Goal: Task Accomplishment & Management: Complete application form

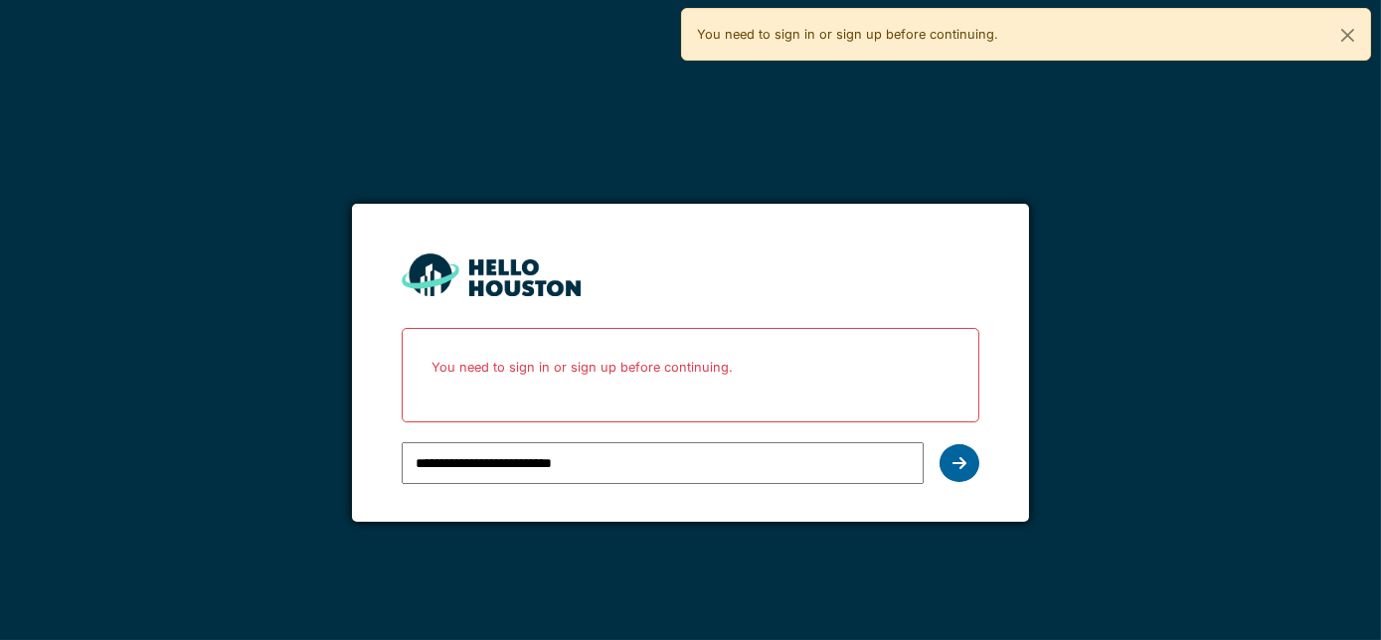
click at [962, 455] on icon at bounding box center [960, 463] width 14 height 16
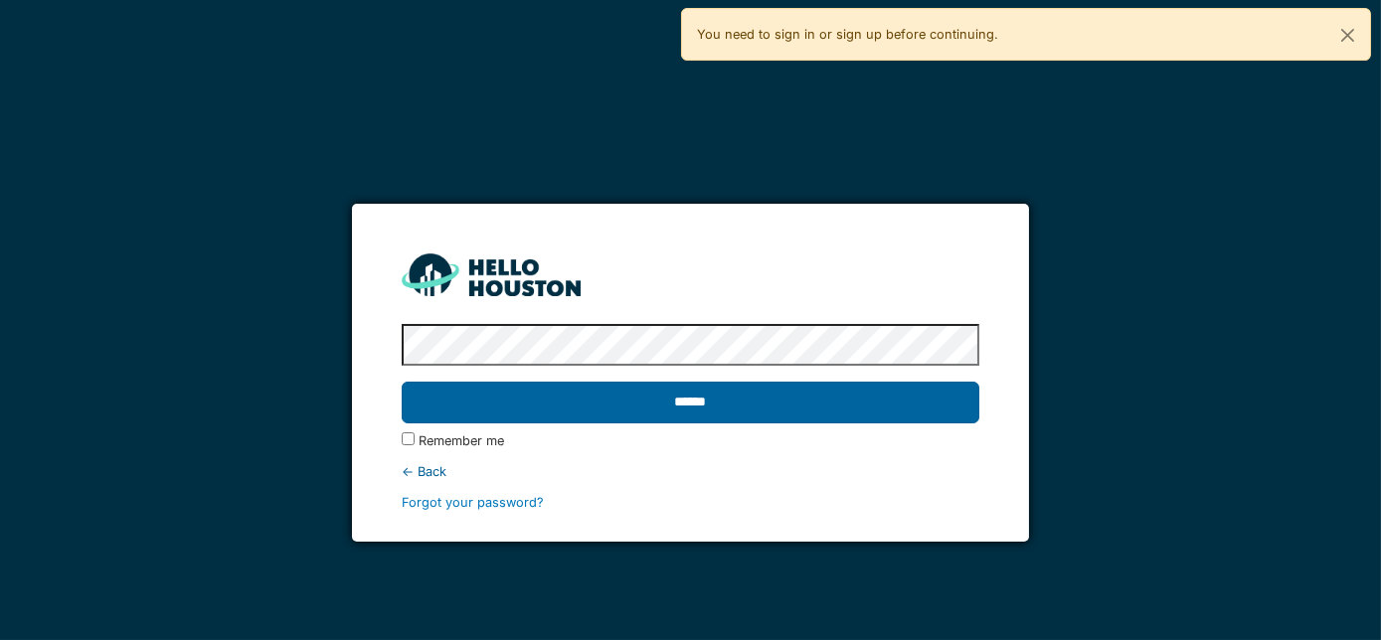
click at [837, 406] on input "******" at bounding box center [691, 403] width 579 height 42
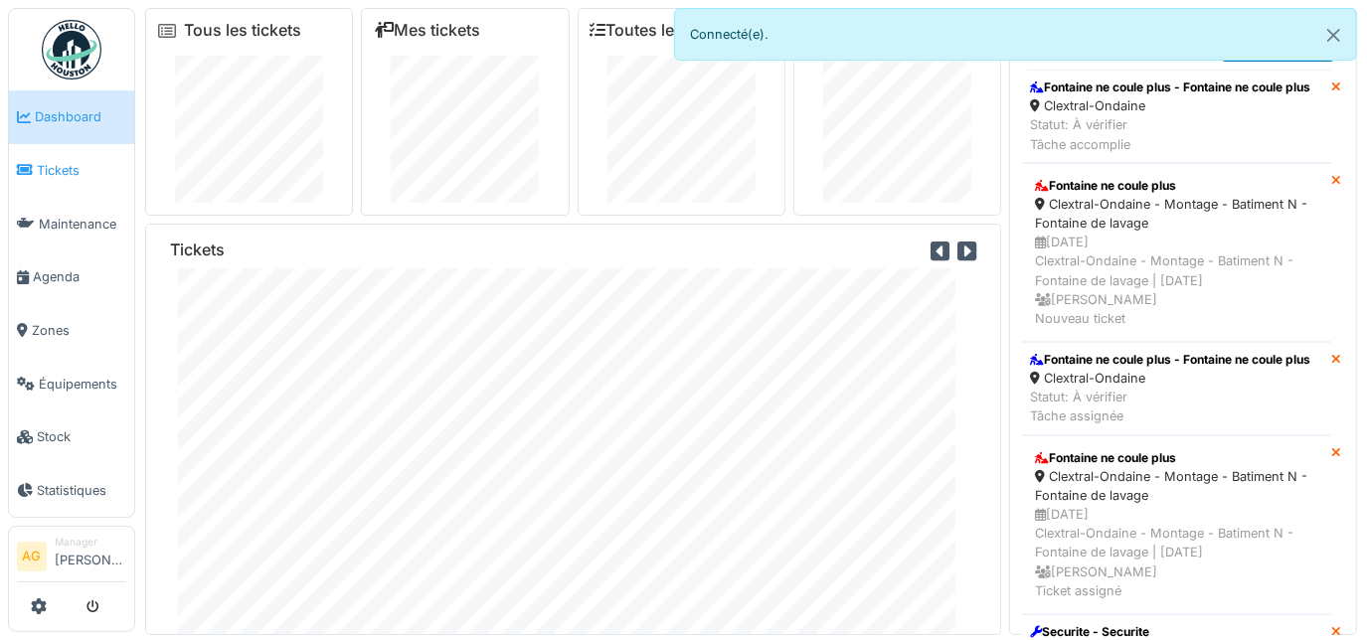
click at [72, 154] on link "Tickets" at bounding box center [71, 171] width 125 height 54
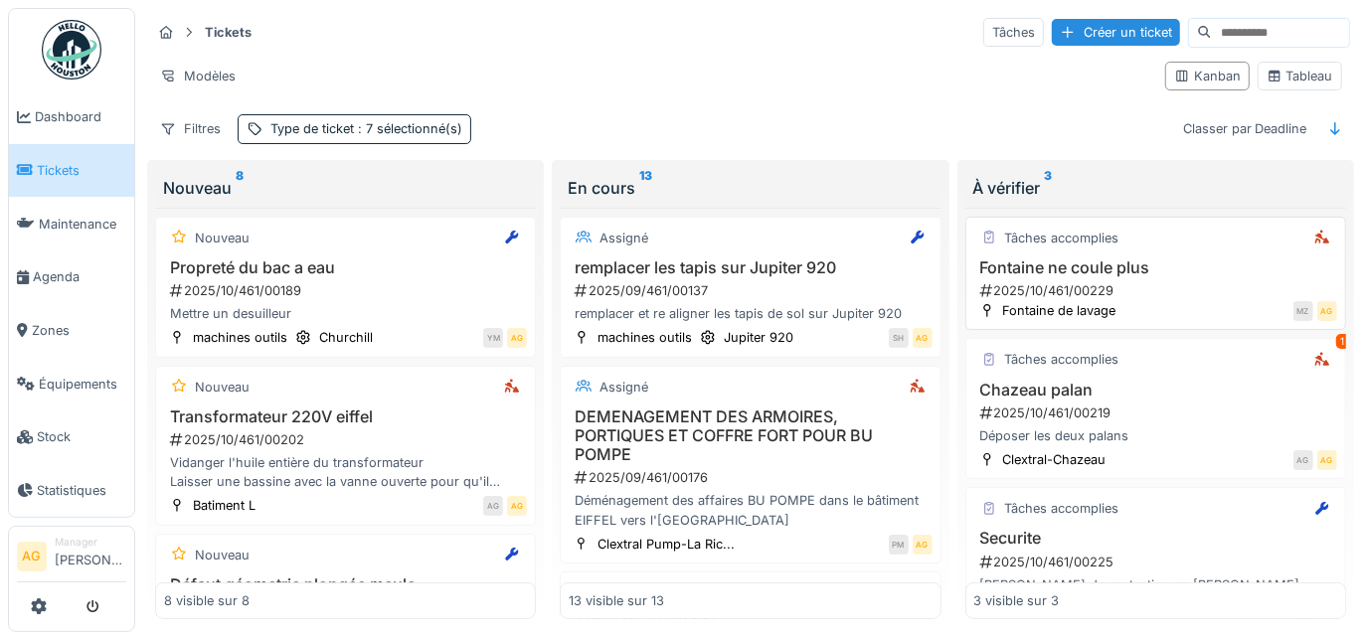
click at [1182, 271] on h3 "Fontaine ne coule plus" at bounding box center [1155, 268] width 363 height 19
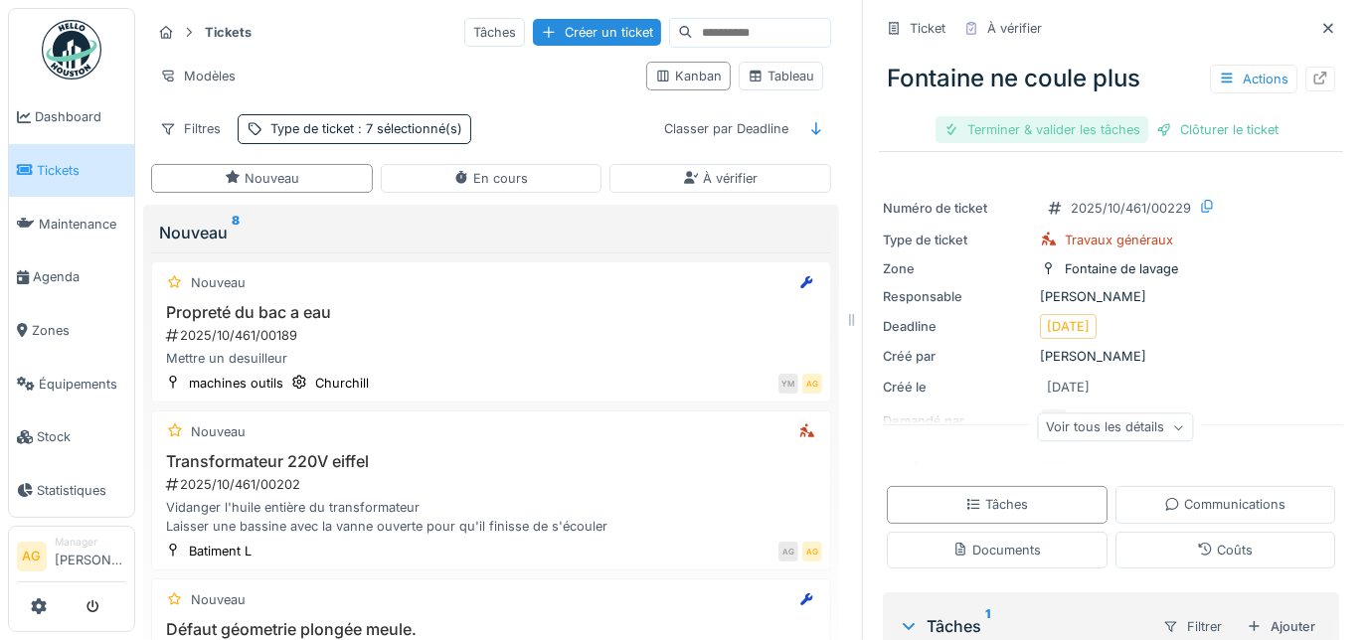
click at [1091, 131] on div "Terminer & valider les tâches" at bounding box center [1042, 129] width 213 height 27
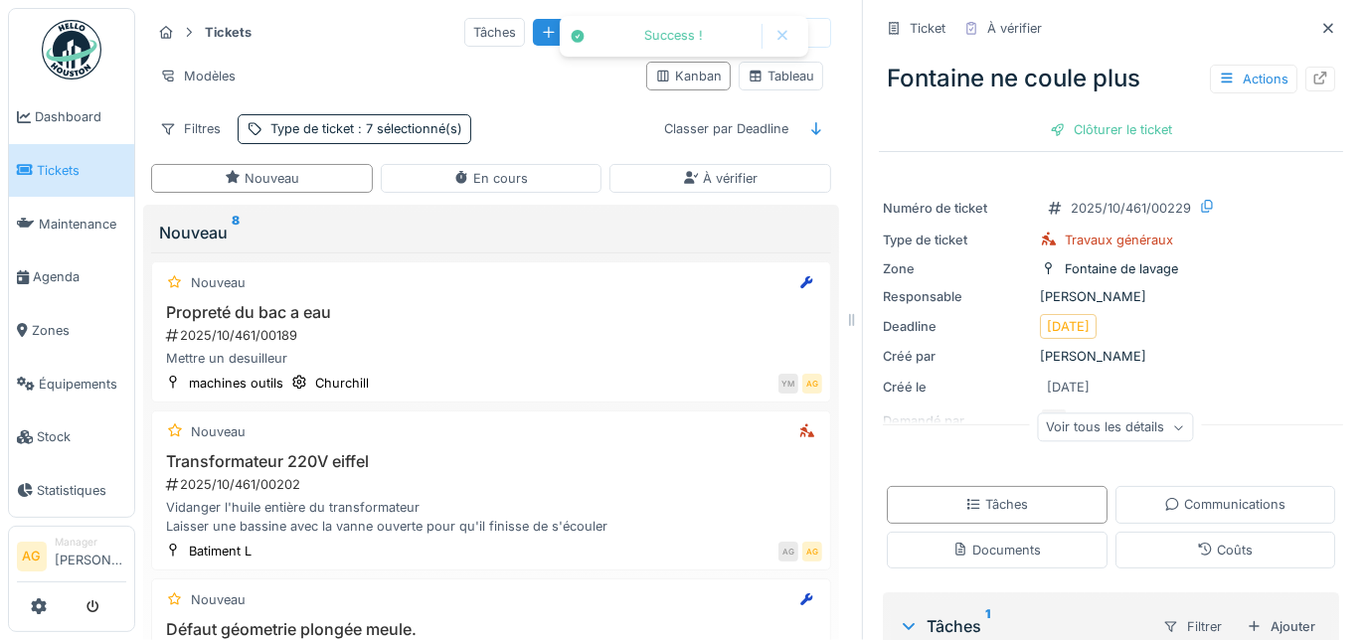
click at [1091, 131] on div "Clôturer le ticket" at bounding box center [1111, 129] width 138 height 27
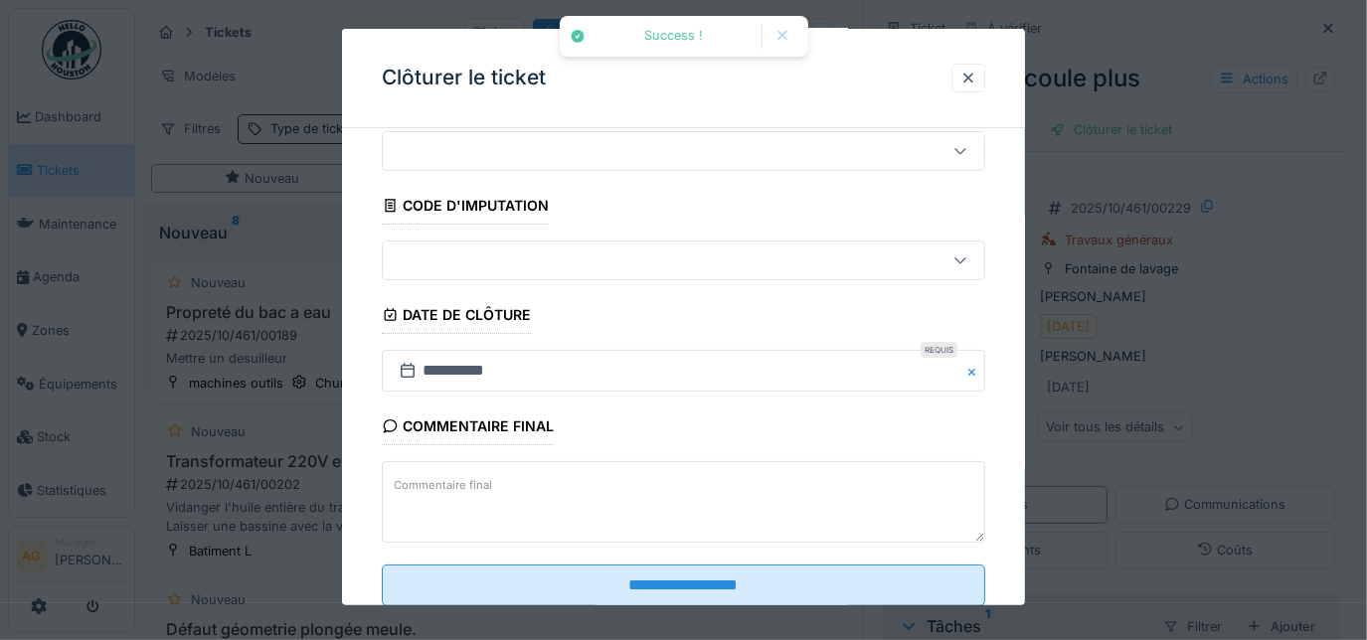
scroll to position [120, 0]
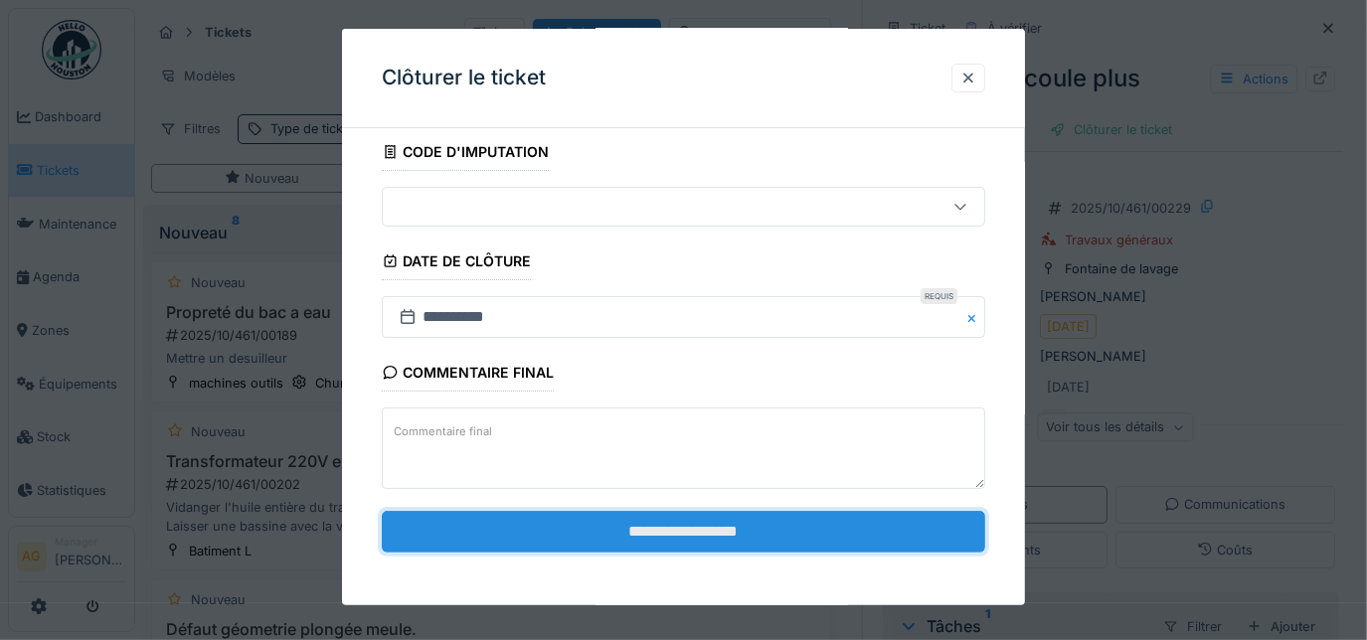
click at [696, 527] on input "**********" at bounding box center [684, 532] width 605 height 42
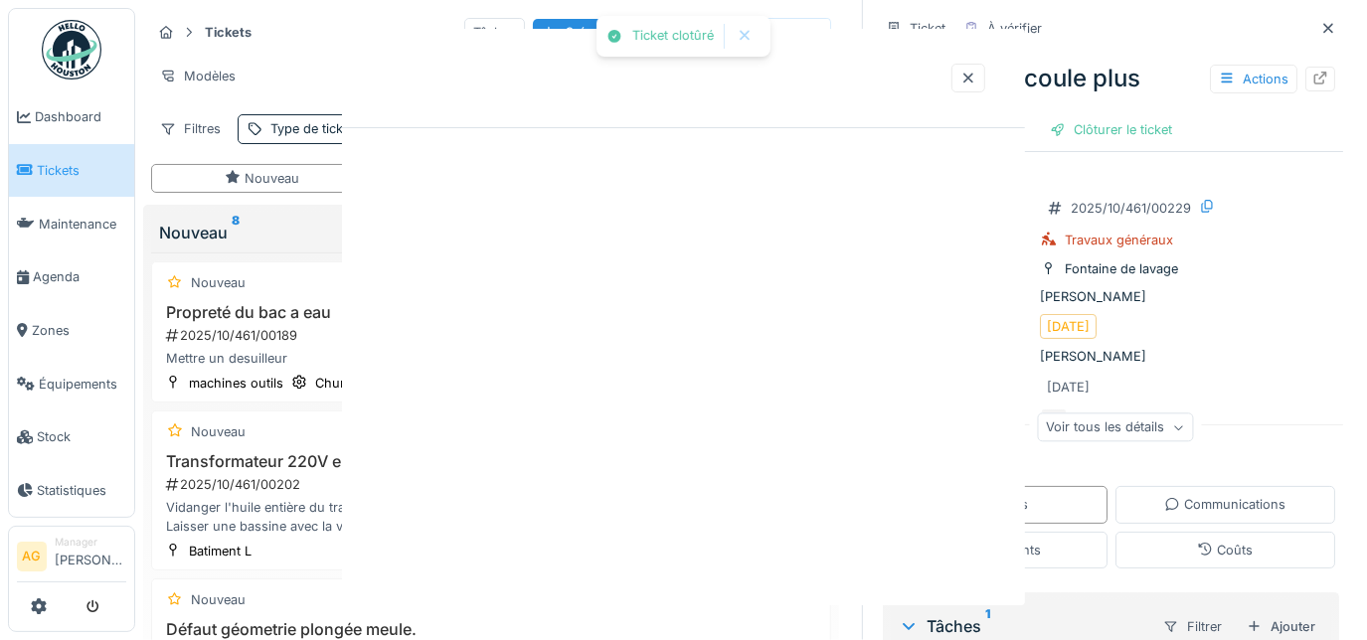
scroll to position [0, 0]
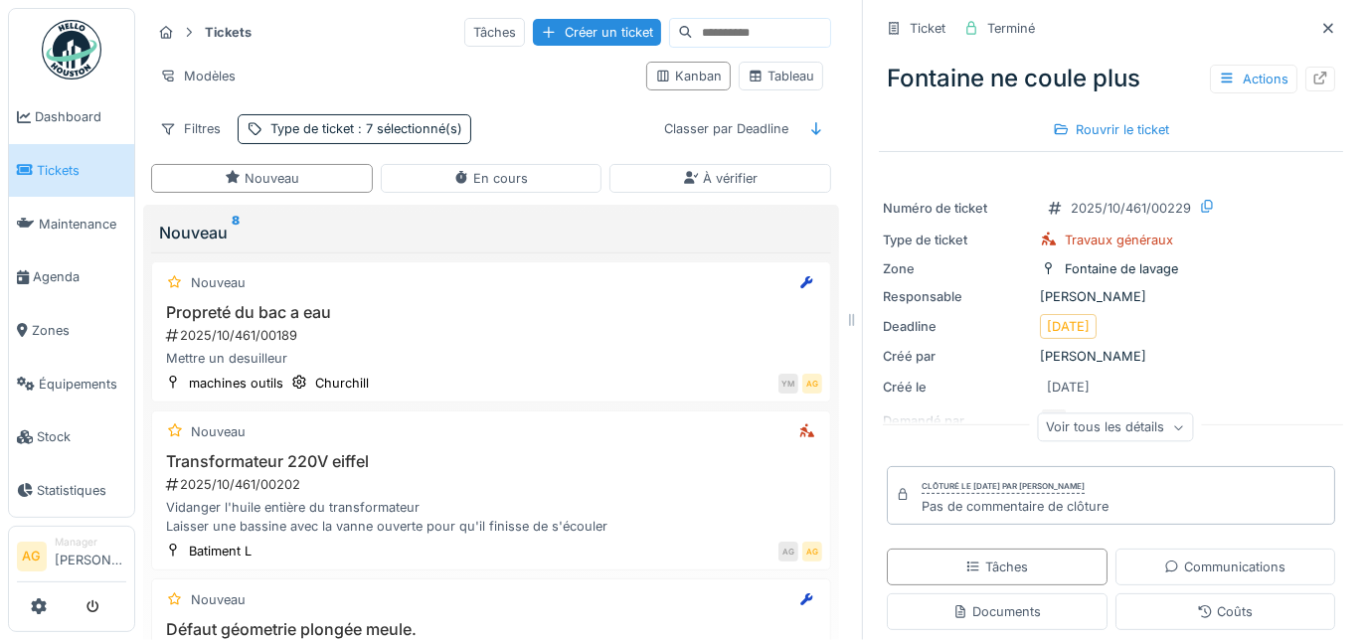
click at [76, 177] on link "Tickets" at bounding box center [71, 171] width 125 height 54
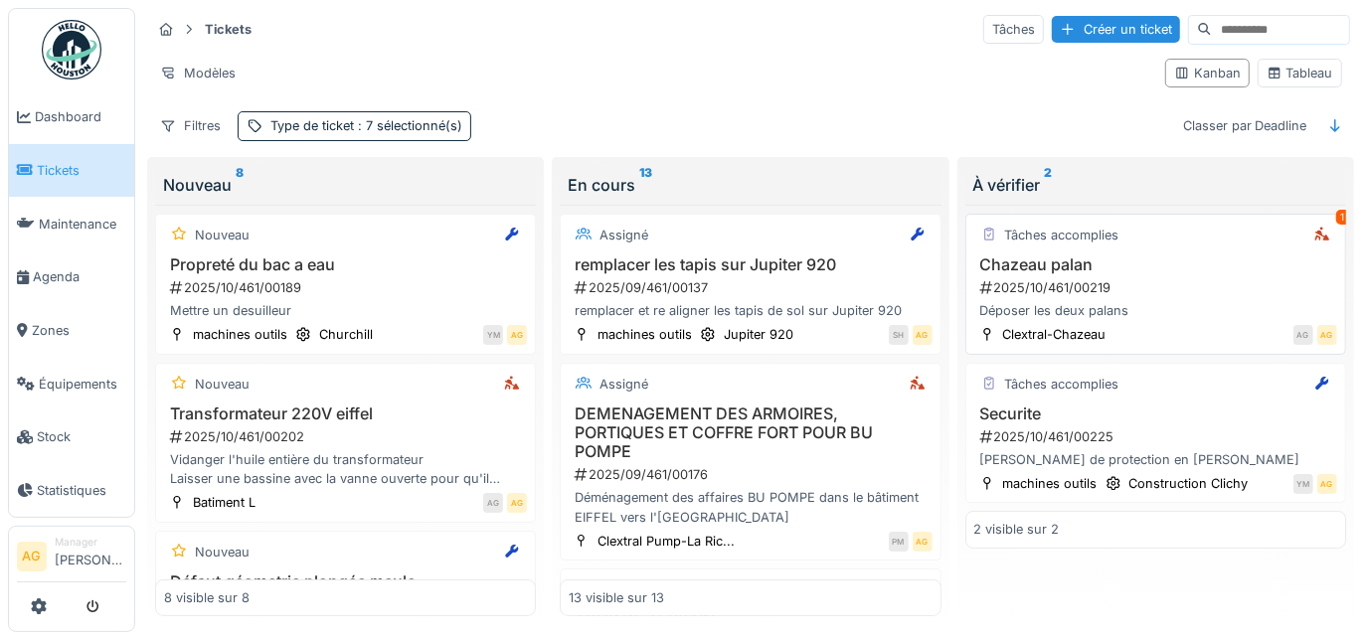
click at [1132, 301] on div "Déposer les deux palans" at bounding box center [1155, 310] width 363 height 19
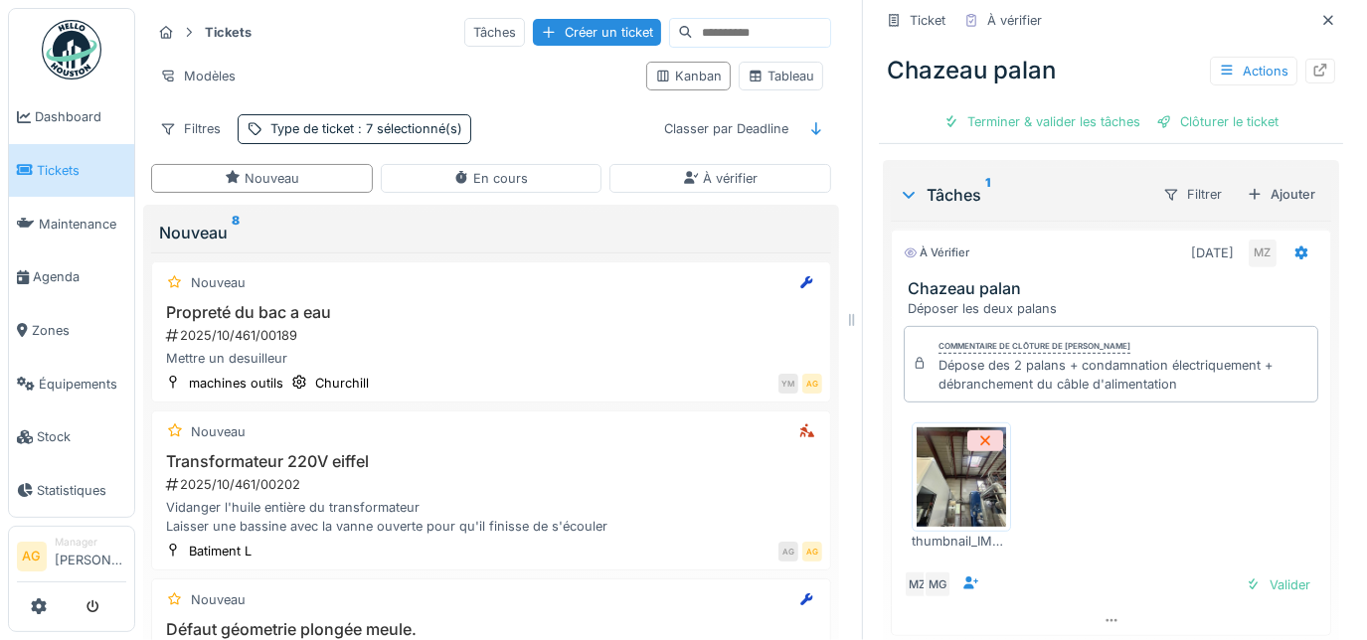
scroll to position [89, 0]
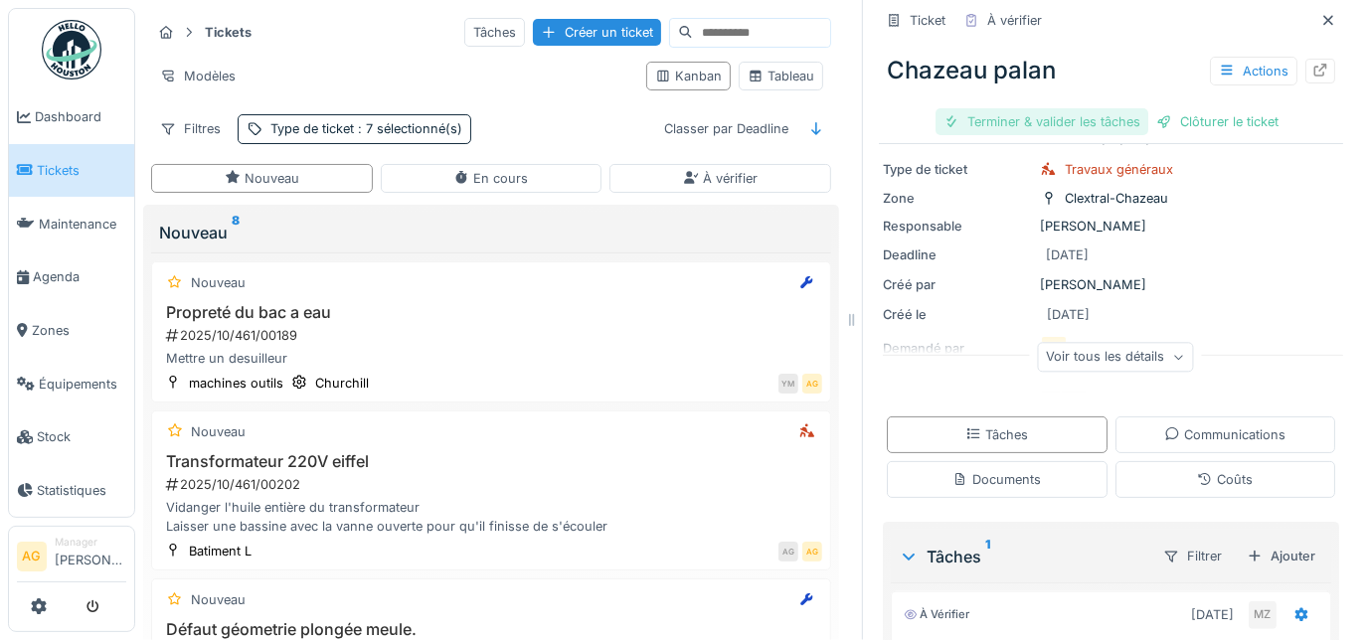
click at [1018, 108] on div "Terminer & valider les tâches" at bounding box center [1042, 121] width 213 height 27
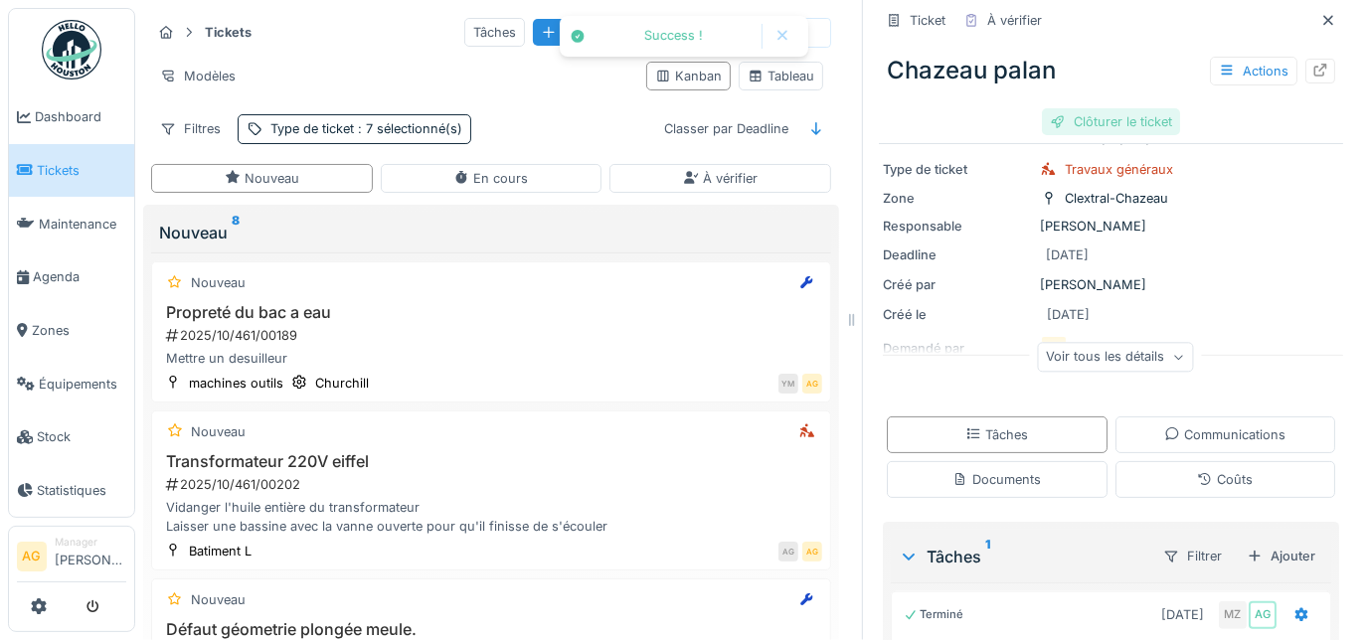
click at [1098, 108] on div "Clôturer le ticket" at bounding box center [1111, 121] width 138 height 27
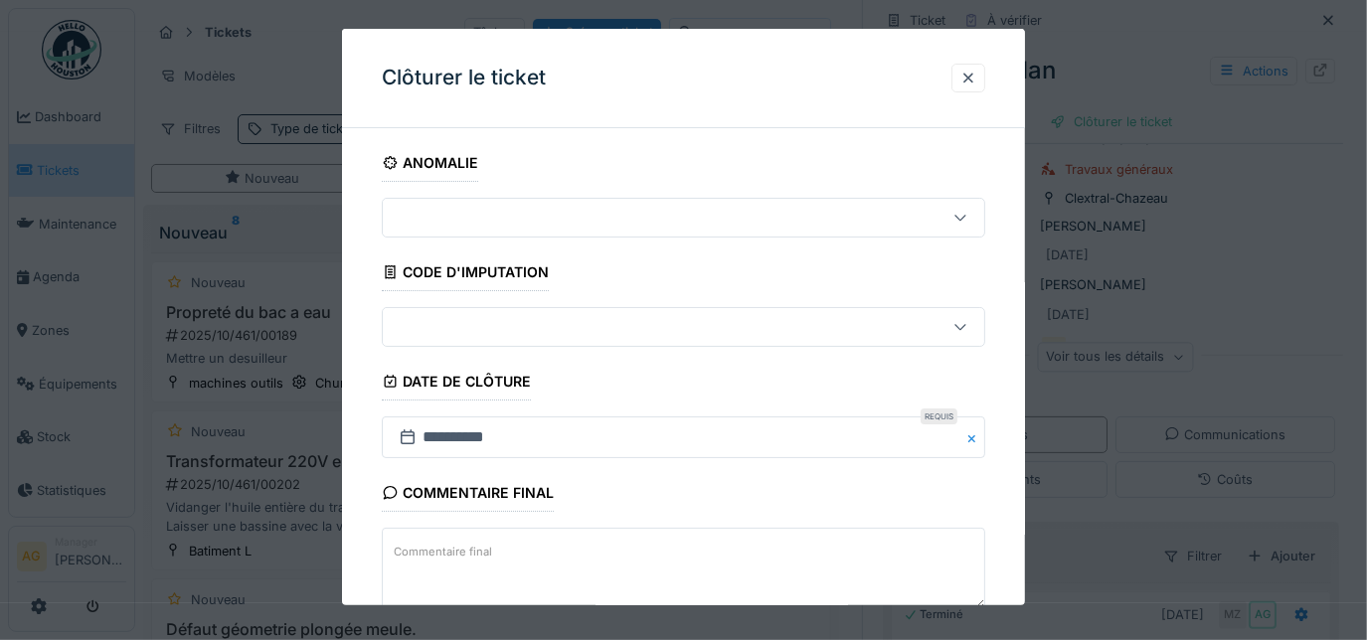
click at [568, 538] on textarea "Commentaire final" at bounding box center [684, 569] width 605 height 82
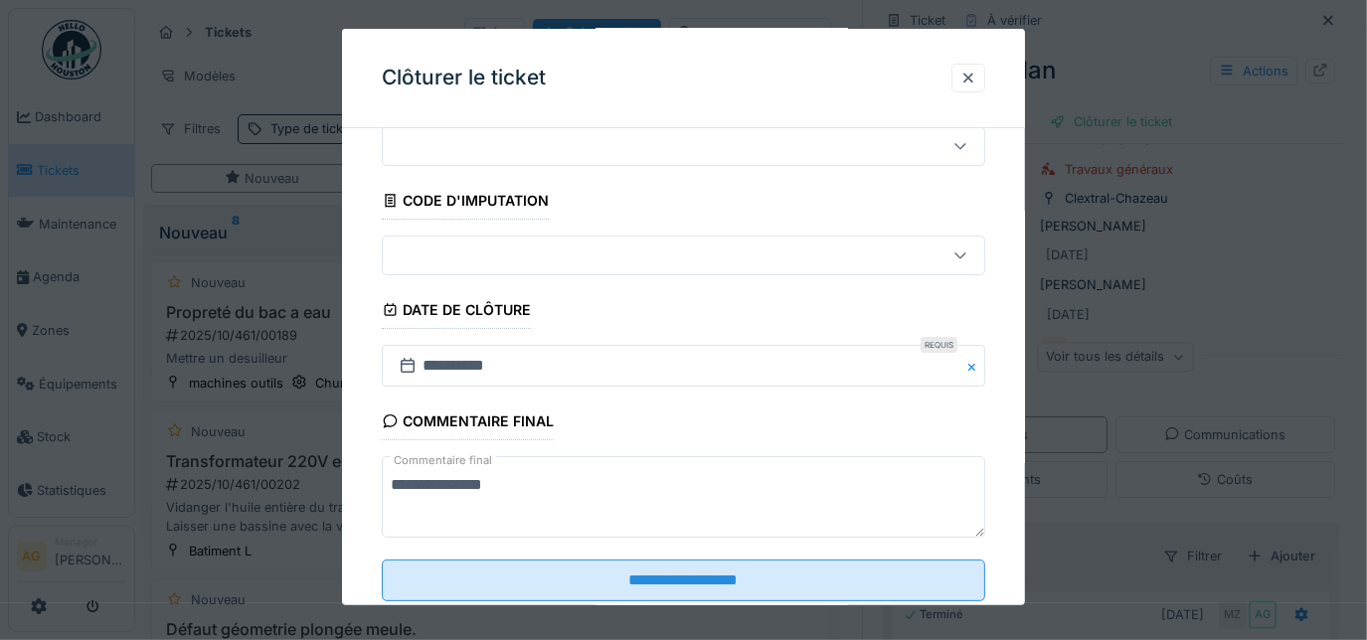
scroll to position [120, 0]
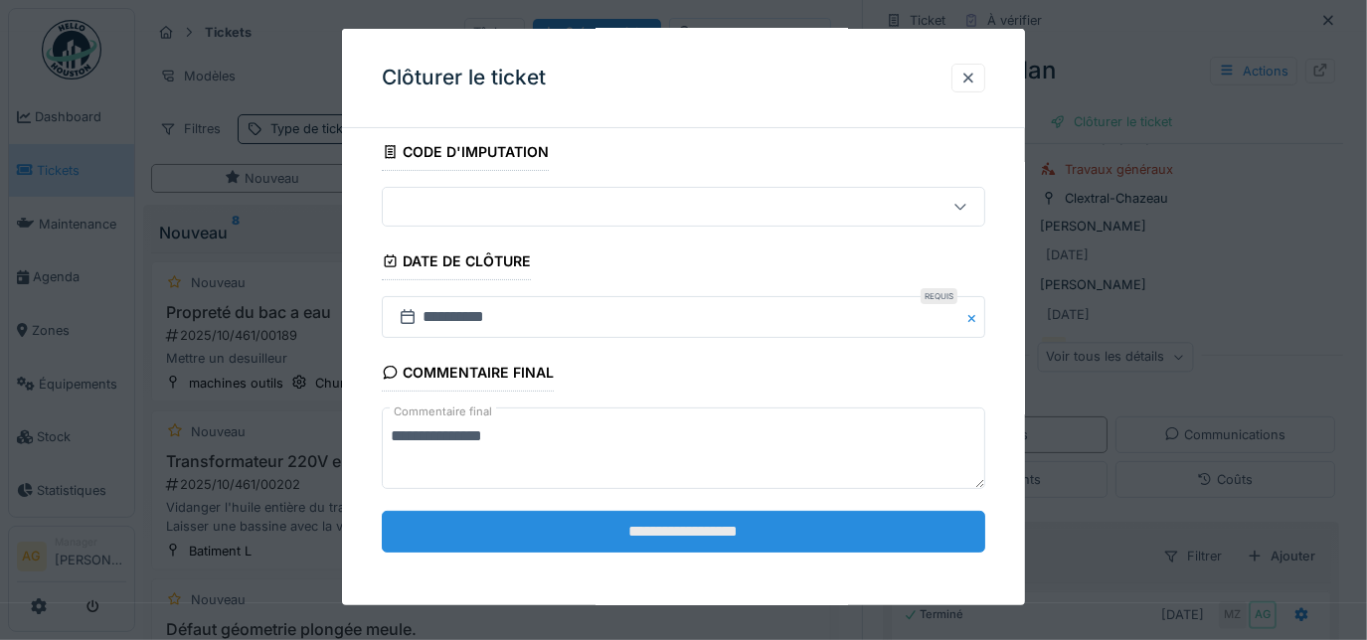
type textarea "**********"
click at [570, 538] on input "**********" at bounding box center [684, 532] width 605 height 42
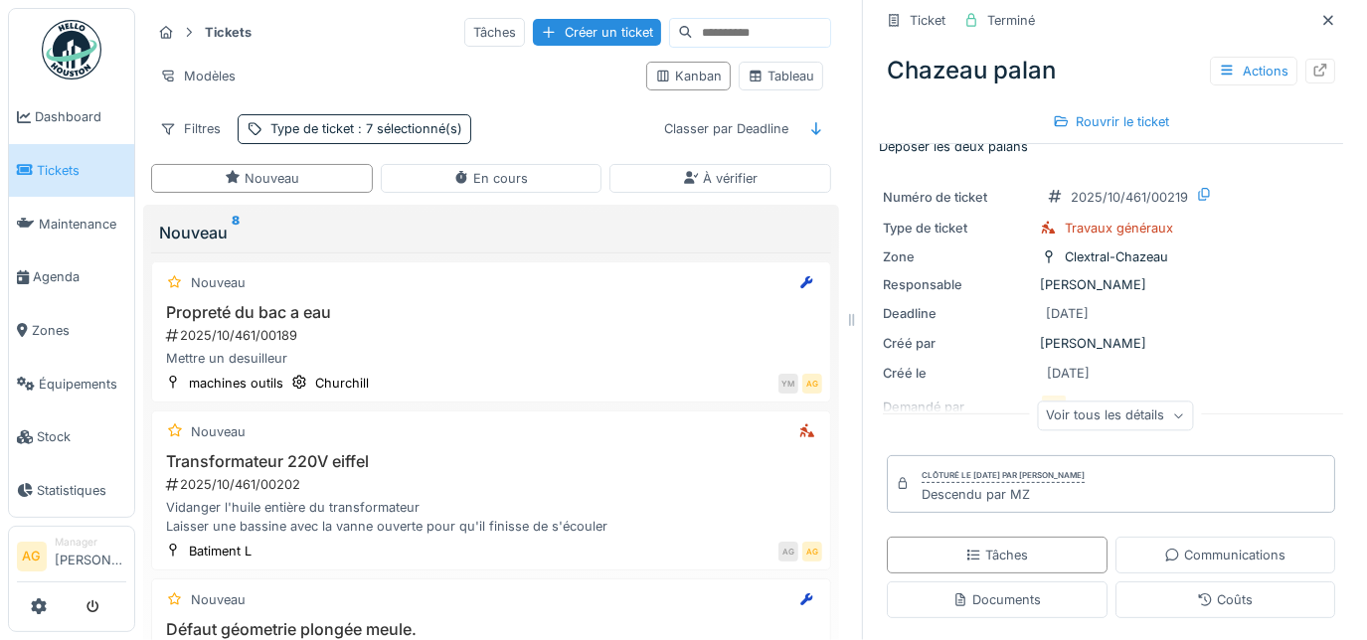
scroll to position [0, 0]
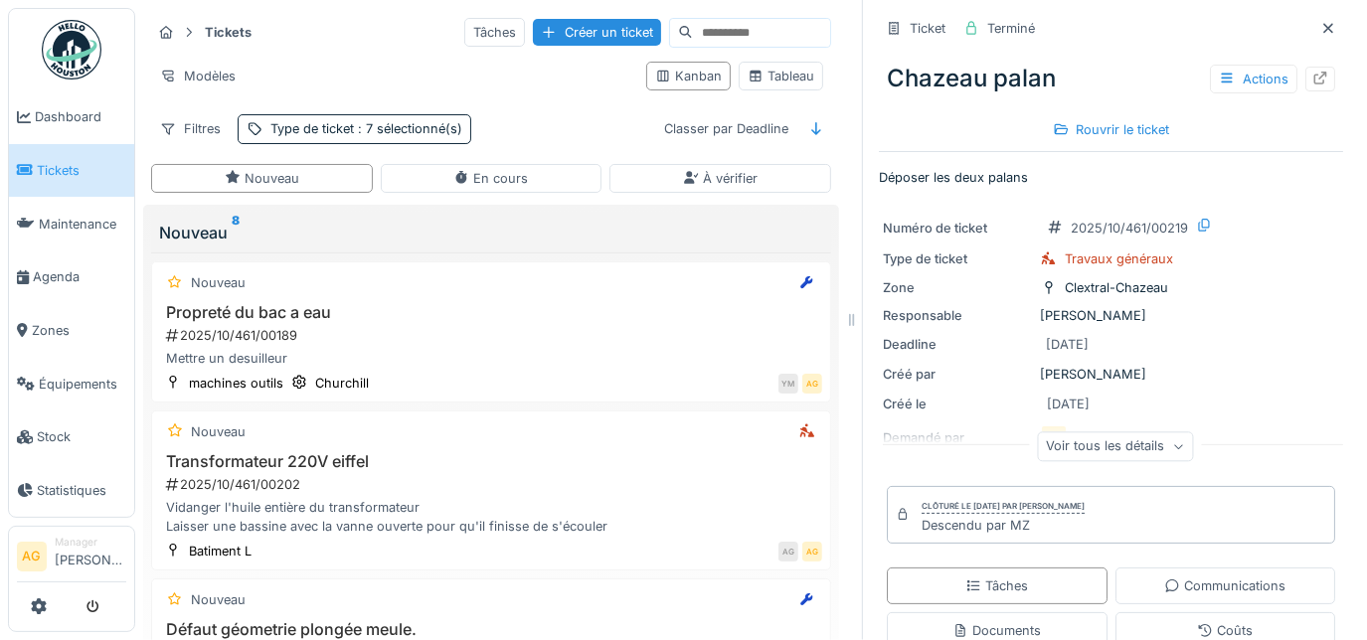
click at [1320, 22] on icon at bounding box center [1328, 28] width 16 height 13
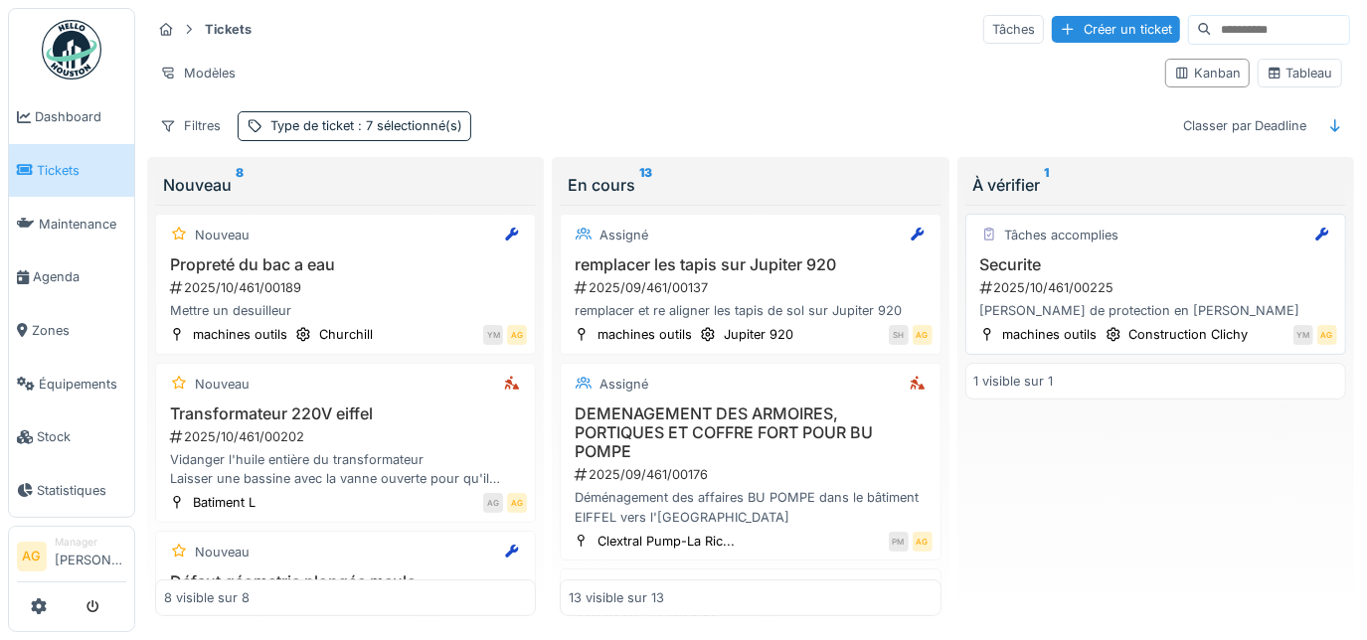
click at [1155, 257] on h3 "Securite" at bounding box center [1155, 265] width 363 height 19
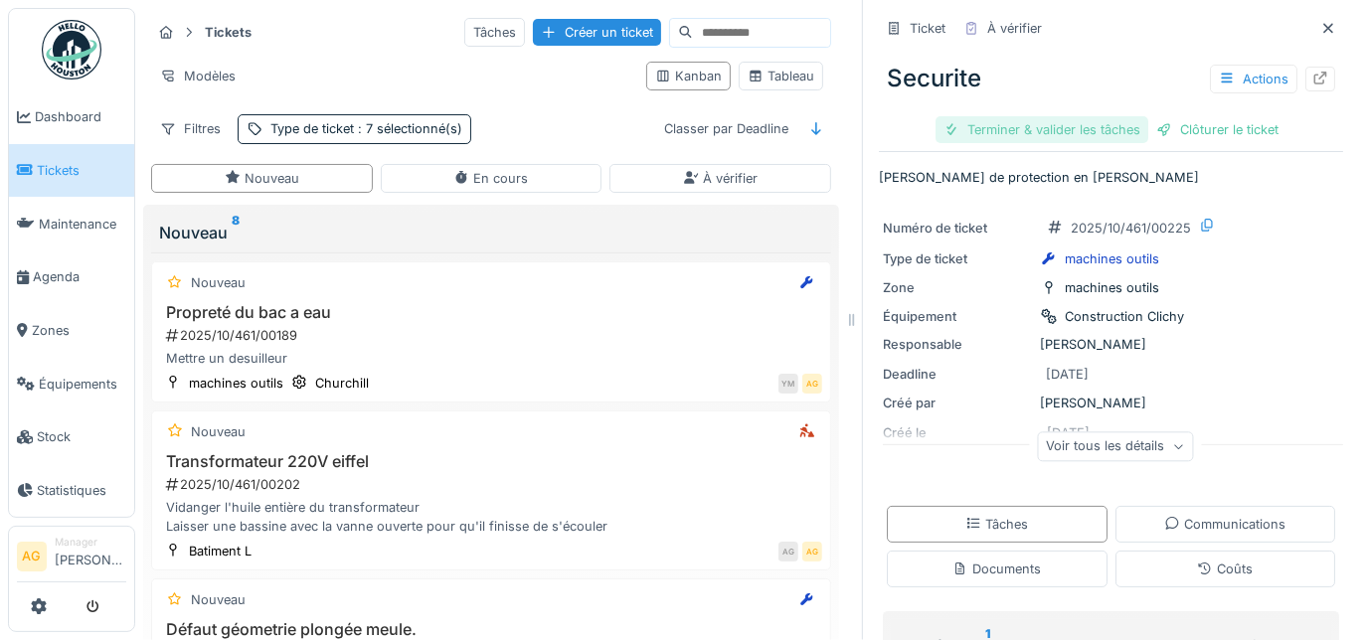
click at [1012, 116] on div "Terminer & valider les tâches" at bounding box center [1042, 129] width 213 height 27
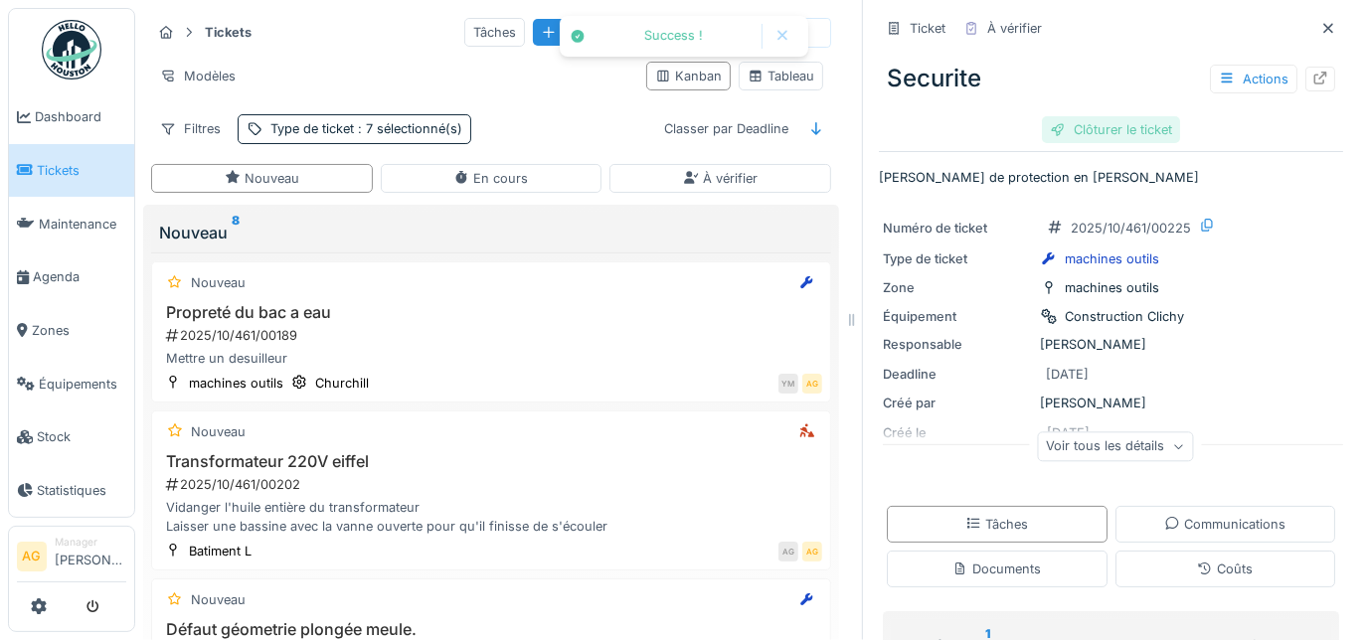
click at [1093, 116] on div "Clôturer le ticket" at bounding box center [1111, 129] width 138 height 27
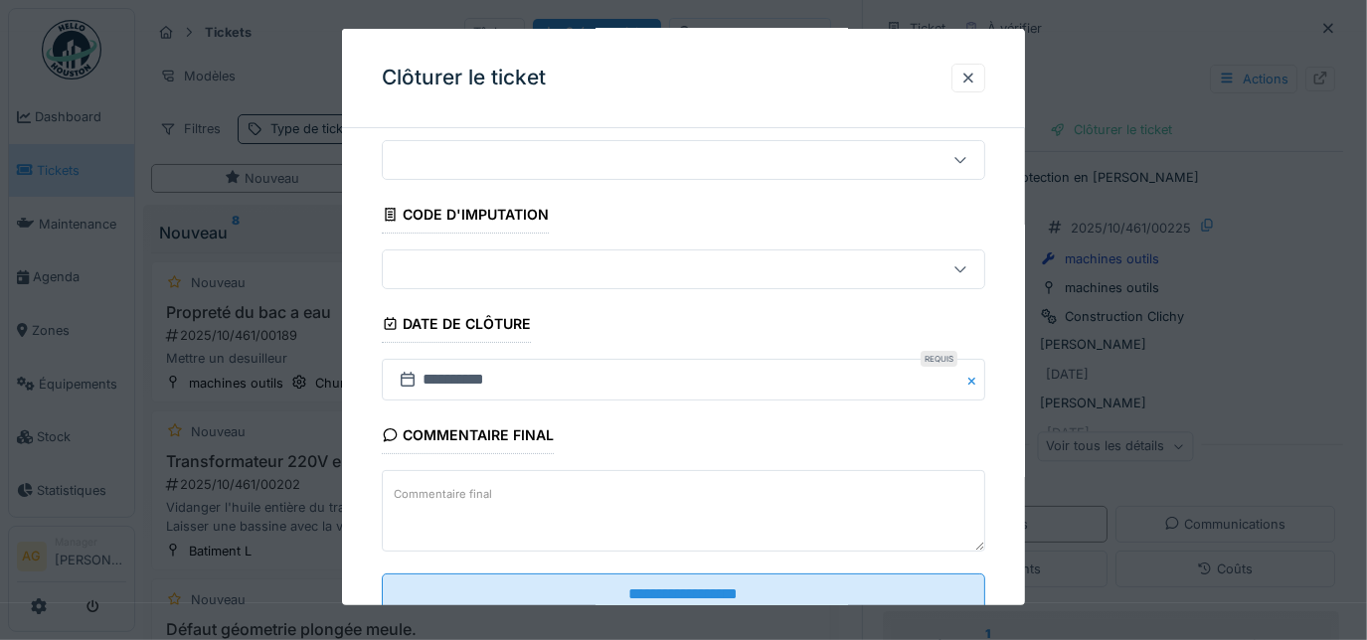
scroll to position [120, 0]
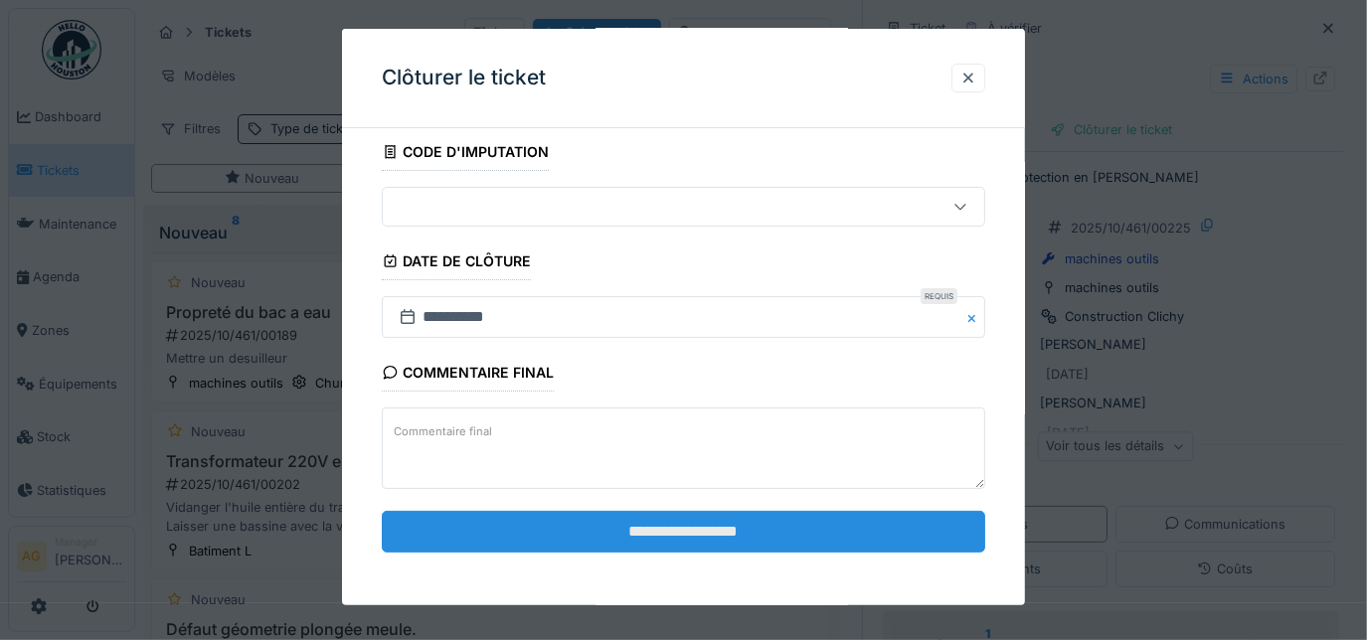
click at [745, 527] on input "**********" at bounding box center [684, 532] width 605 height 42
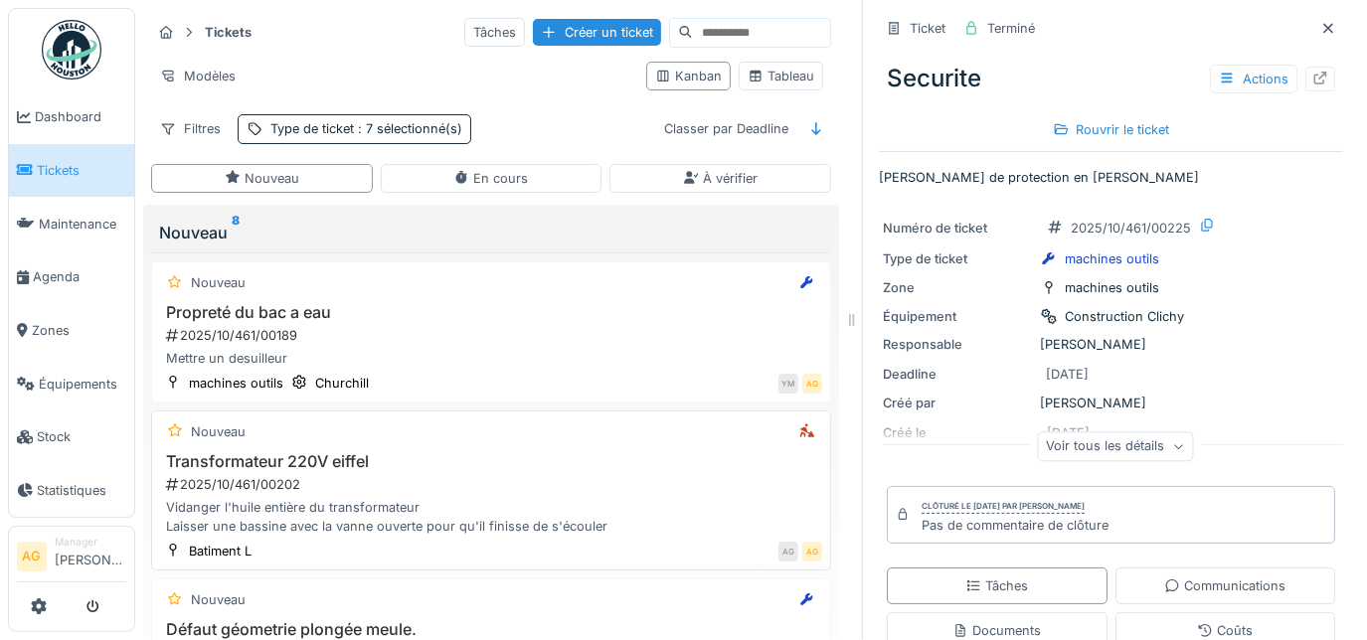
scroll to position [0, 0]
click at [78, 171] on span "Tickets" at bounding box center [81, 170] width 89 height 19
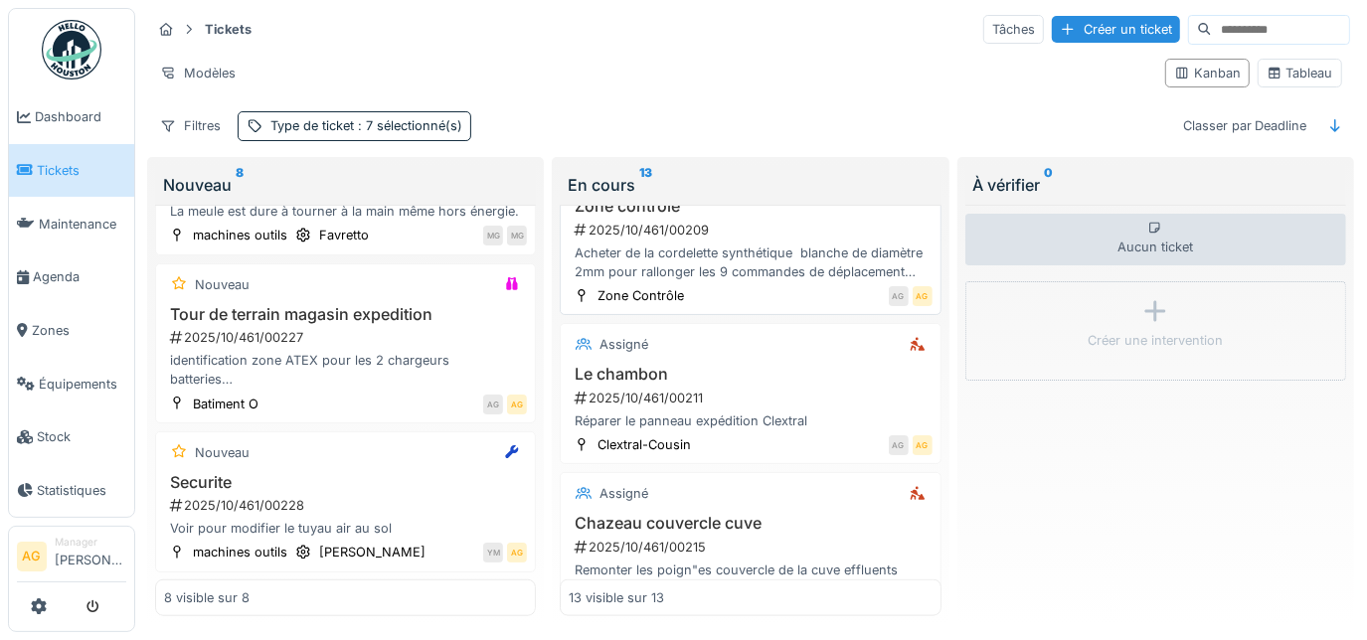
scroll to position [1536, 0]
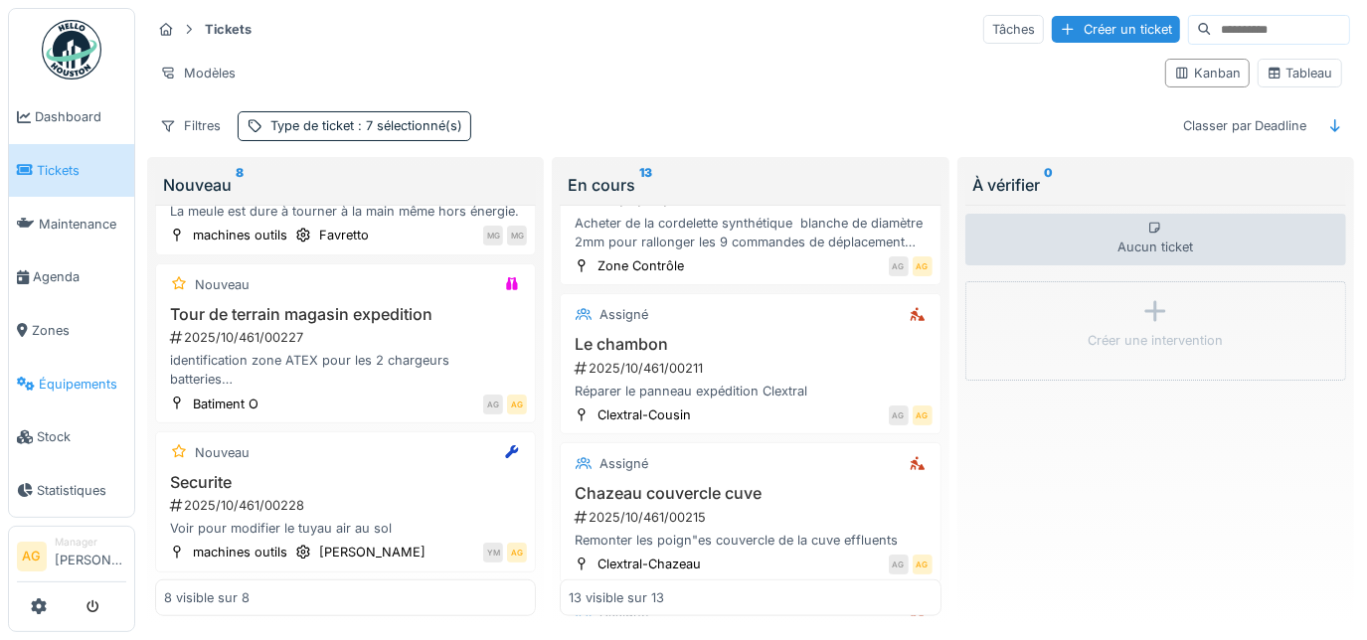
click at [53, 375] on span "Équipements" at bounding box center [82, 384] width 87 height 19
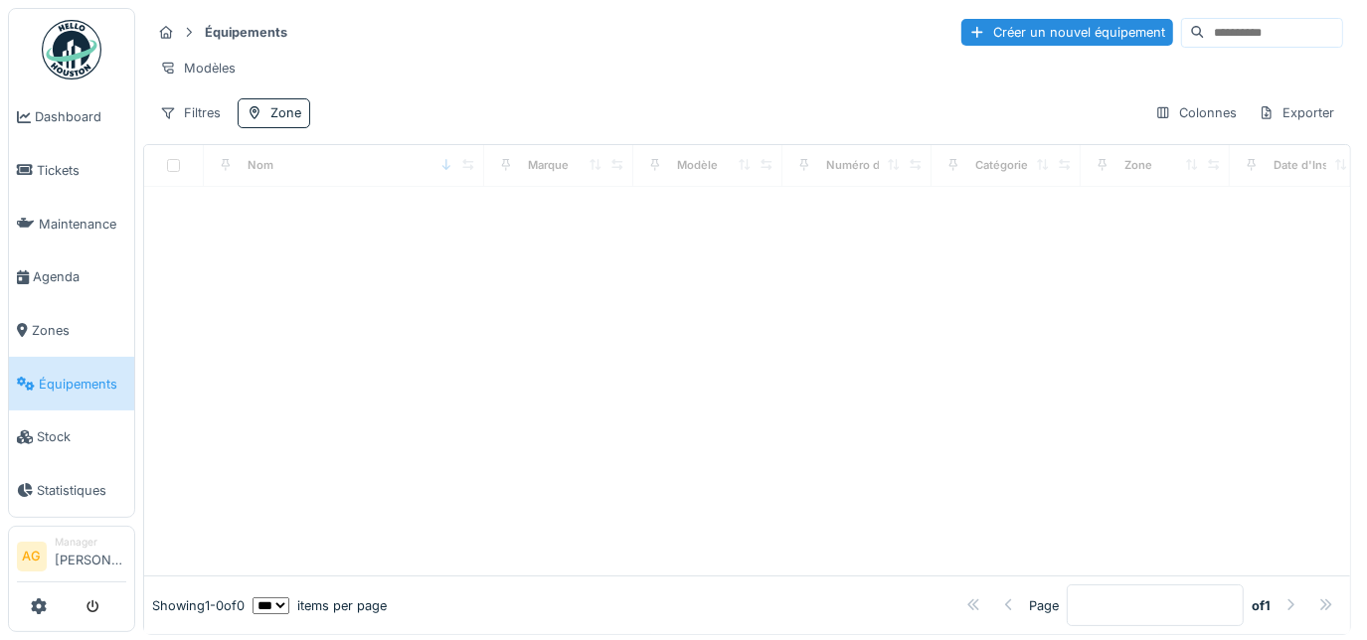
click at [1205, 29] on input at bounding box center [1273, 33] width 137 height 28
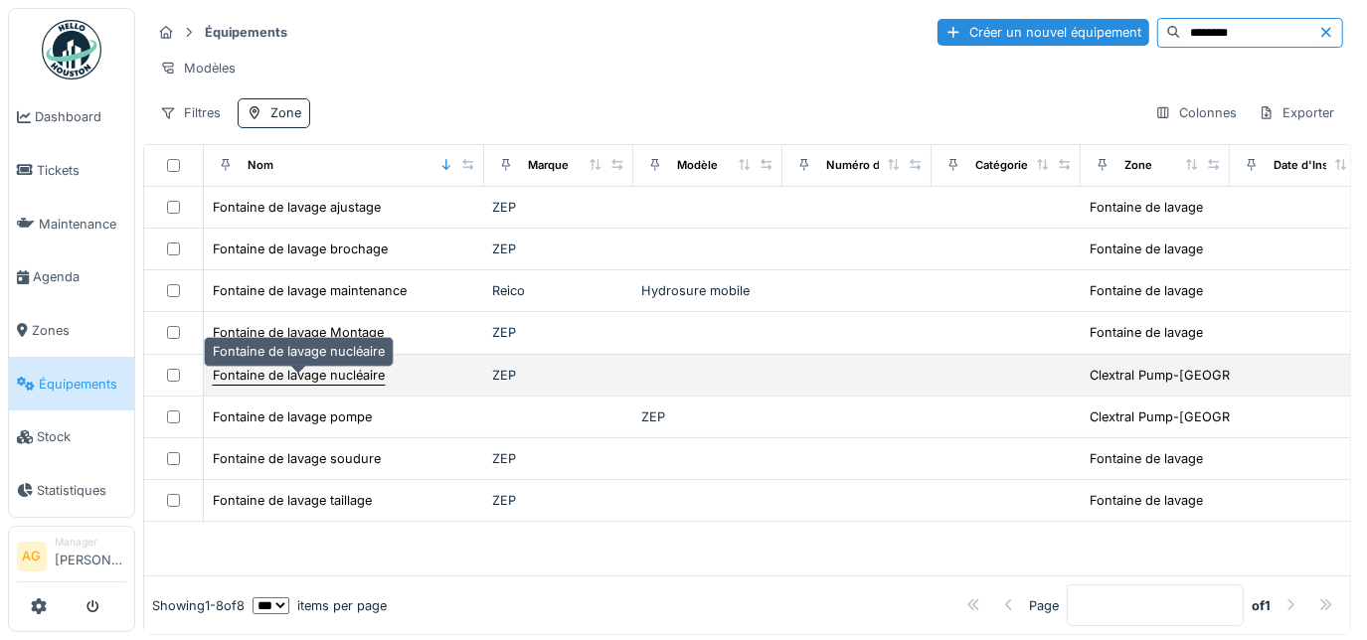
type input "********"
click at [336, 385] on div "Fontaine de lavage nucléaire" at bounding box center [299, 375] width 172 height 19
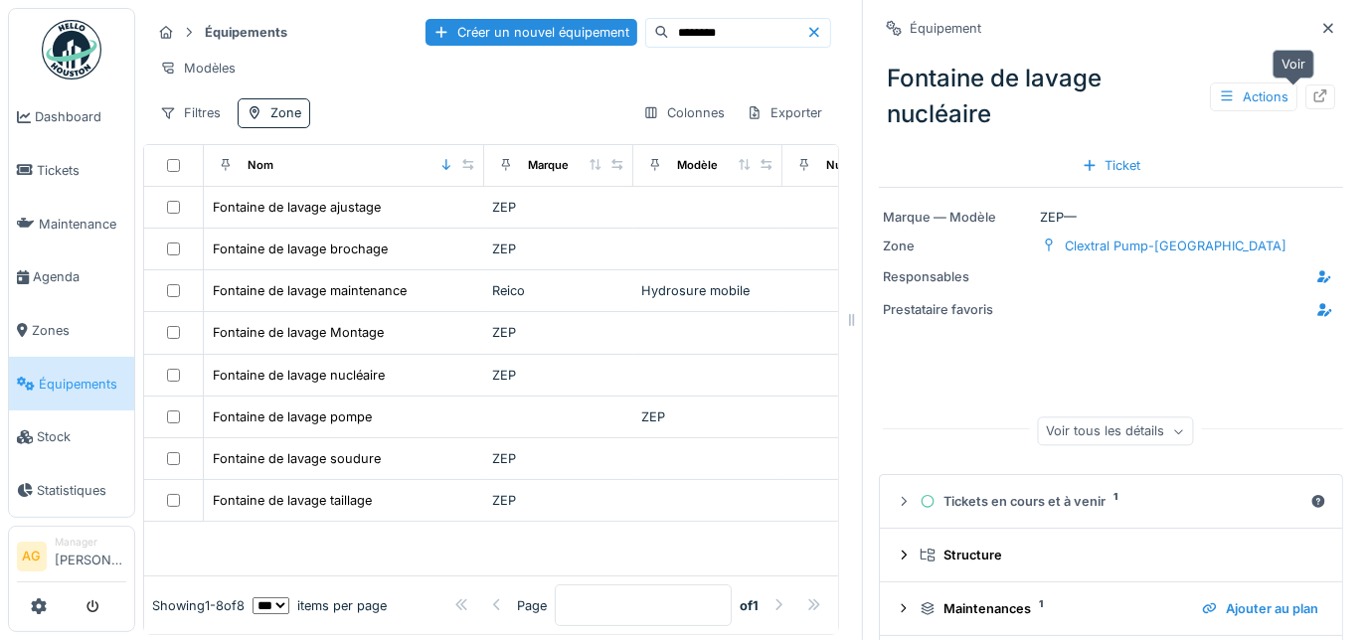
click at [1312, 103] on div at bounding box center [1320, 96] width 16 height 19
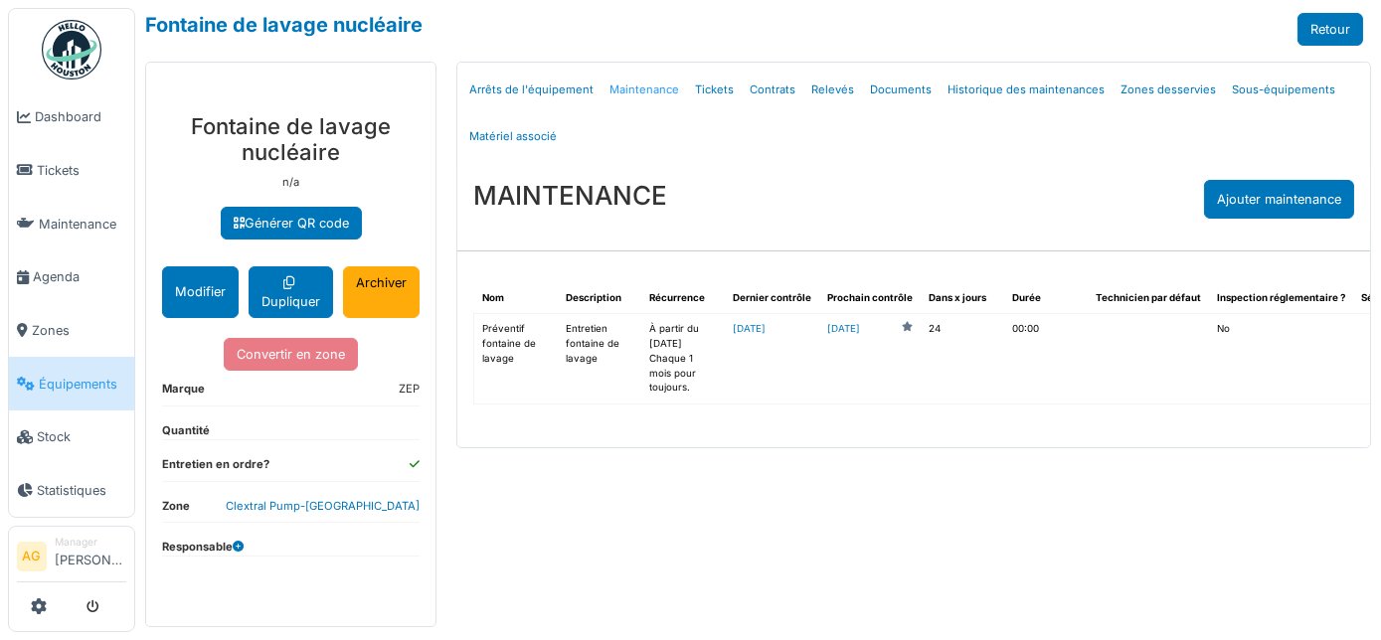
click at [656, 90] on link "Maintenance" at bounding box center [645, 90] width 86 height 47
click at [56, 118] on span "Dashboard" at bounding box center [80, 116] width 91 height 19
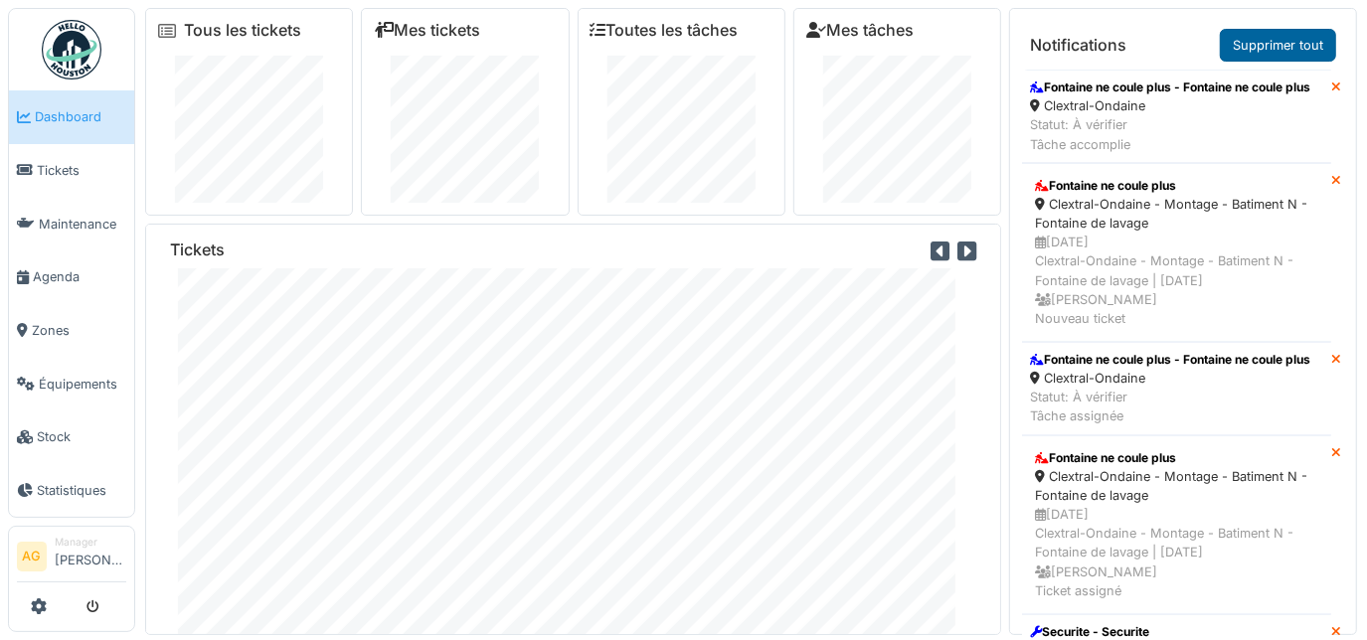
click at [1249, 50] on link "Supprimer tout" at bounding box center [1278, 45] width 116 height 33
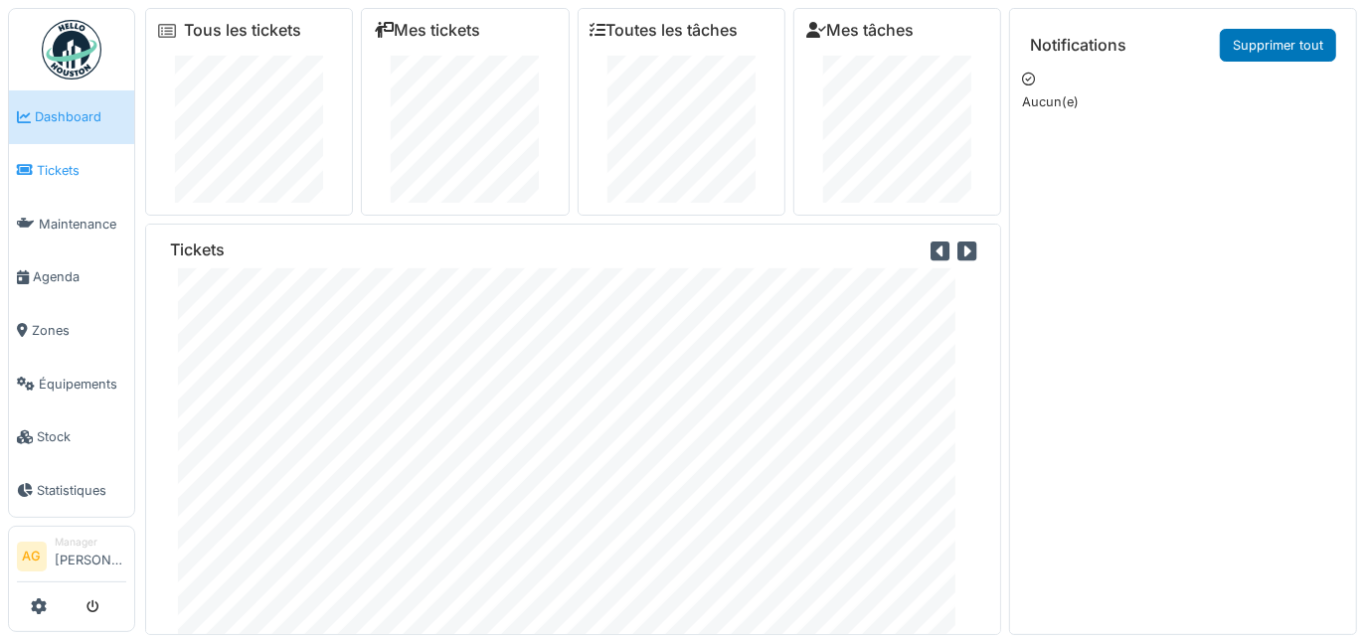
click at [58, 163] on span "Tickets" at bounding box center [81, 170] width 89 height 19
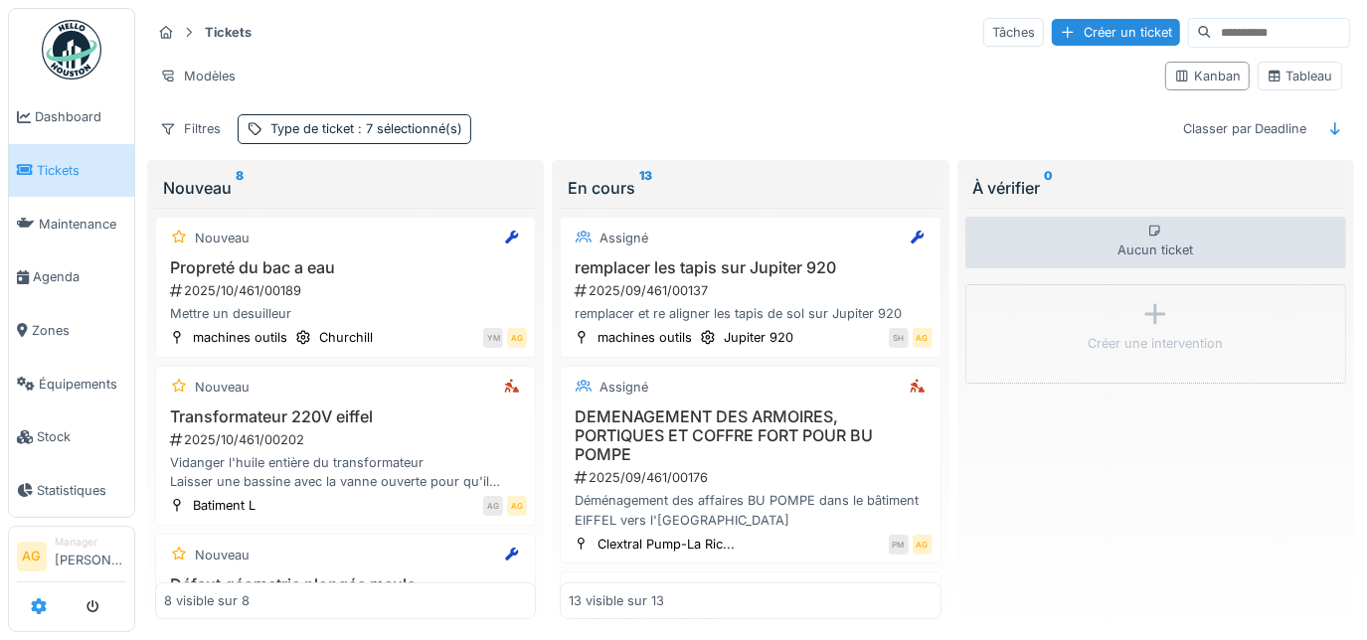
click at [43, 620] on link at bounding box center [39, 607] width 16 height 33
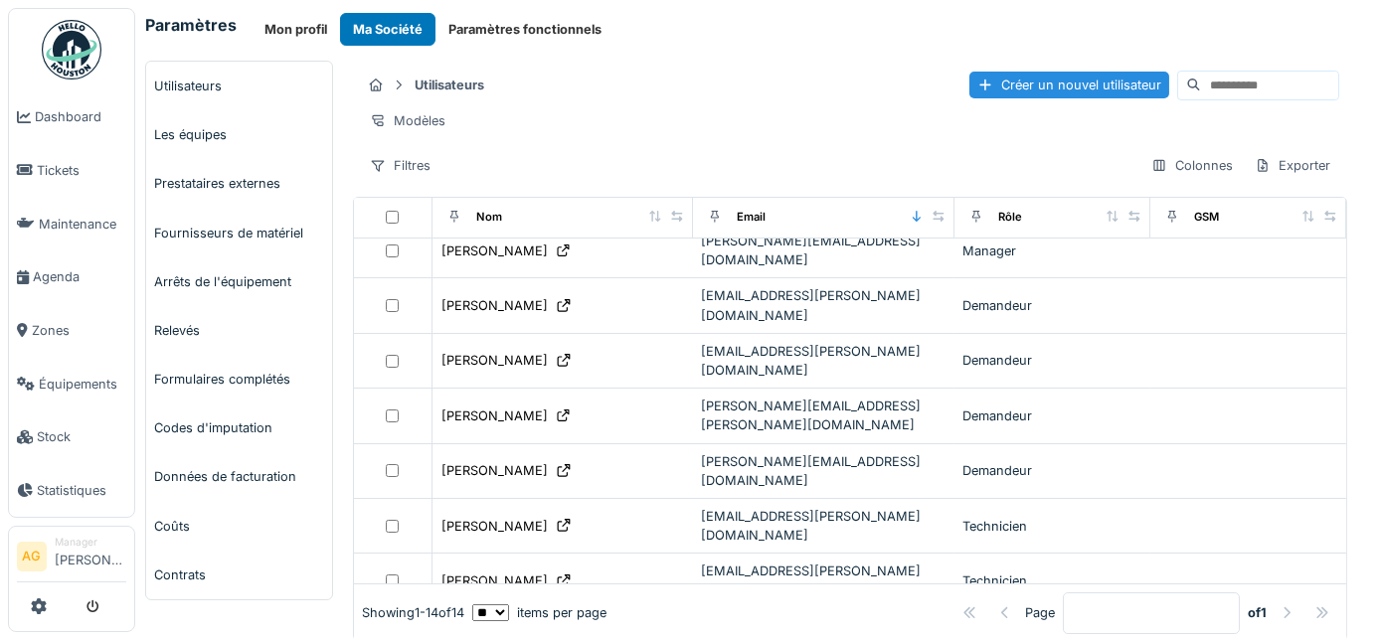
scroll to position [69, 0]
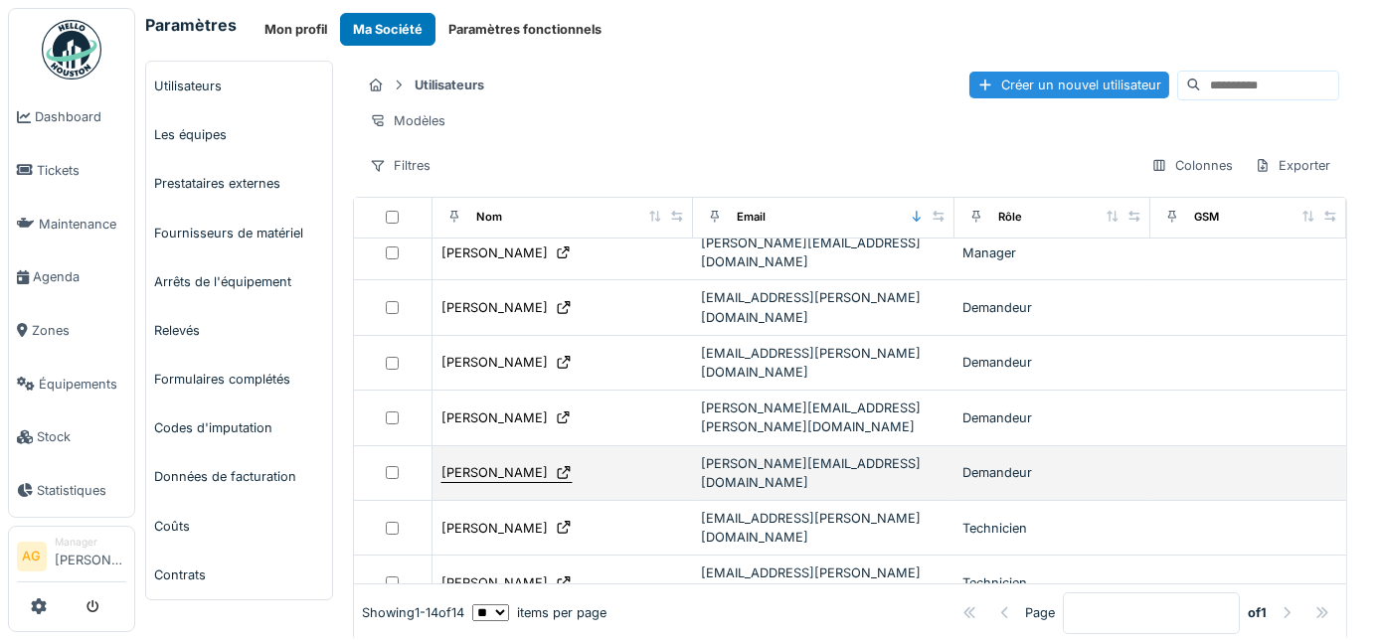
click at [484, 463] on div "Laurent Mure" at bounding box center [494, 472] width 106 height 19
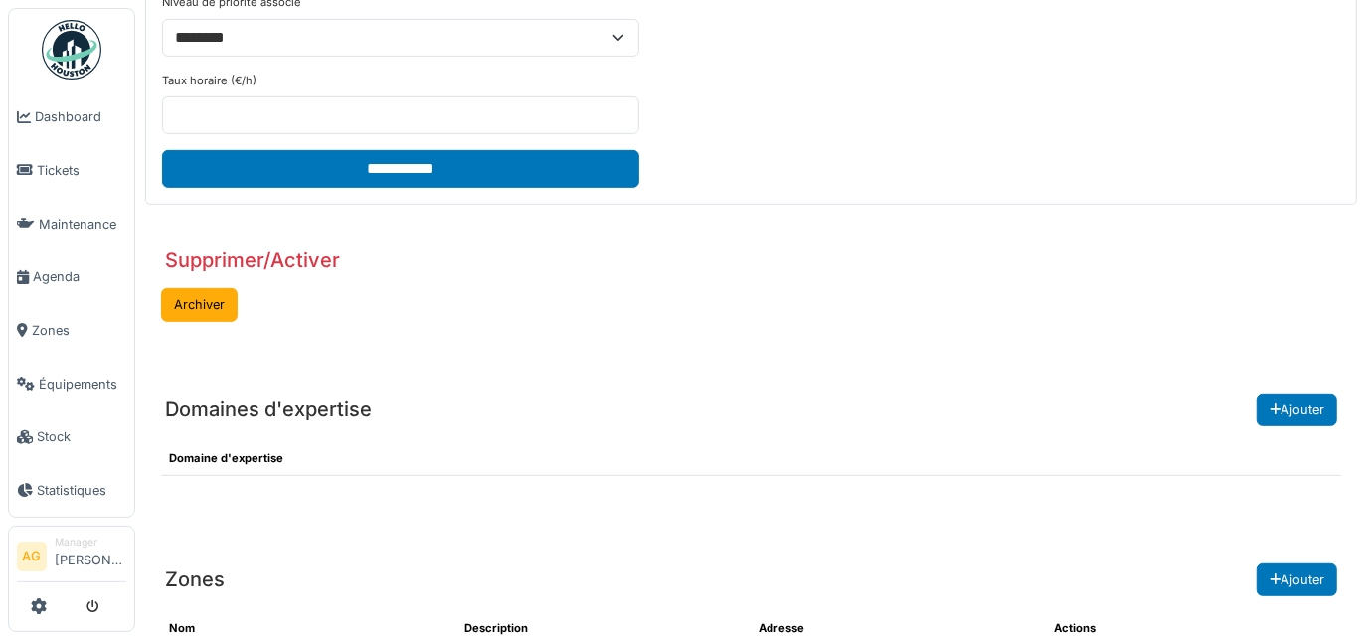
scroll to position [542, 0]
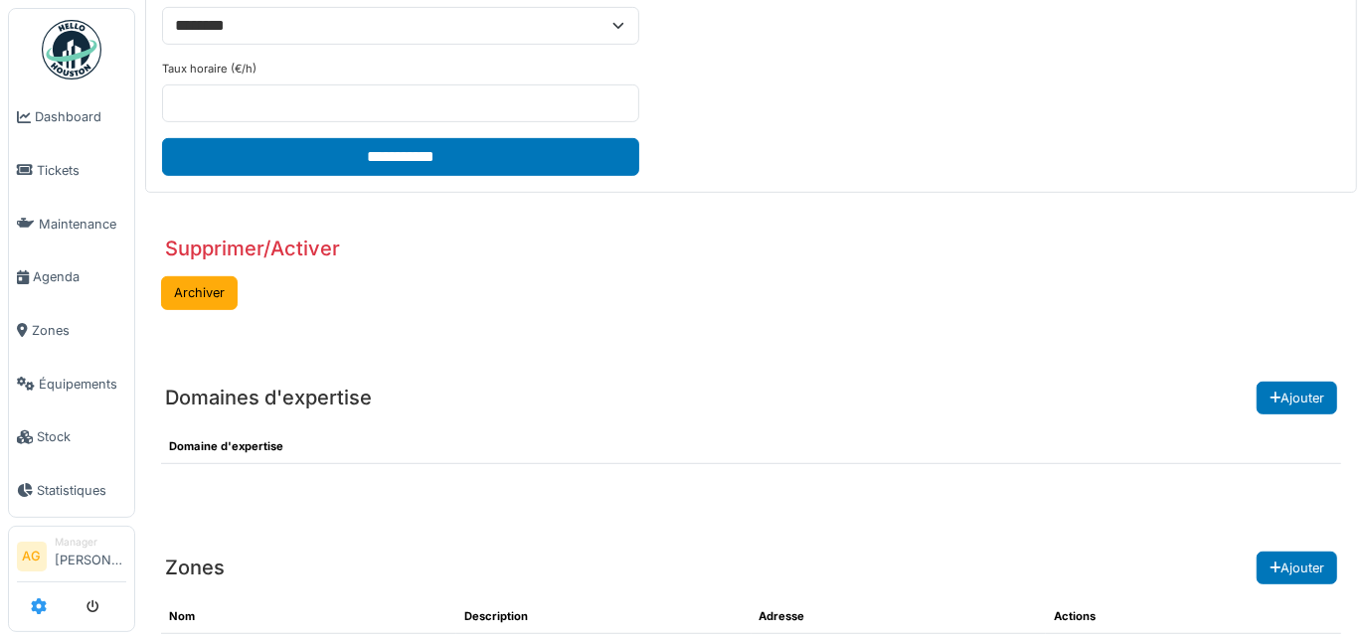
click at [44, 610] on icon at bounding box center [39, 607] width 16 height 16
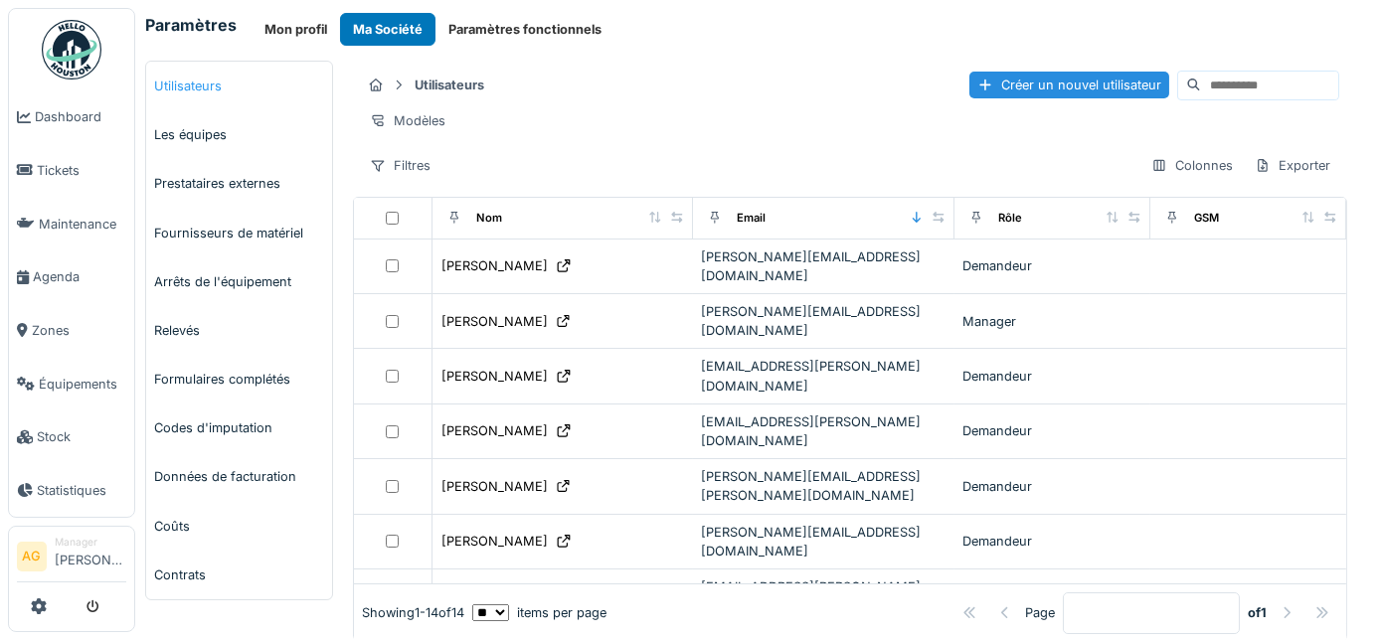
click at [194, 89] on link "Utilisateurs" at bounding box center [239, 86] width 186 height 49
click at [192, 126] on link "Les équipes" at bounding box center [239, 134] width 186 height 49
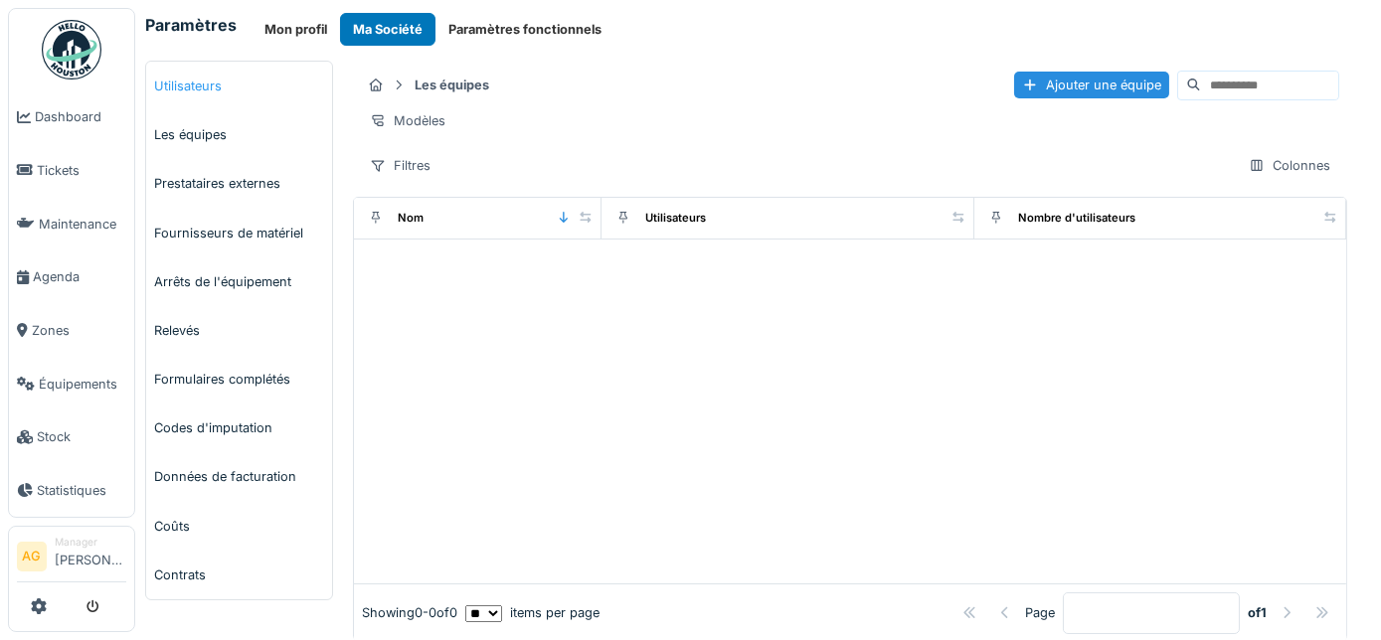
click at [193, 81] on link "Utilisateurs" at bounding box center [239, 86] width 186 height 49
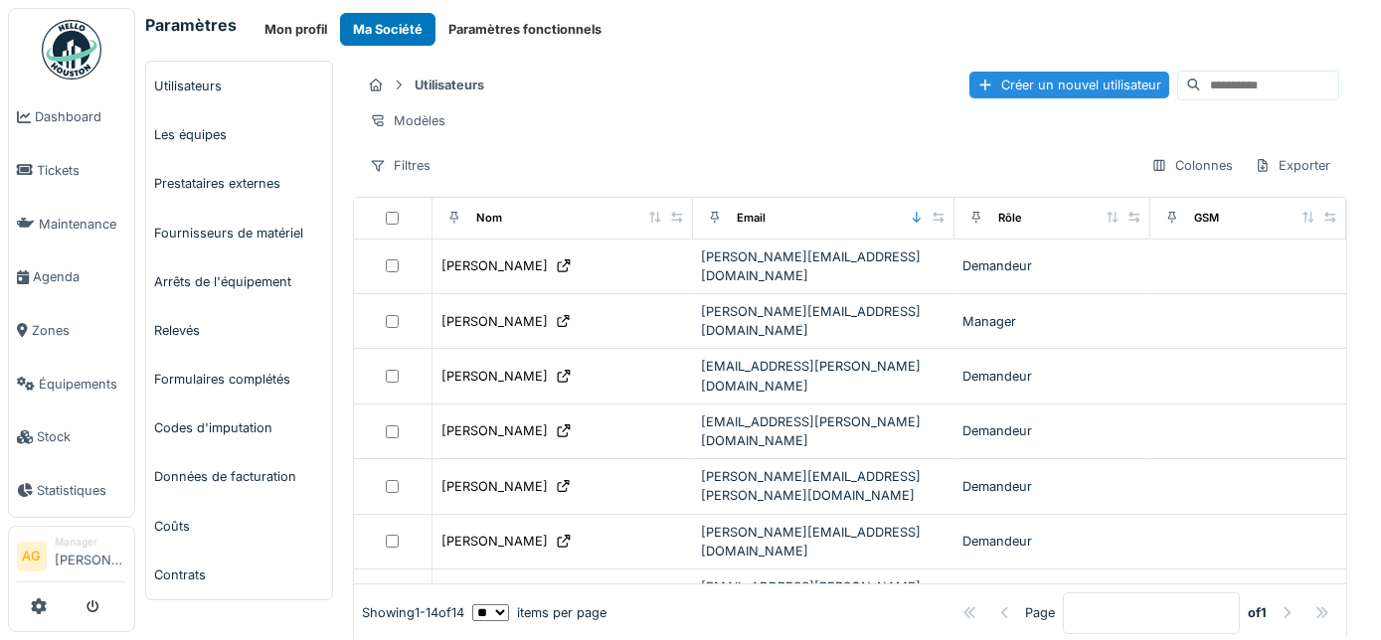
click at [193, 81] on link "Utilisateurs" at bounding box center [239, 86] width 186 height 49
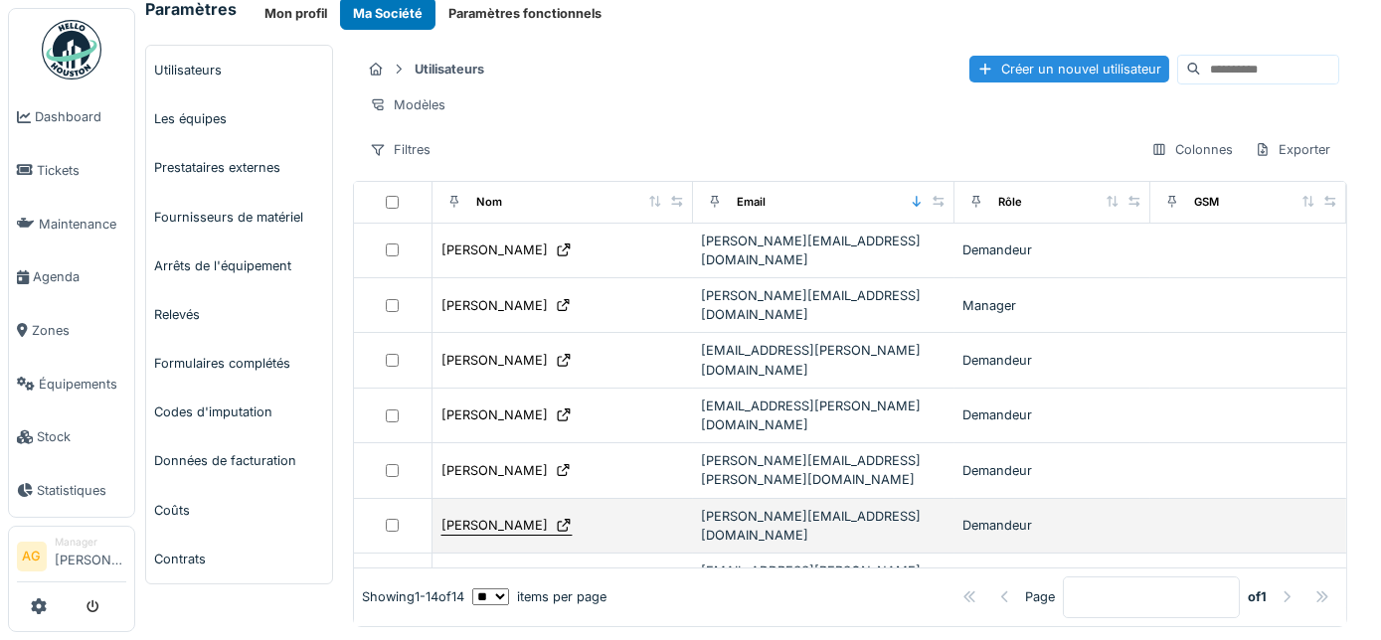
click at [556, 519] on icon at bounding box center [564, 525] width 16 height 13
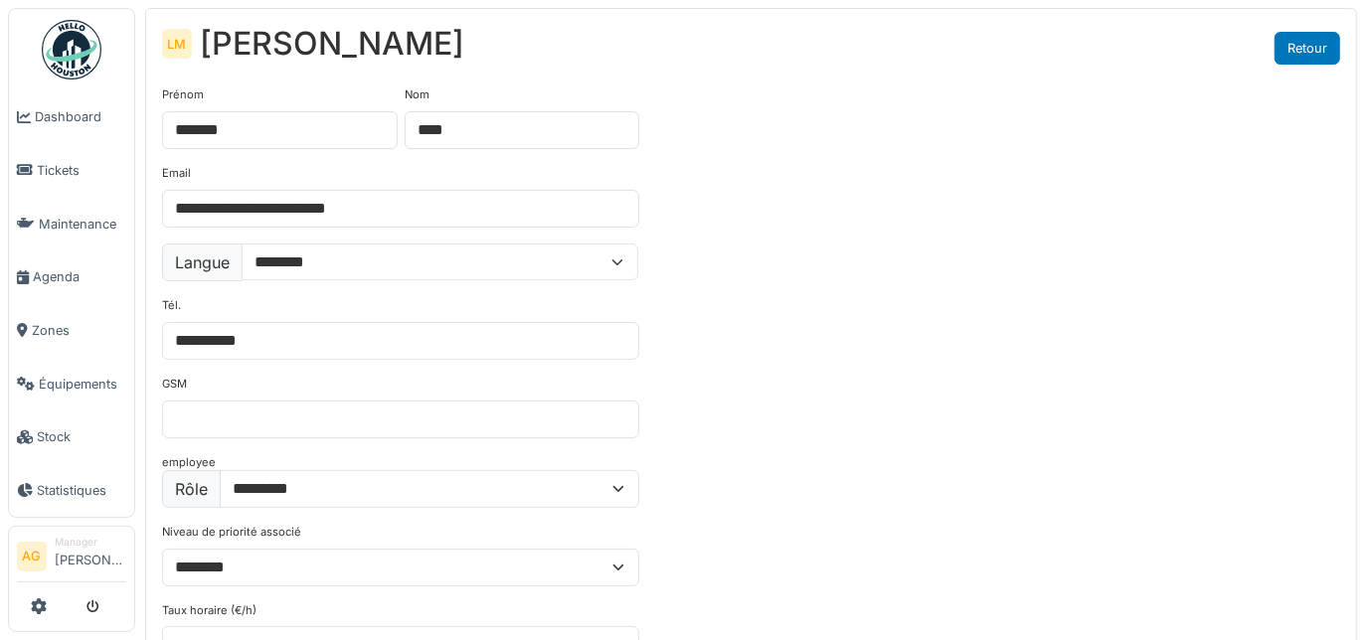
click at [1318, 53] on link "Retour" at bounding box center [1308, 48] width 66 height 33
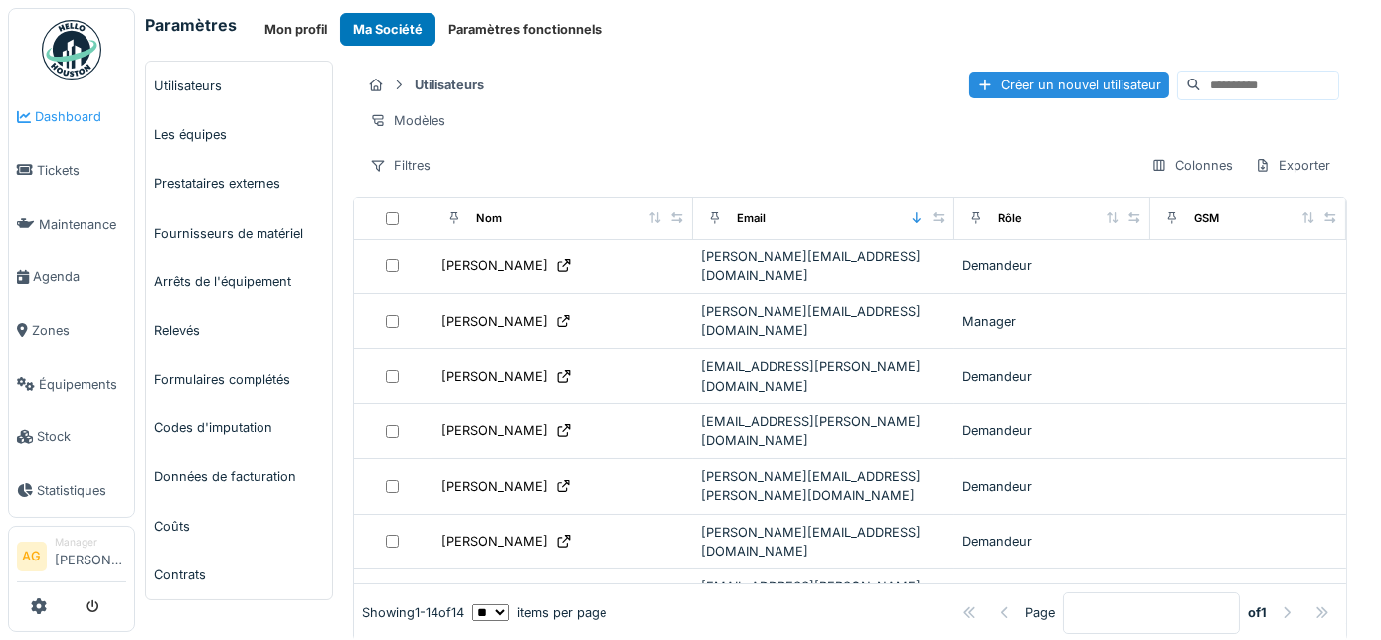
click at [77, 112] on span "Dashboard" at bounding box center [80, 116] width 91 height 19
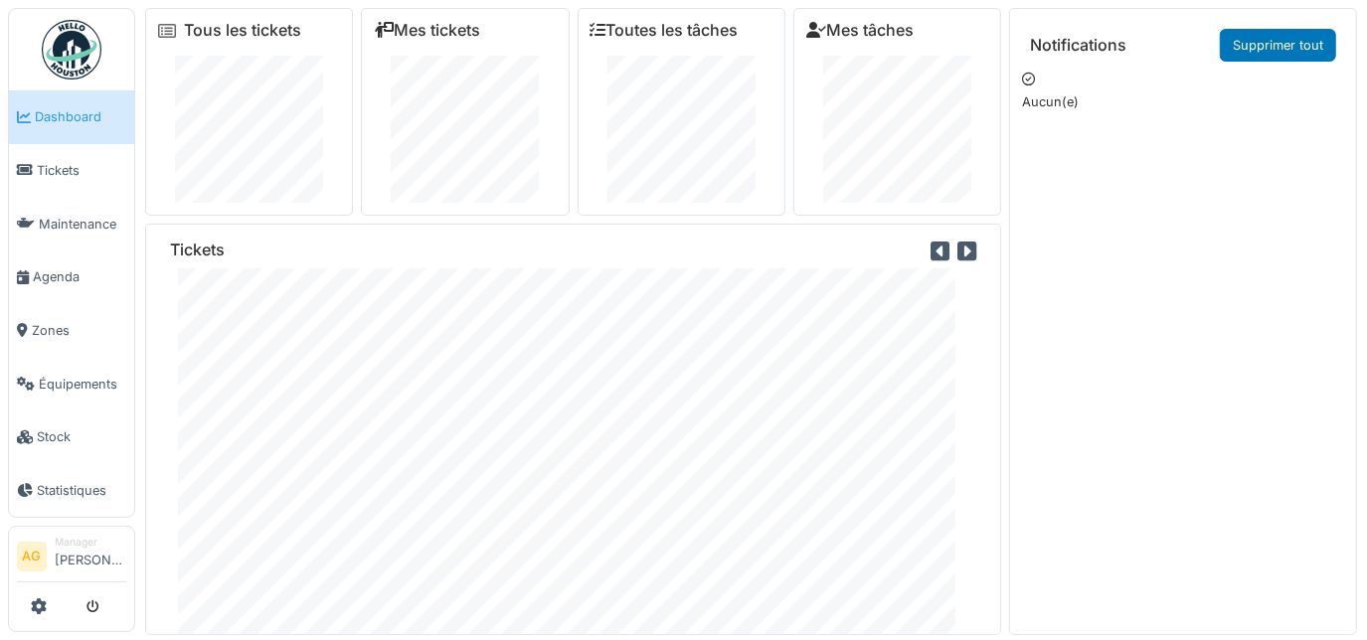
click at [59, 553] on li "Manager [PERSON_NAME]" at bounding box center [91, 556] width 72 height 43
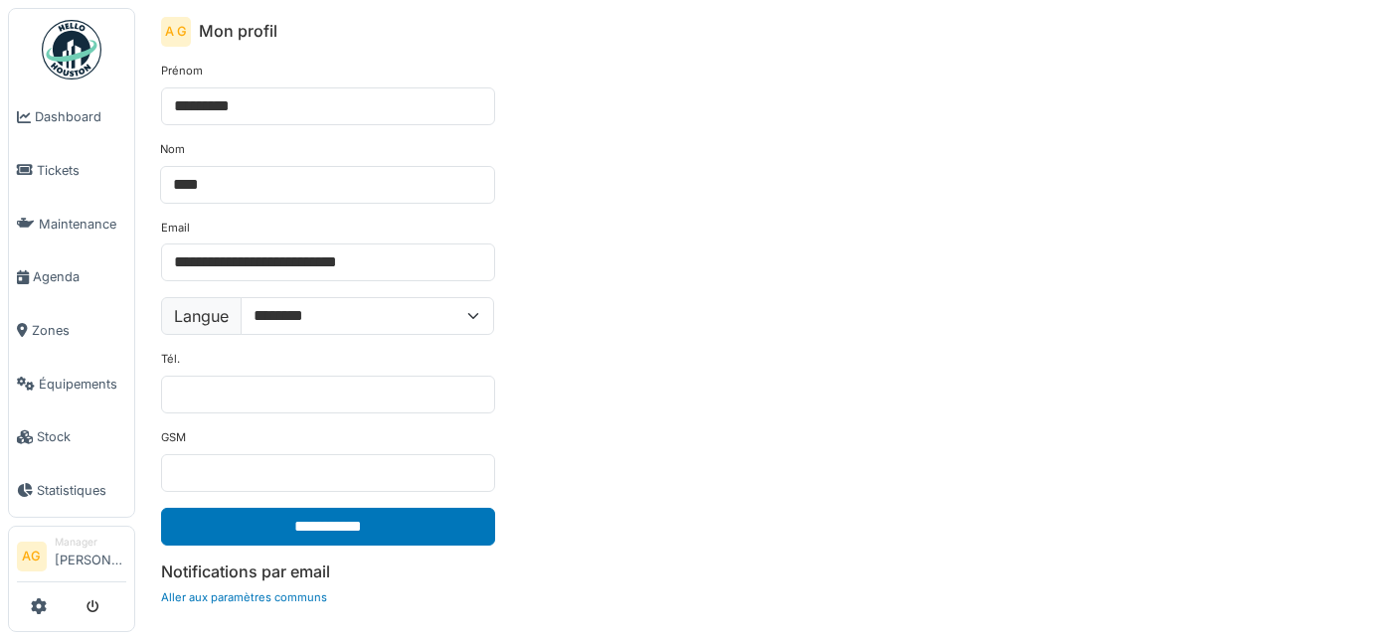
click at [51, 604] on div at bounding box center [71, 607] width 109 height 33
click at [51, 611] on div at bounding box center [71, 607] width 109 height 33
click at [37, 608] on icon at bounding box center [39, 607] width 16 height 16
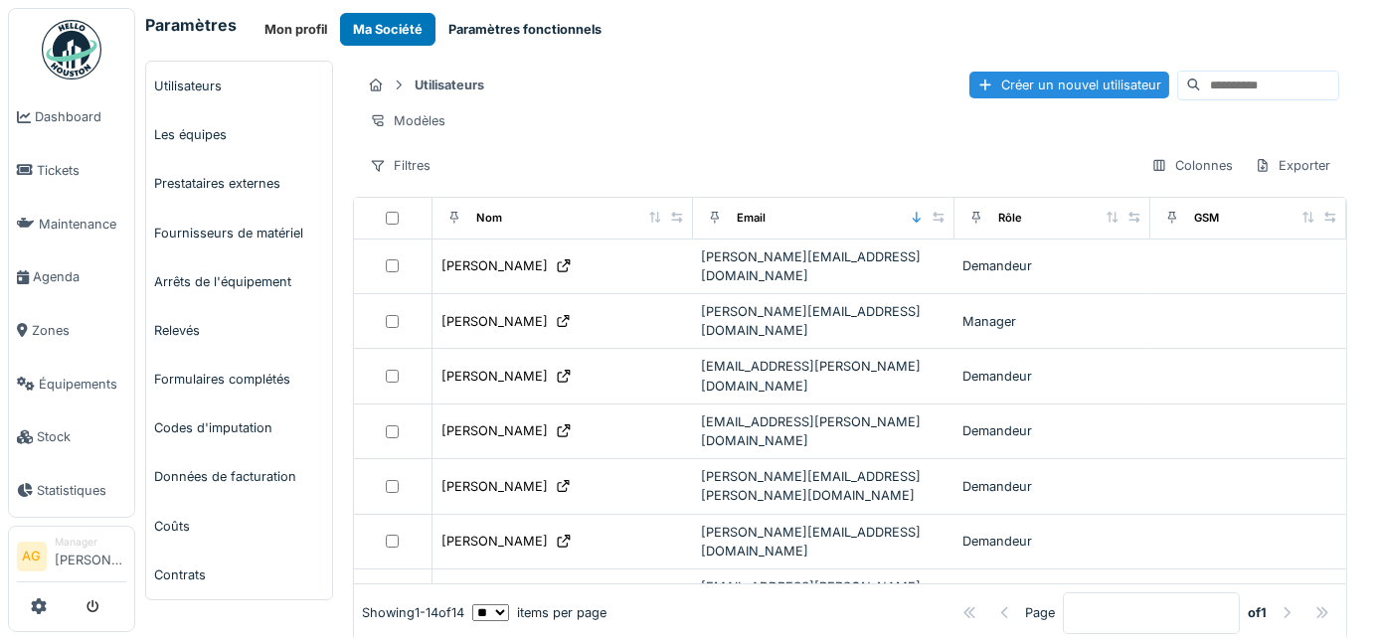
click at [520, 33] on button "Paramètres fonctionnels" at bounding box center [525, 29] width 179 height 33
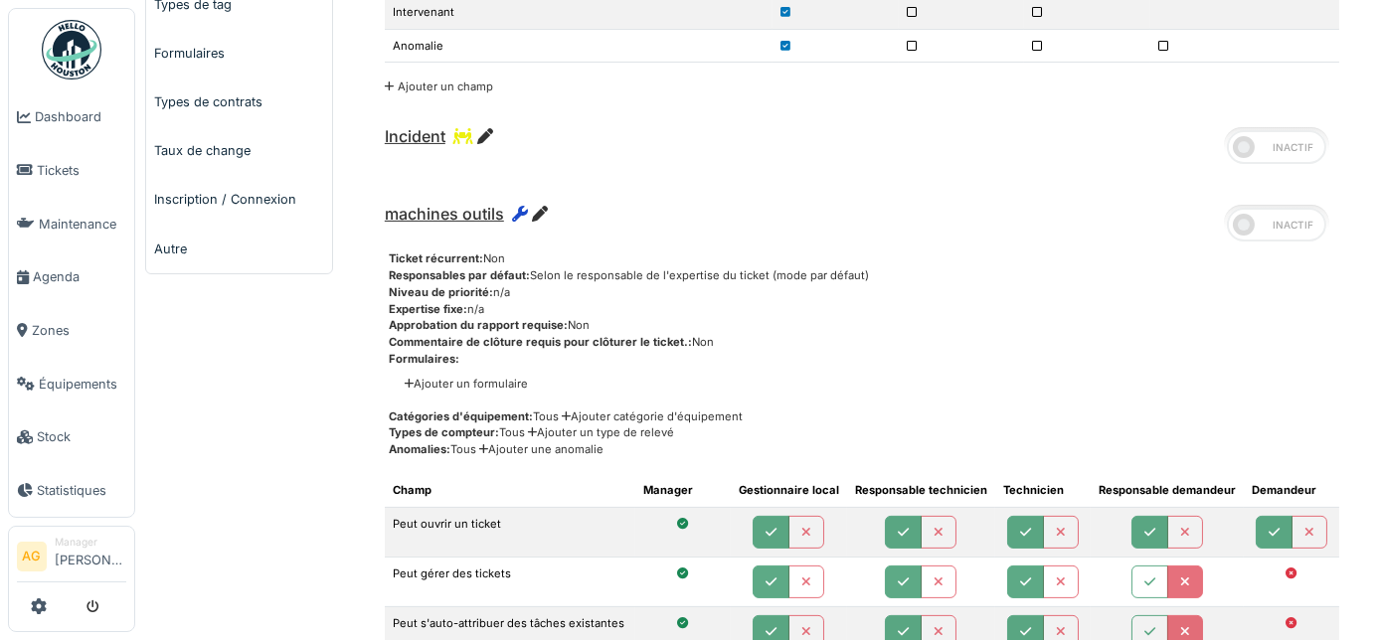
scroll to position [1265, 0]
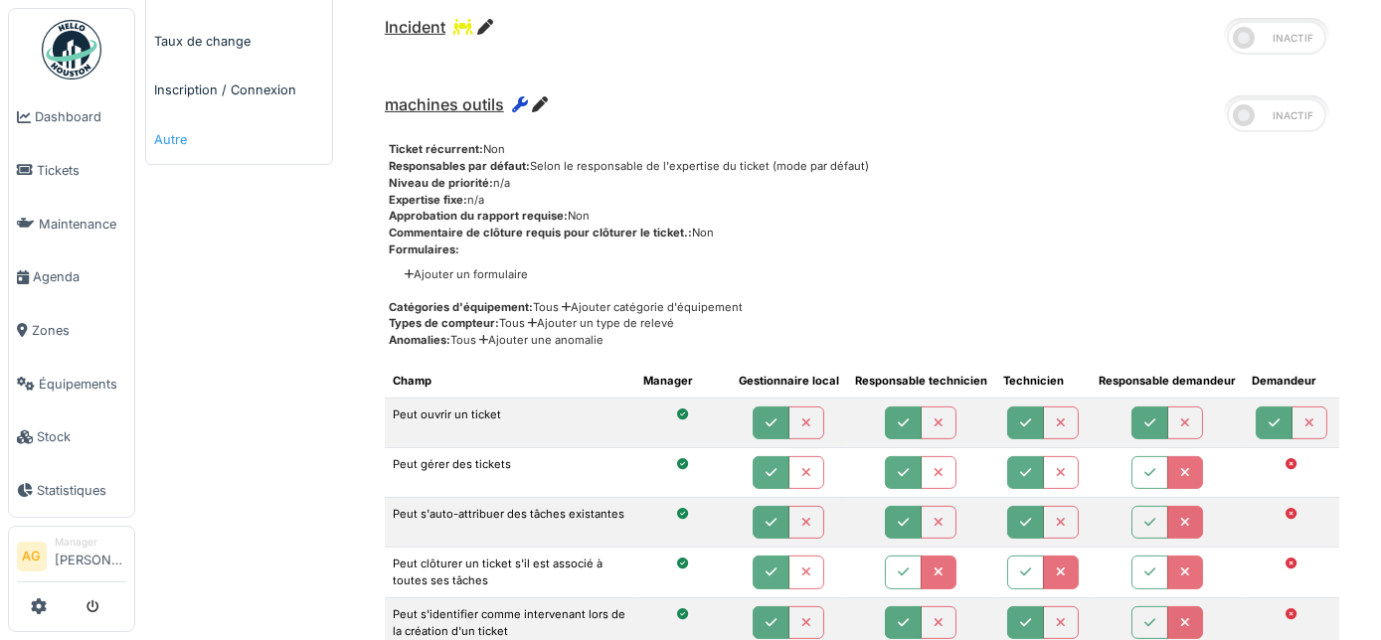
click at [151, 132] on link "Autre" at bounding box center [239, 139] width 186 height 49
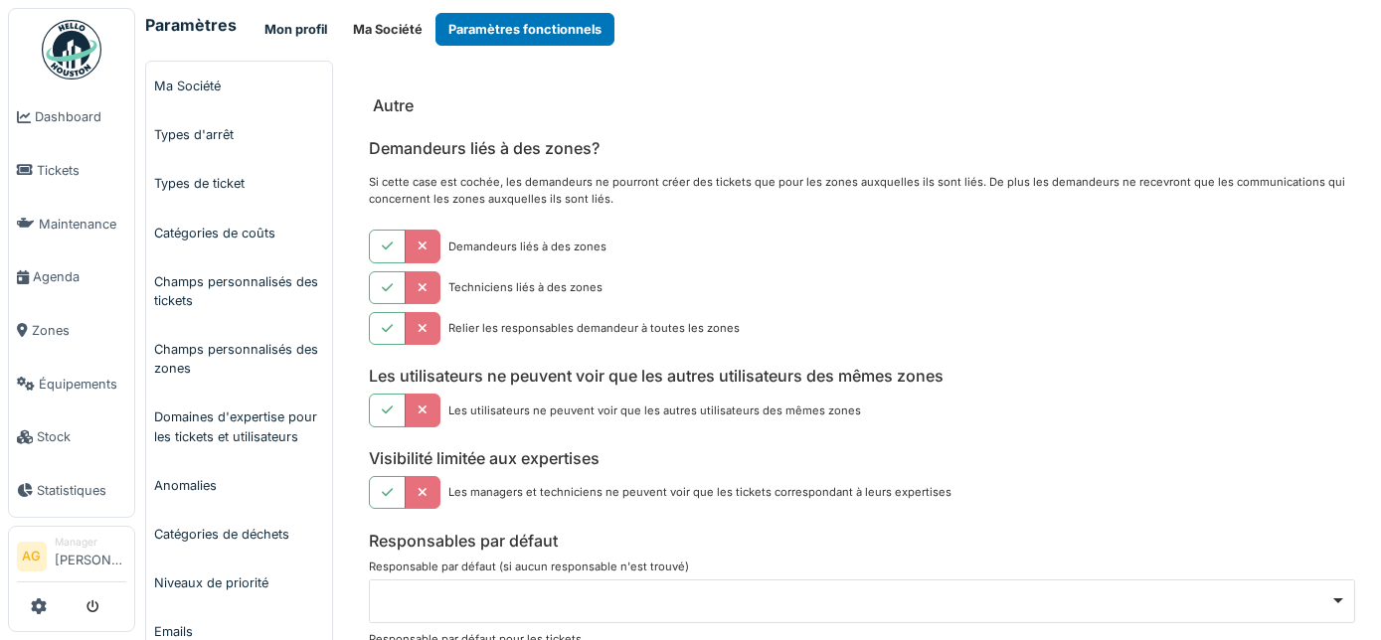
click at [291, 29] on button "Mon profil" at bounding box center [296, 29] width 88 height 33
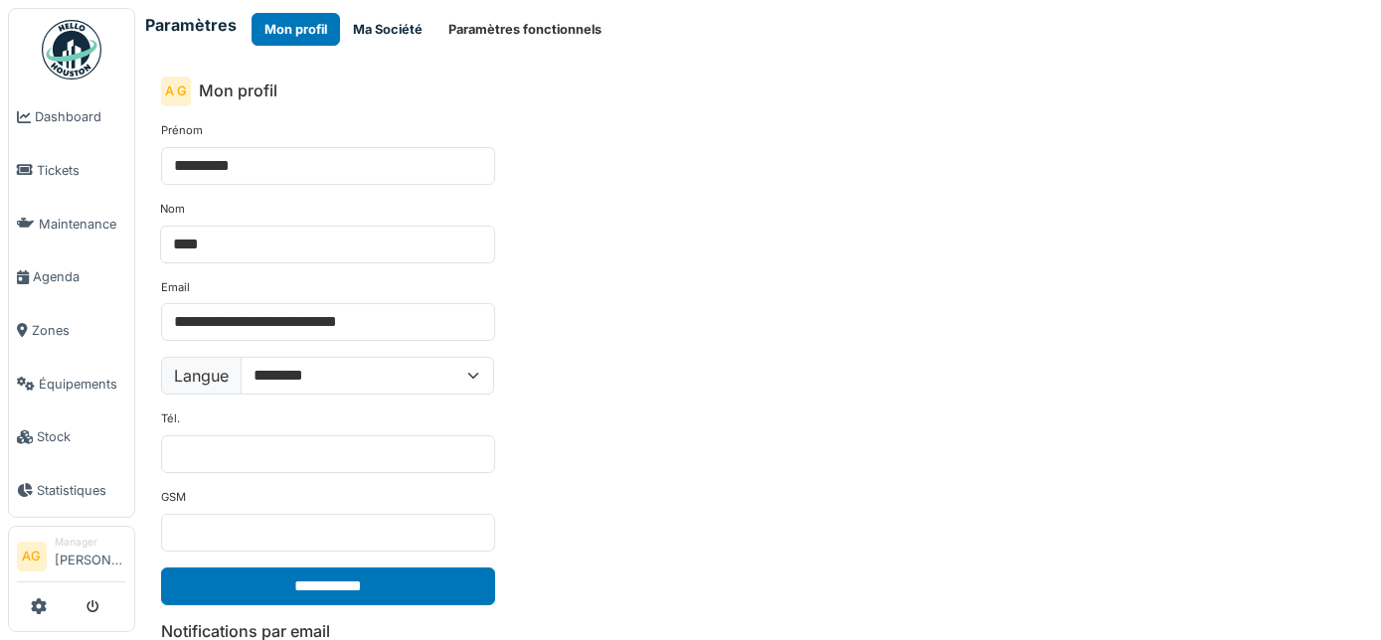
click at [368, 24] on button "Ma Société" at bounding box center [387, 29] width 95 height 33
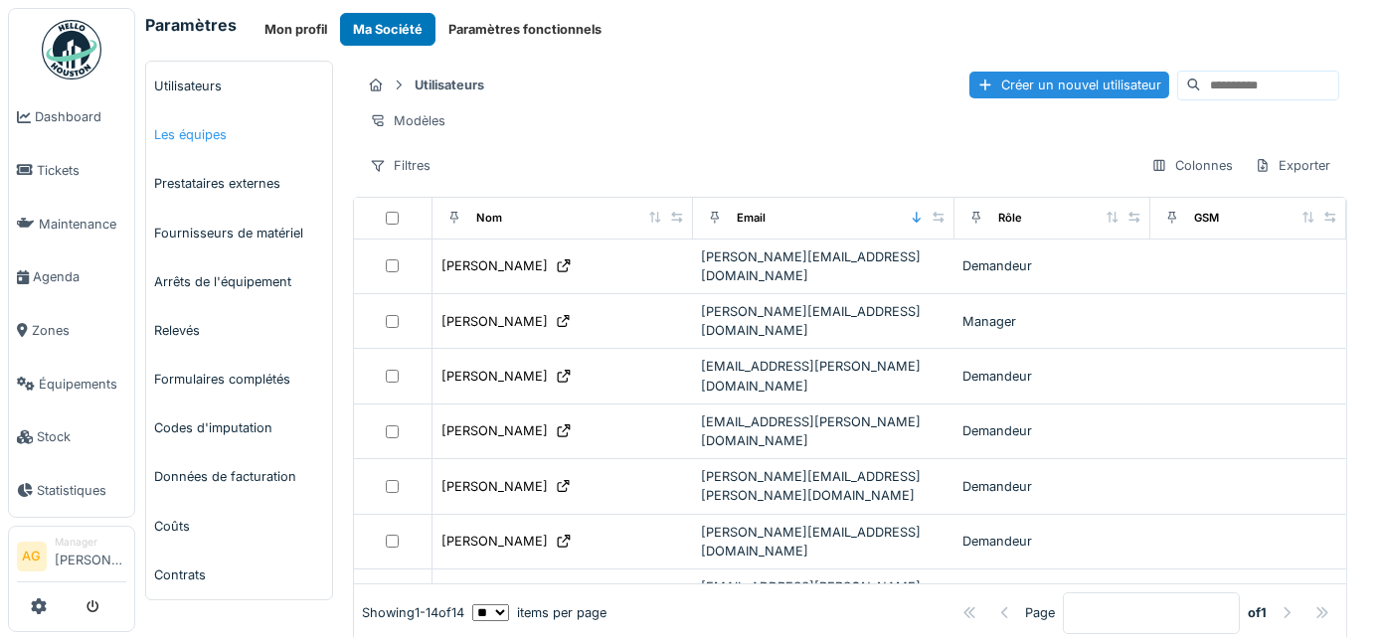
click at [206, 127] on link "Les équipes" at bounding box center [239, 134] width 186 height 49
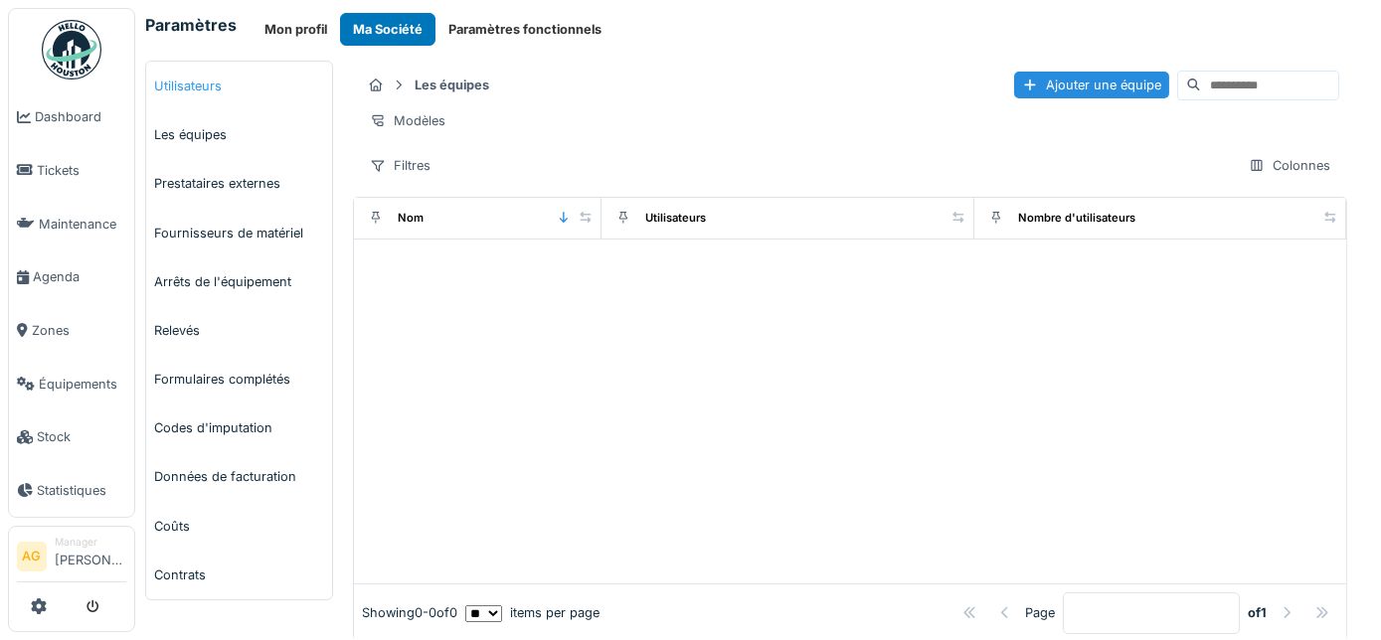
click at [209, 93] on link "Utilisateurs" at bounding box center [239, 86] width 186 height 49
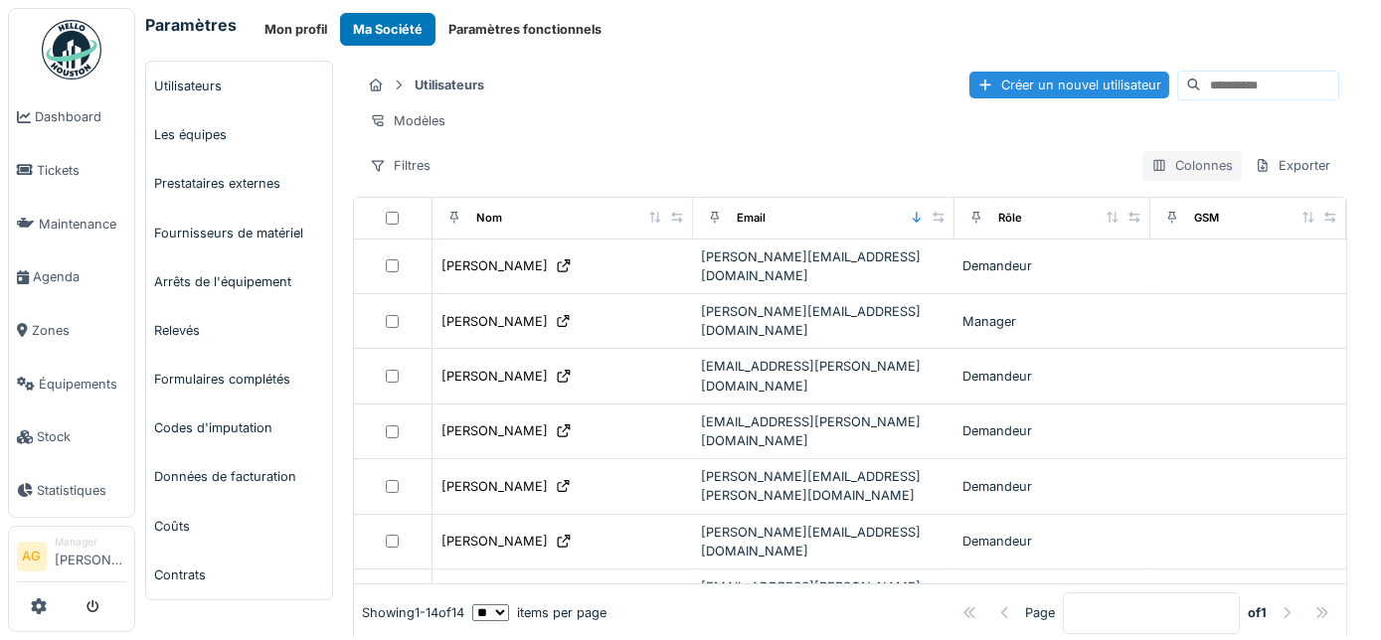
click at [1166, 178] on div "Colonnes" at bounding box center [1191, 165] width 99 height 29
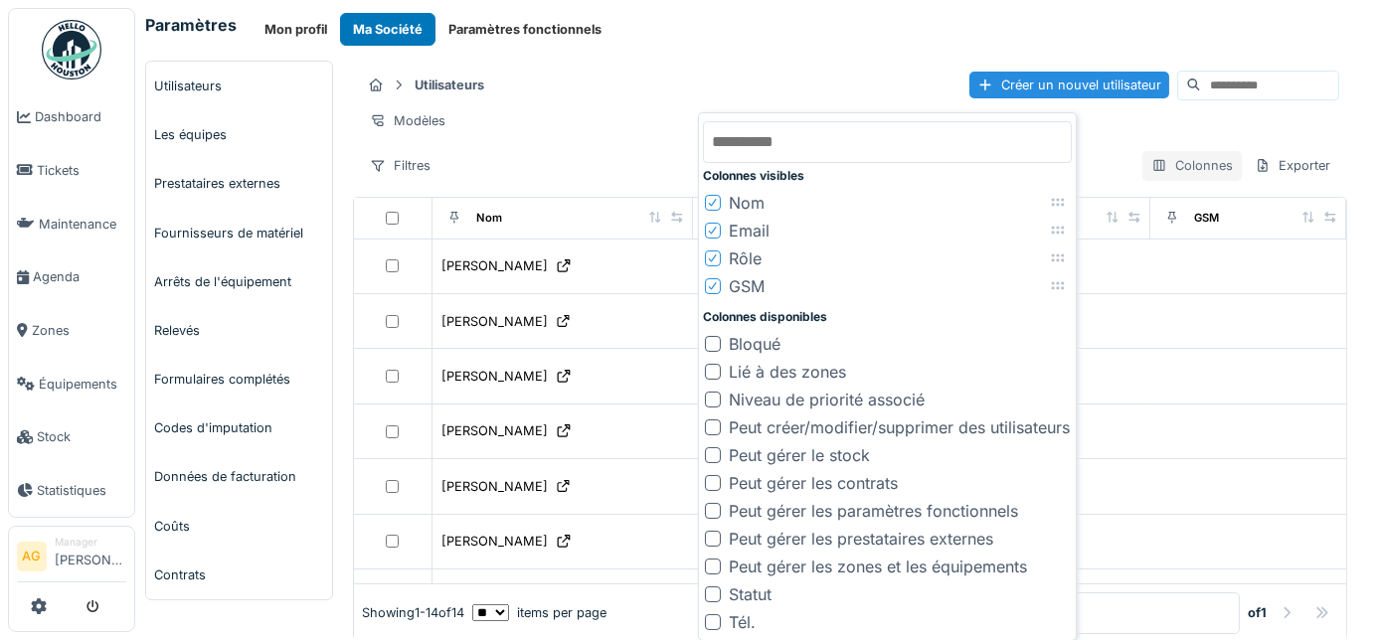
click at [1166, 178] on div "Colonnes" at bounding box center [1191, 165] width 99 height 29
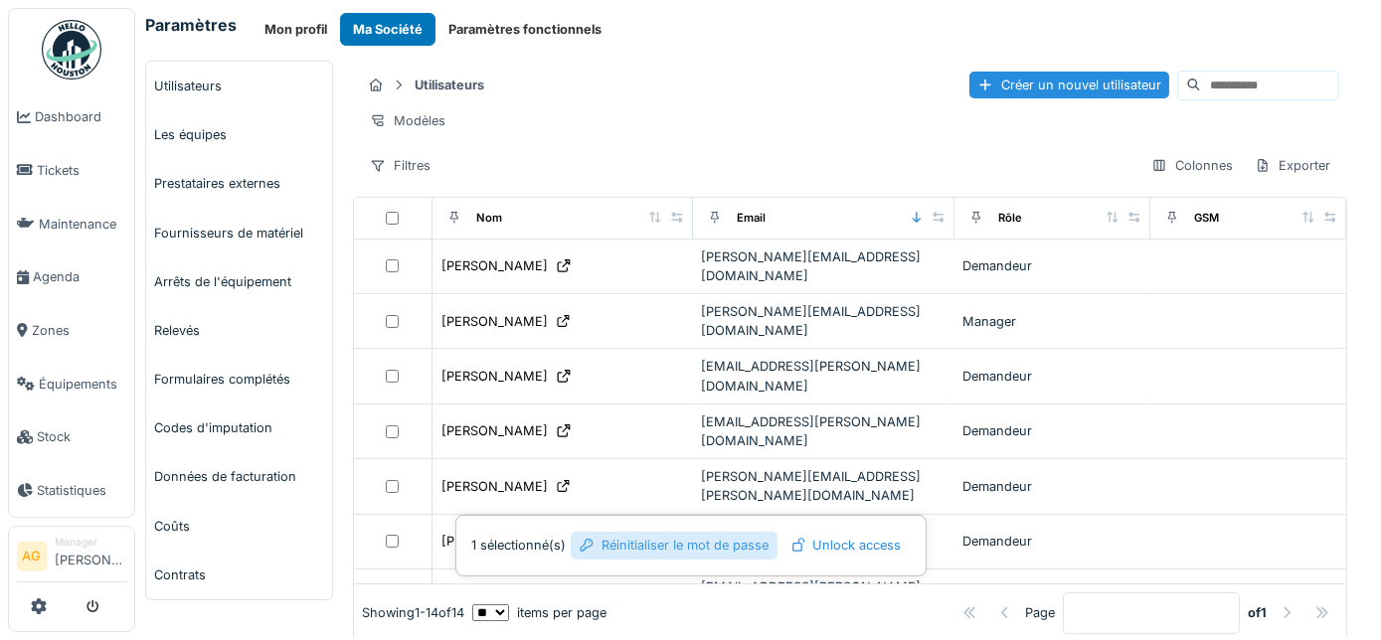
click at [660, 549] on div "Réinitialiser le mot de passe" at bounding box center [674, 545] width 207 height 27
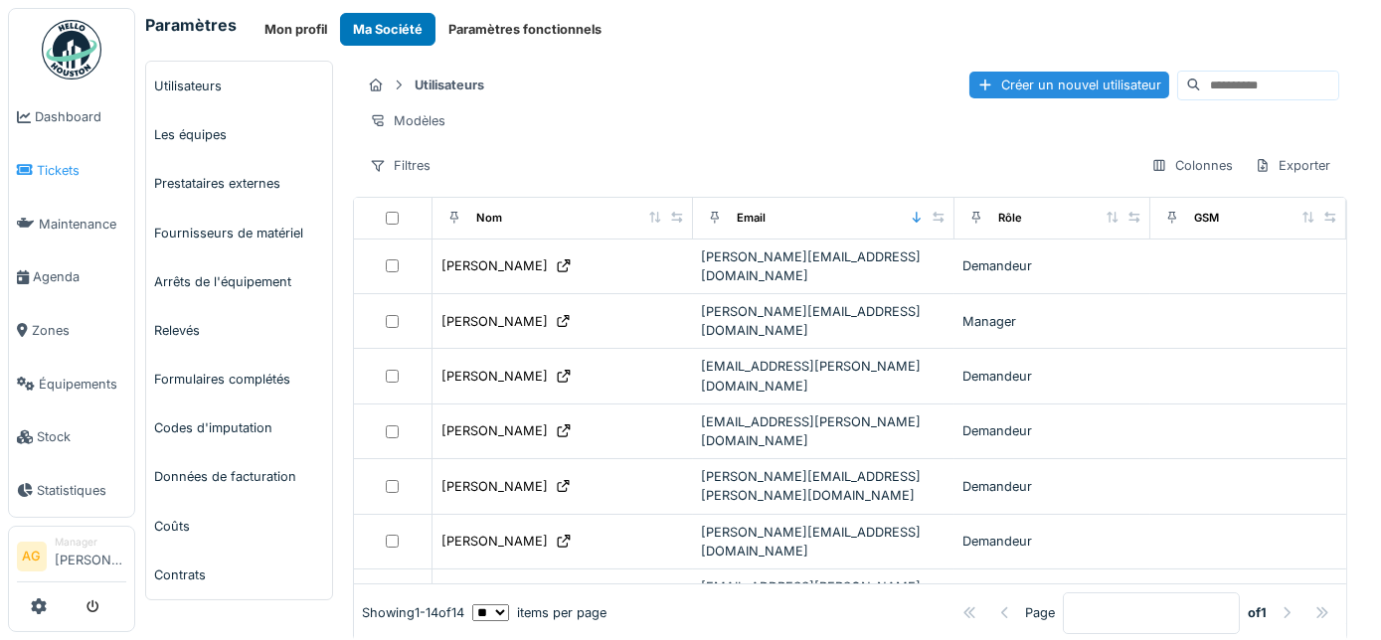
click at [89, 176] on span "Tickets" at bounding box center [81, 170] width 89 height 19
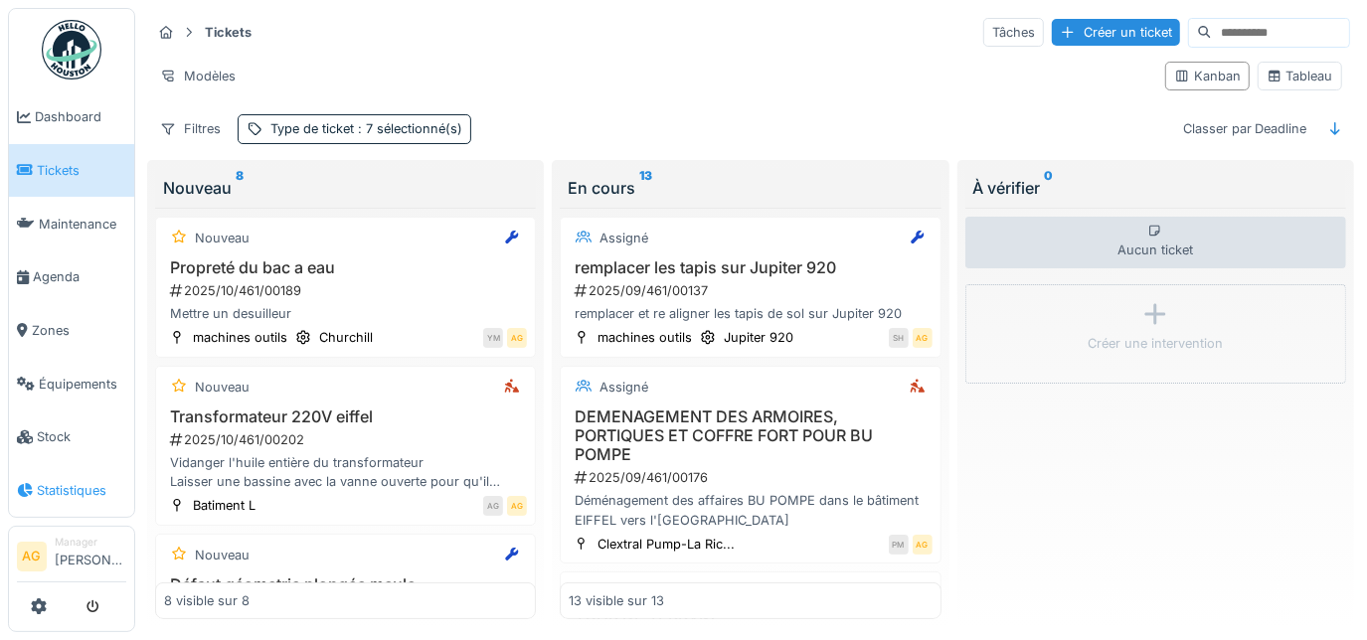
click at [37, 481] on span "Statistiques" at bounding box center [81, 490] width 89 height 19
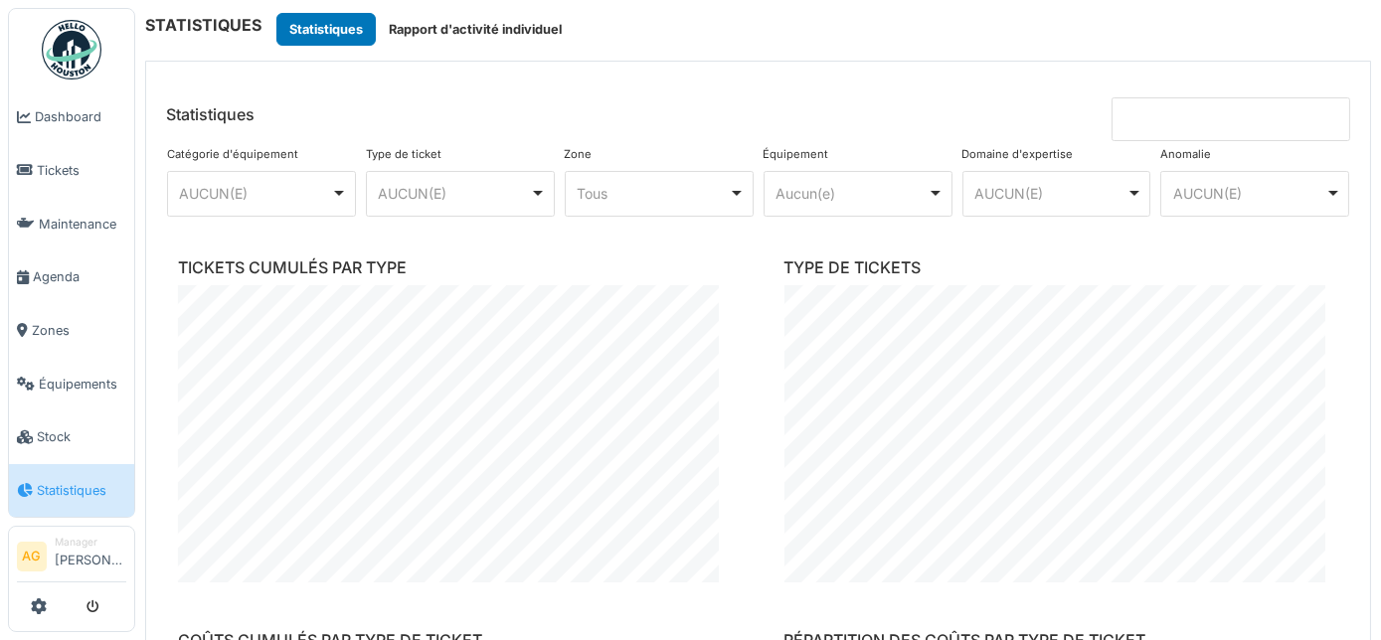
scroll to position [1174, 0]
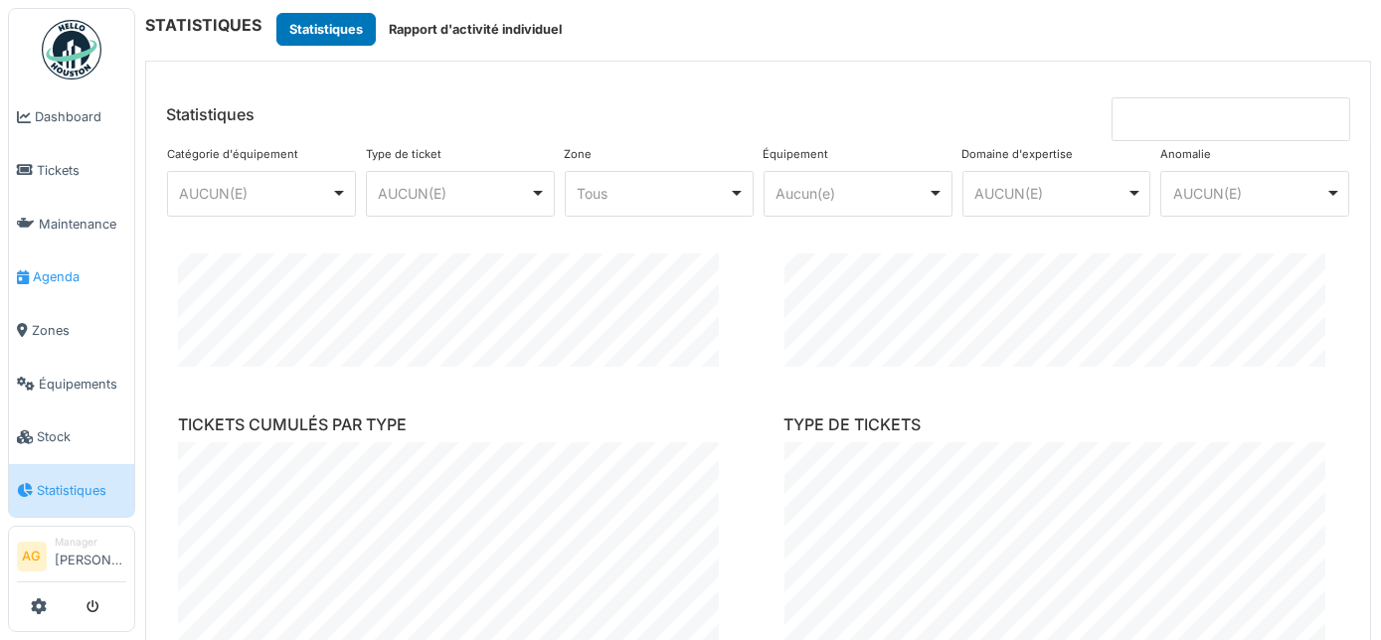
click at [64, 267] on span "Agenda" at bounding box center [79, 276] width 93 height 19
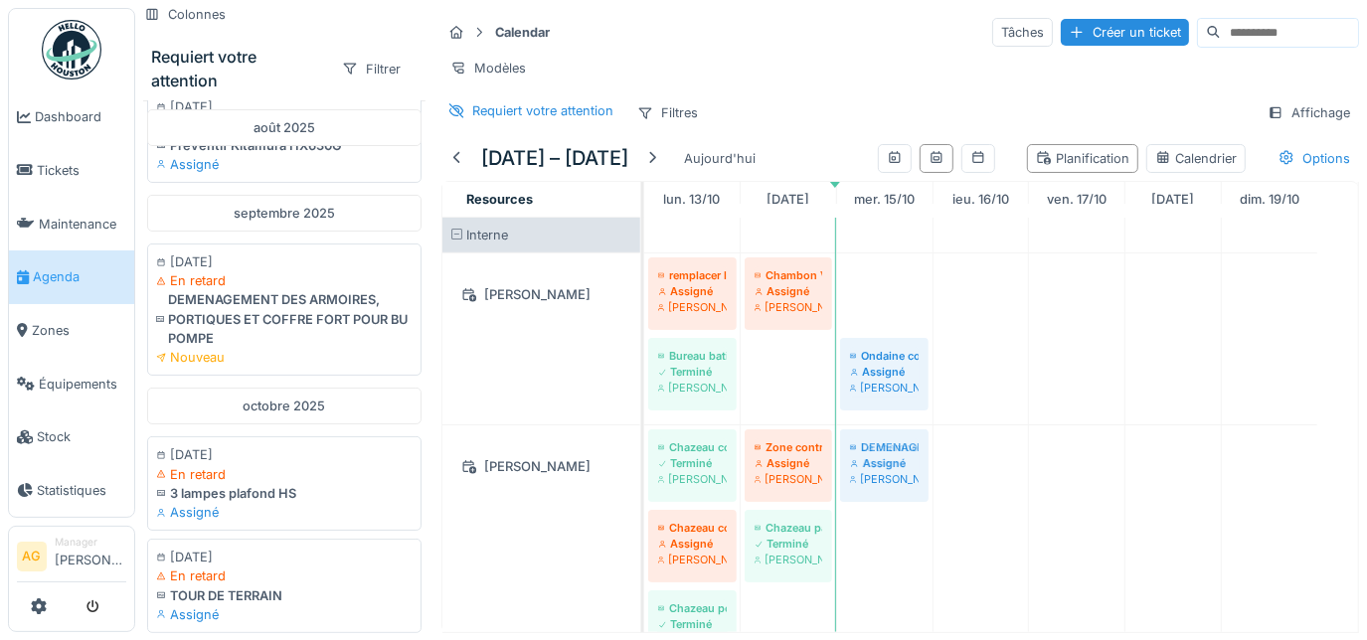
drag, startPoint x: 879, startPoint y: 299, endPoint x: 875, endPoint y: 538, distance: 238.7
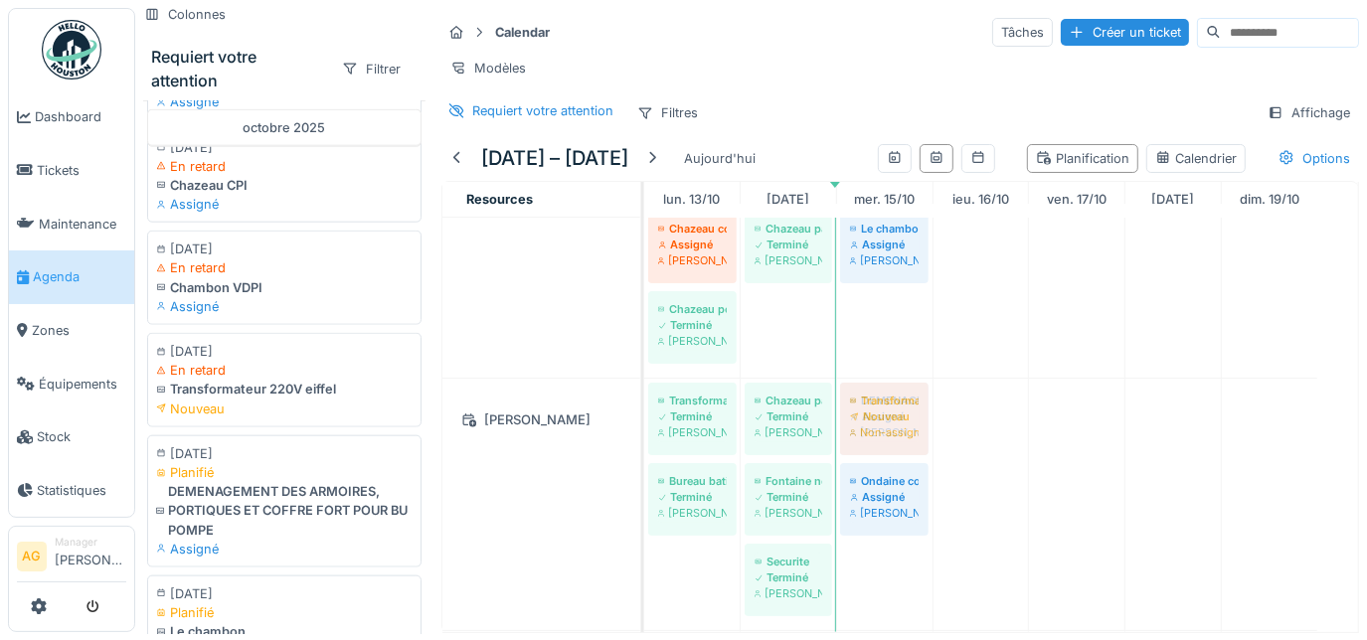
drag, startPoint x: 236, startPoint y: 398, endPoint x: 872, endPoint y: 553, distance: 655.0
click at [872, 553] on div "Colonnes Requiert votre attention Filtrer [DATE] [DATE] En retard Préventif Kit…" at bounding box center [751, 320] width 1232 height 640
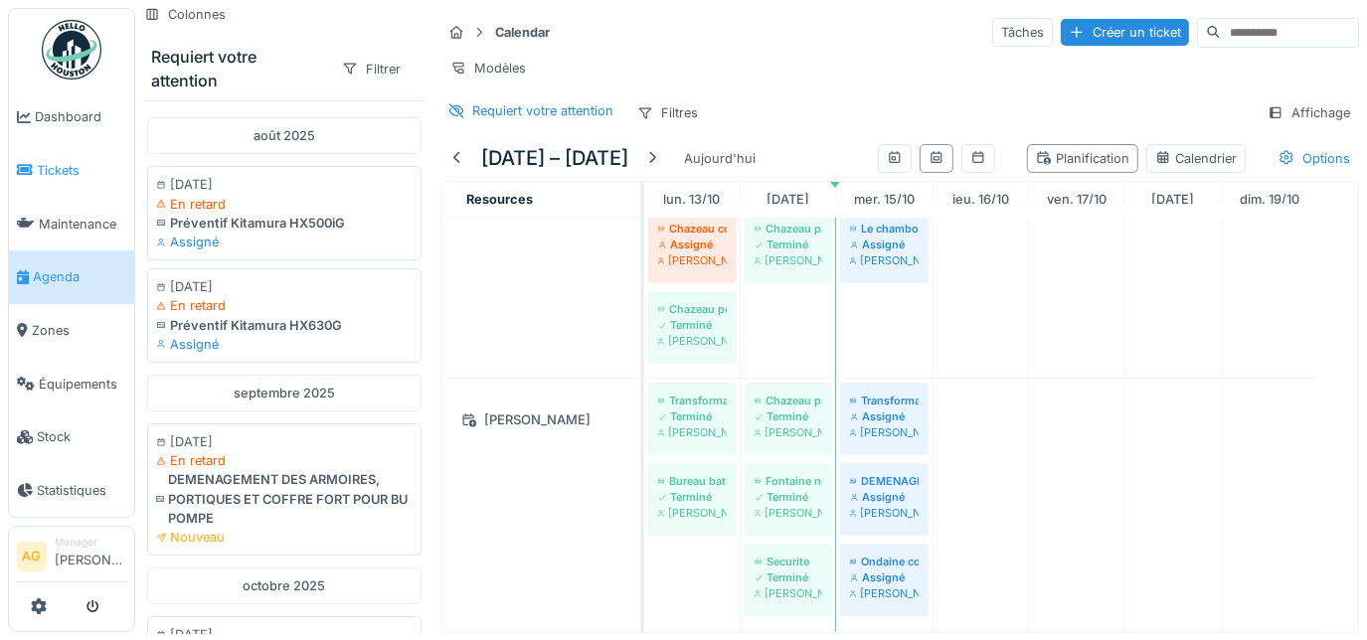
click at [38, 164] on span "Tickets" at bounding box center [81, 170] width 89 height 19
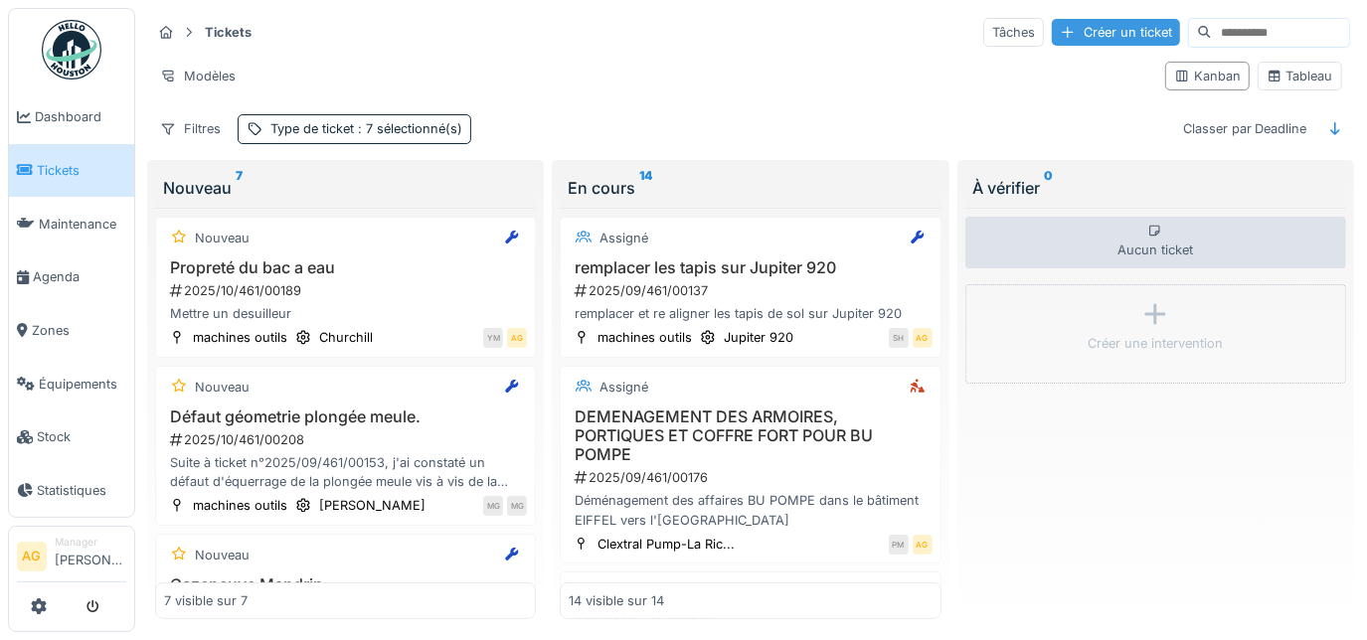
click at [1052, 27] on div "Créer un ticket" at bounding box center [1116, 32] width 128 height 27
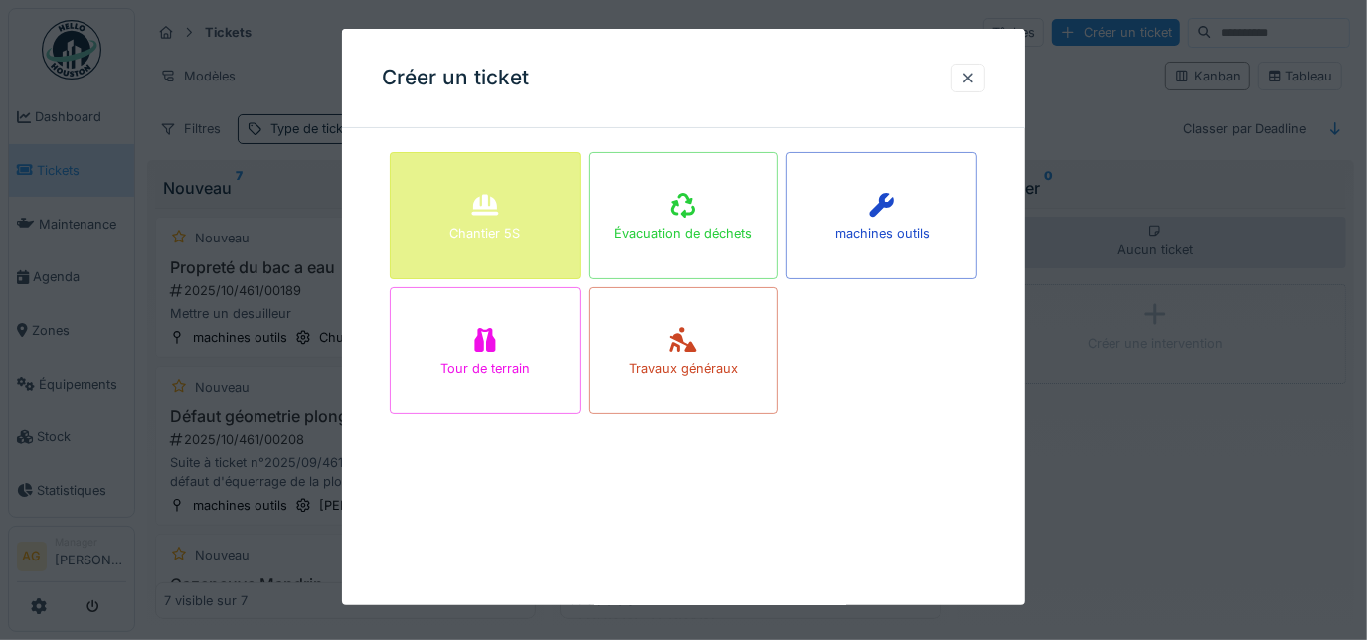
click at [527, 249] on div "Chantier 5S" at bounding box center [485, 215] width 191 height 127
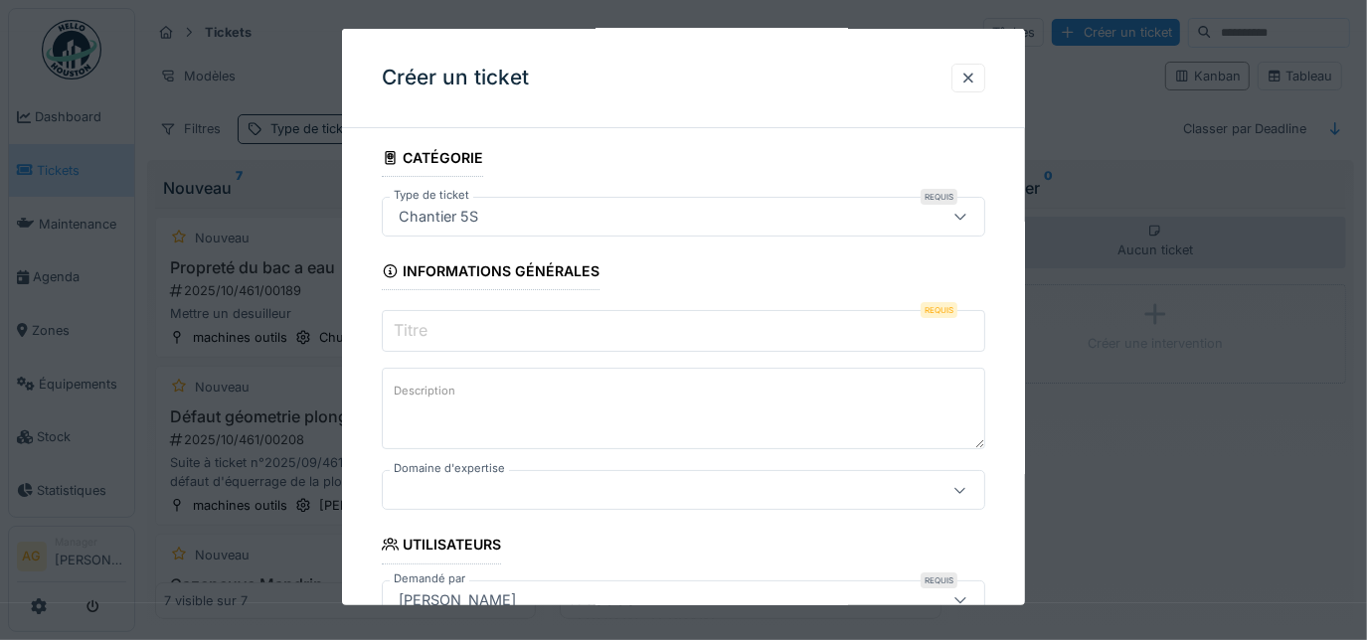
scroll to position [89, 0]
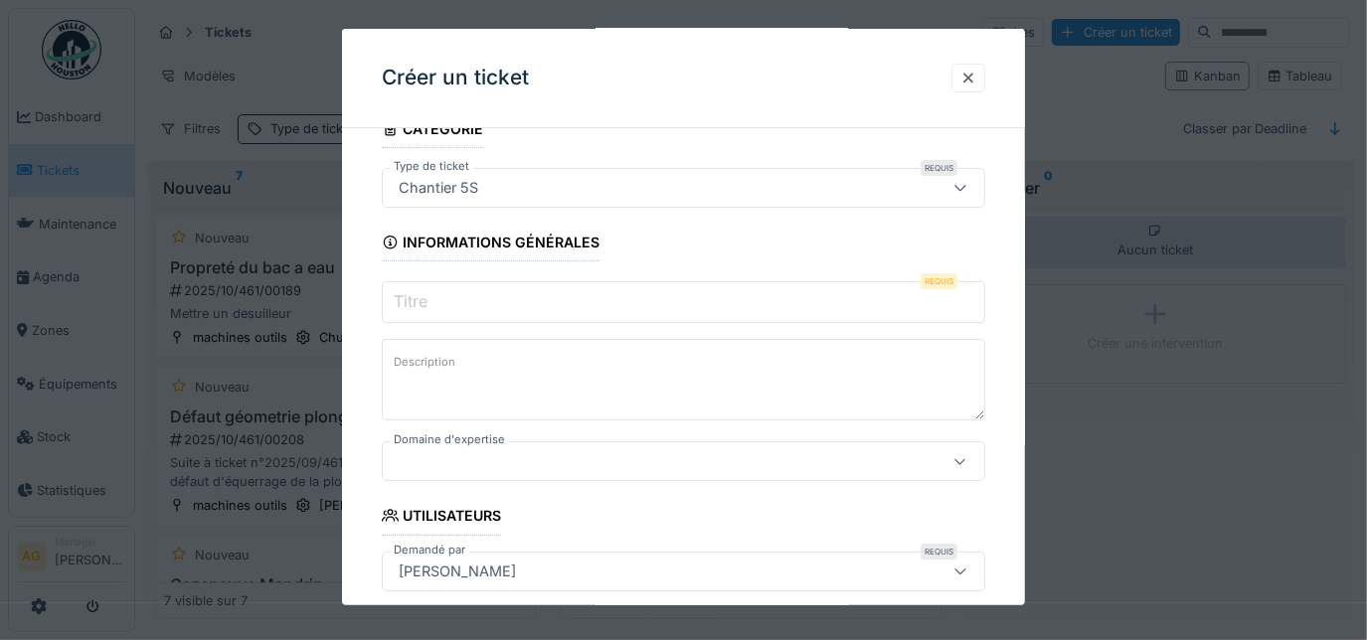
click at [489, 300] on input "Titre" at bounding box center [684, 302] width 605 height 42
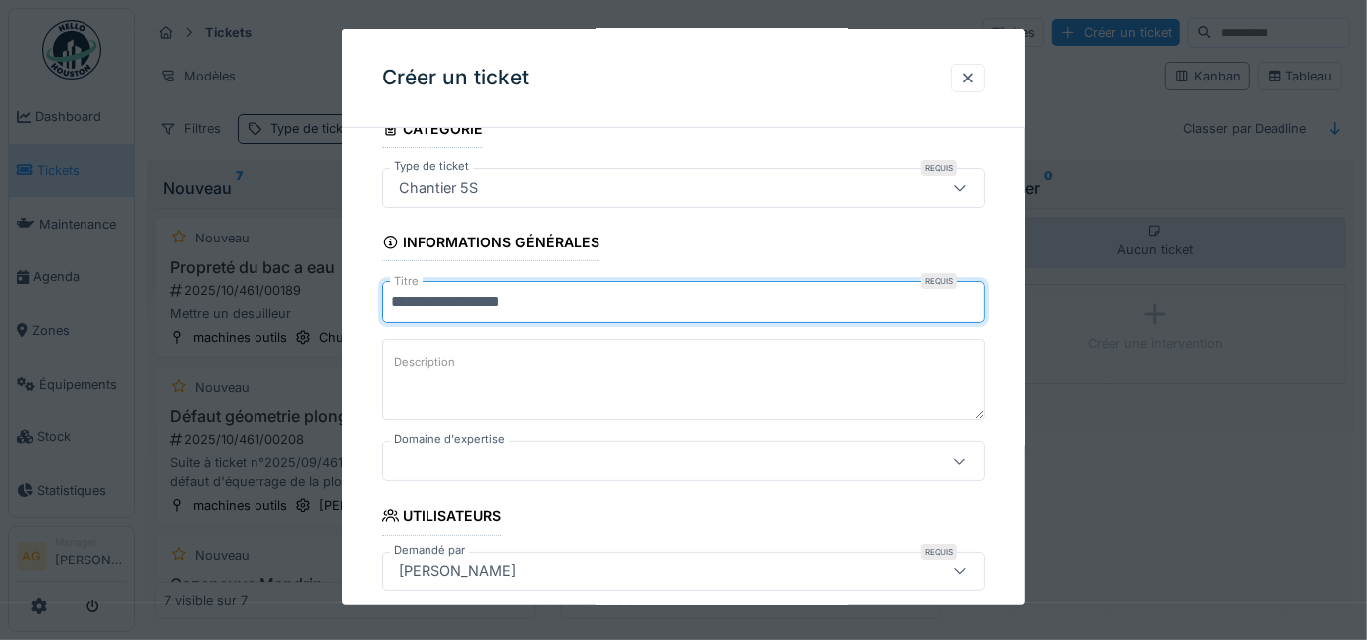
type input "**********"
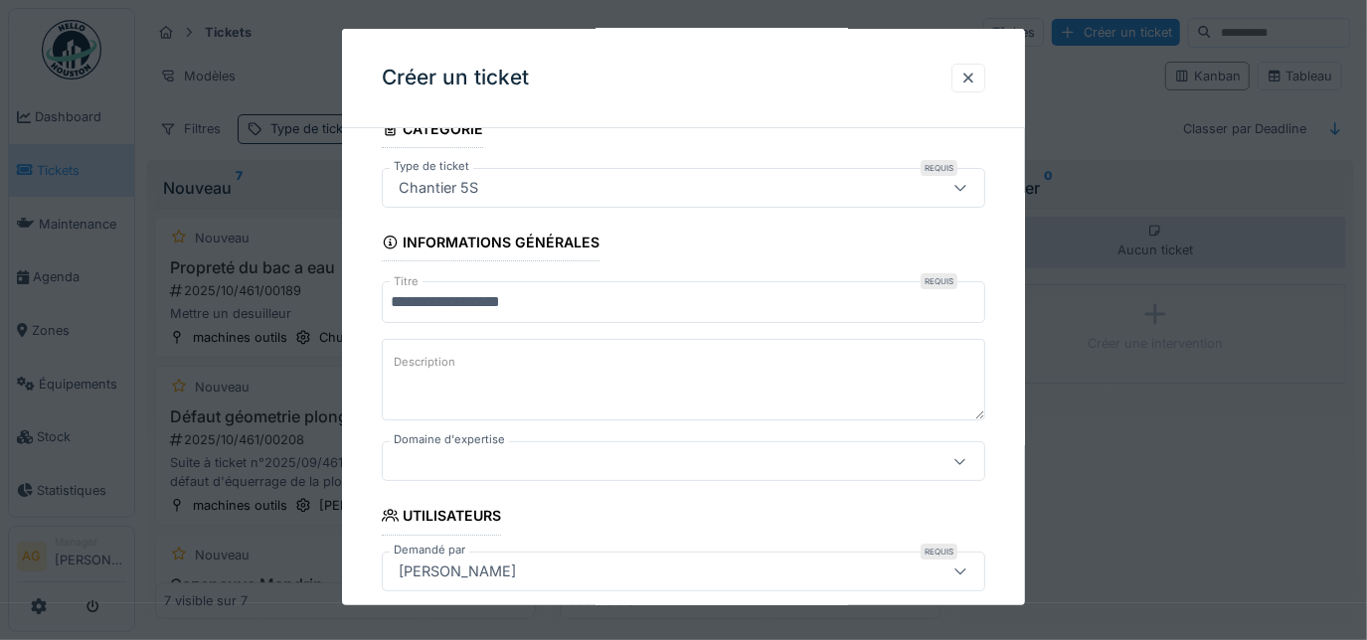
click at [398, 367] on label "Description" at bounding box center [425, 362] width 70 height 25
click at [398, 367] on textarea "Description" at bounding box center [684, 380] width 605 height 82
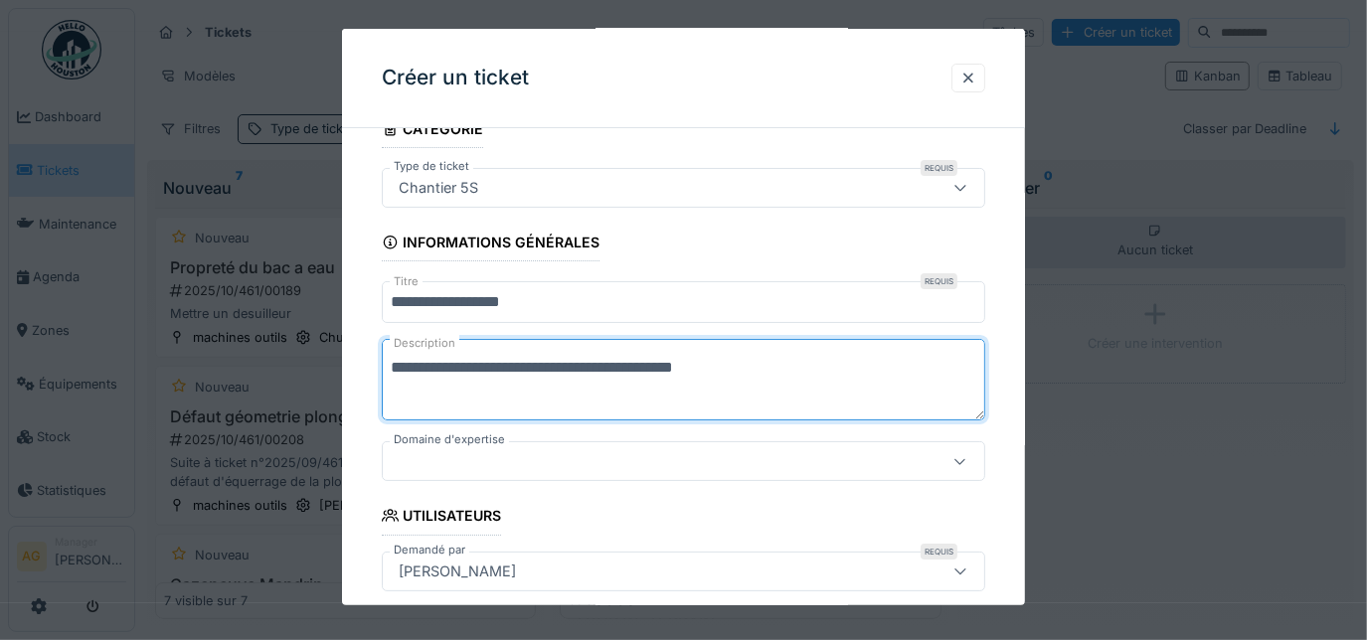
click at [490, 367] on textarea "**********" at bounding box center [684, 380] width 605 height 82
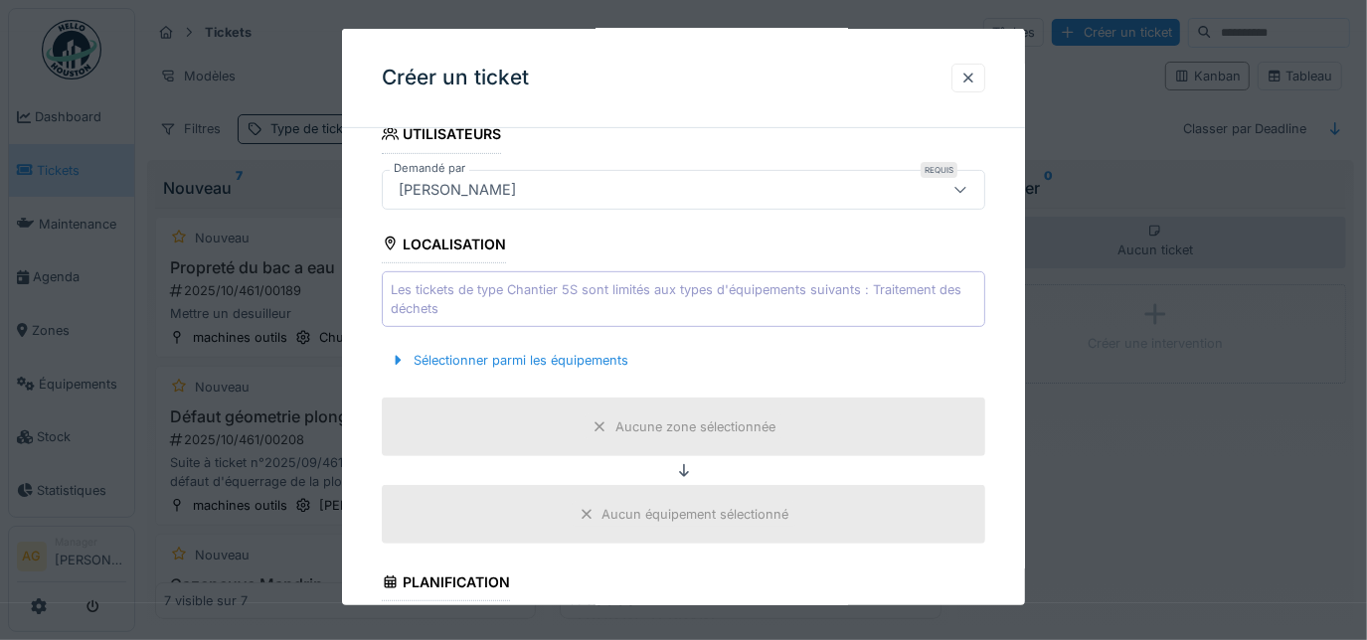
scroll to position [542, 0]
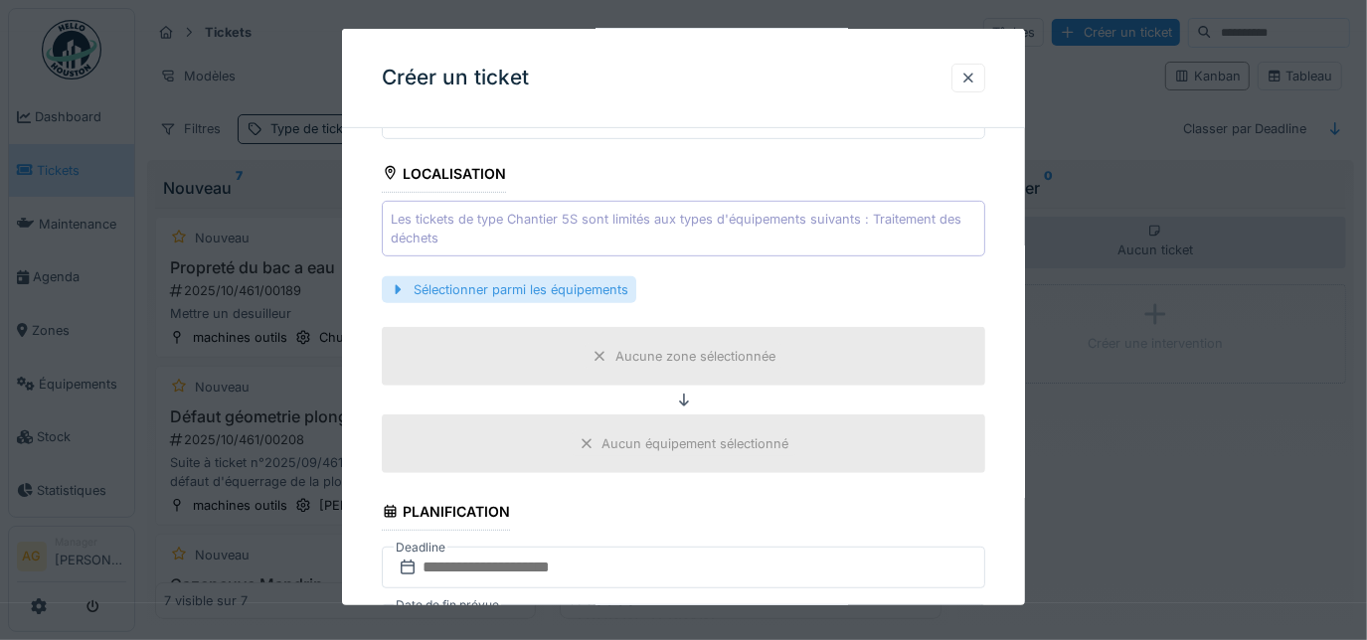
type textarea "**********"
click at [537, 286] on div "Sélectionner parmi les équipements" at bounding box center [509, 289] width 255 height 27
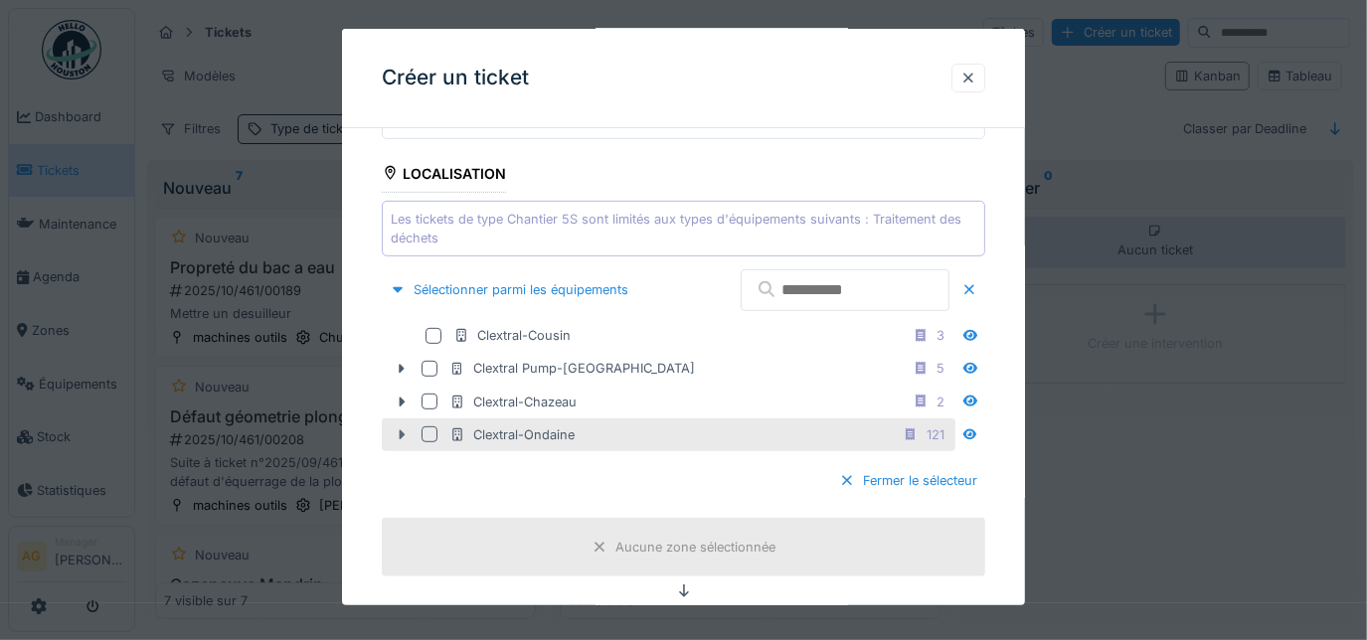
click at [403, 431] on icon at bounding box center [402, 436] width 6 height 10
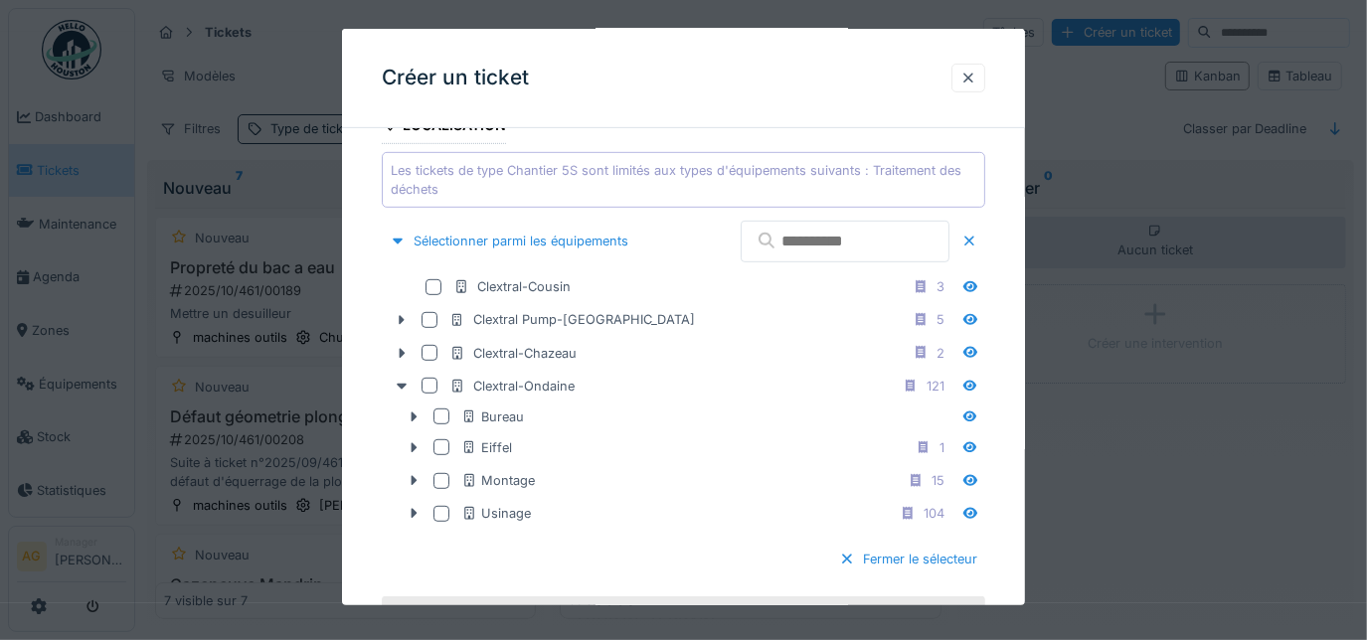
scroll to position [632, 0]
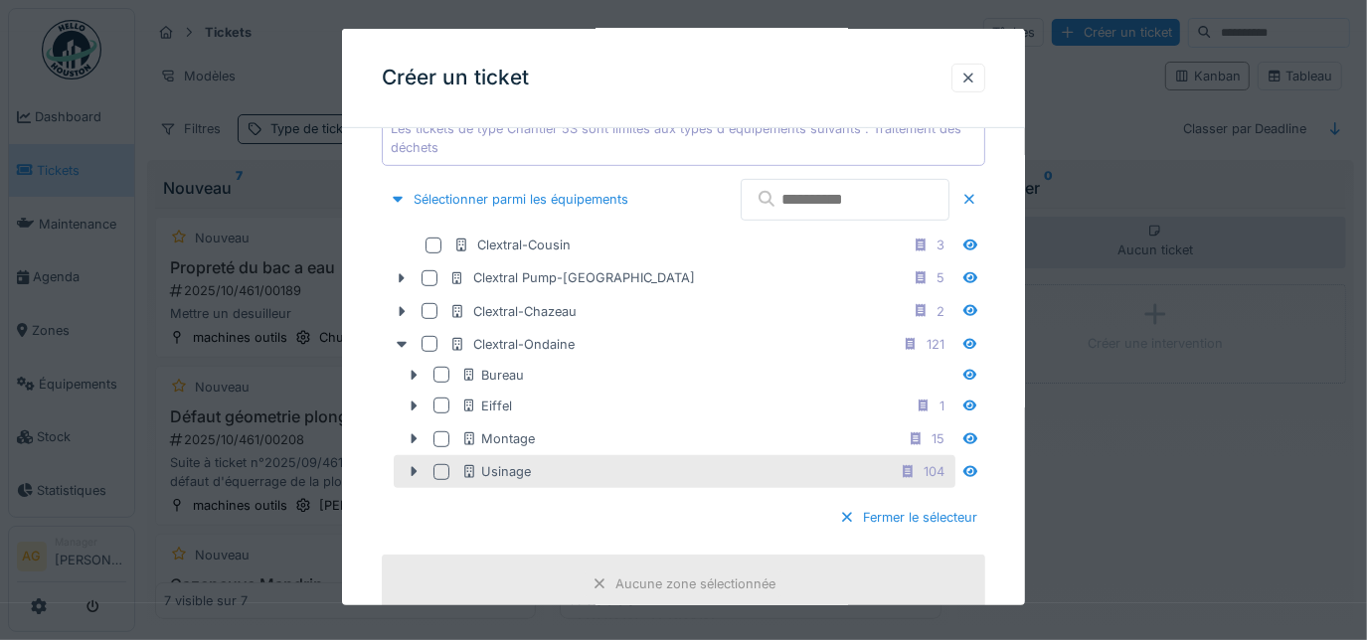
click at [444, 468] on div at bounding box center [442, 472] width 16 height 16
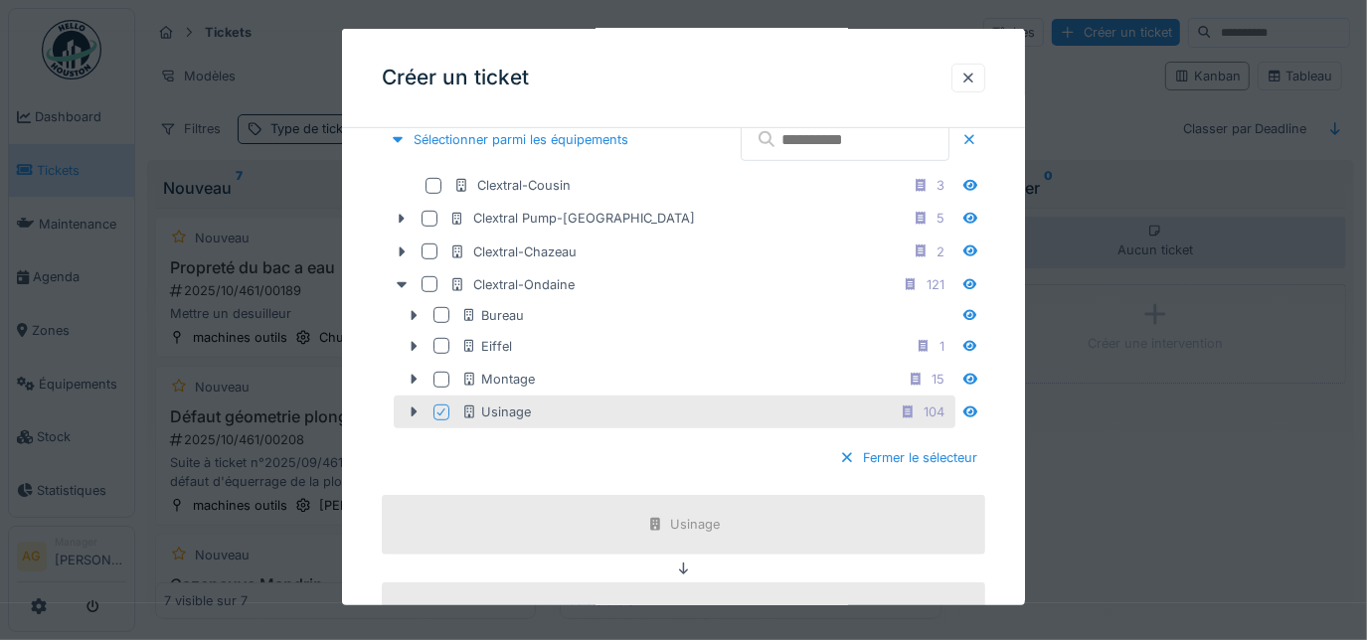
scroll to position [723, 0]
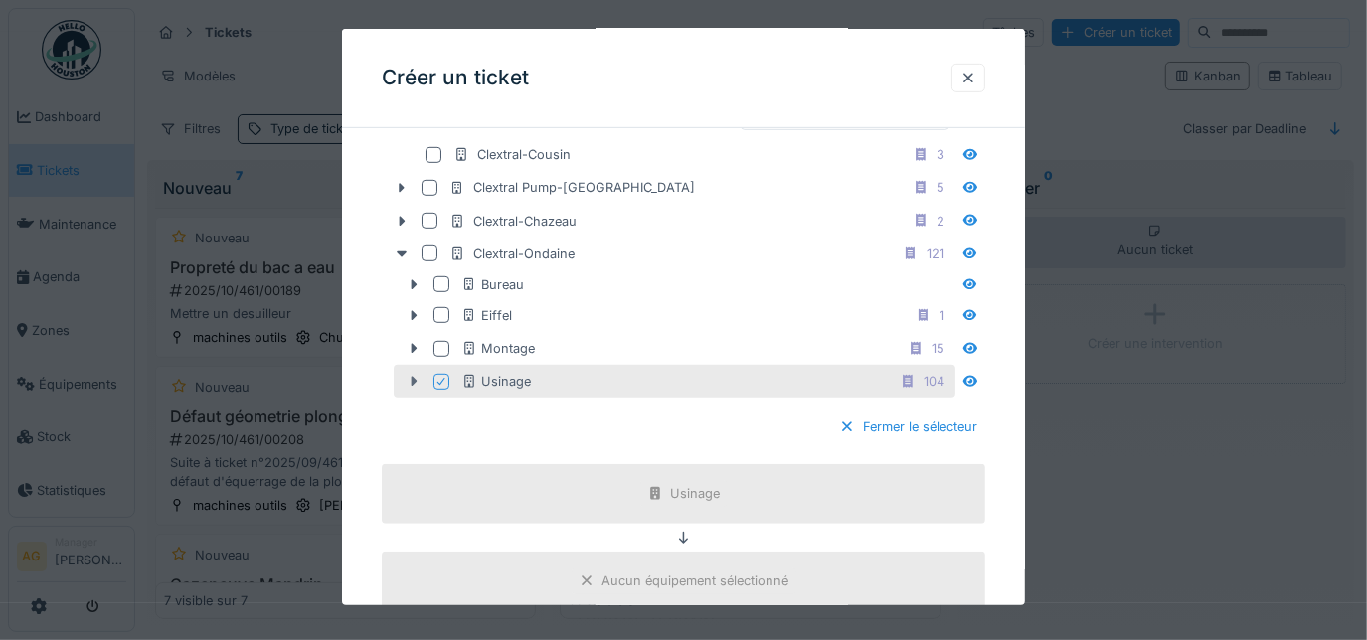
click at [414, 377] on icon at bounding box center [414, 382] width 6 height 10
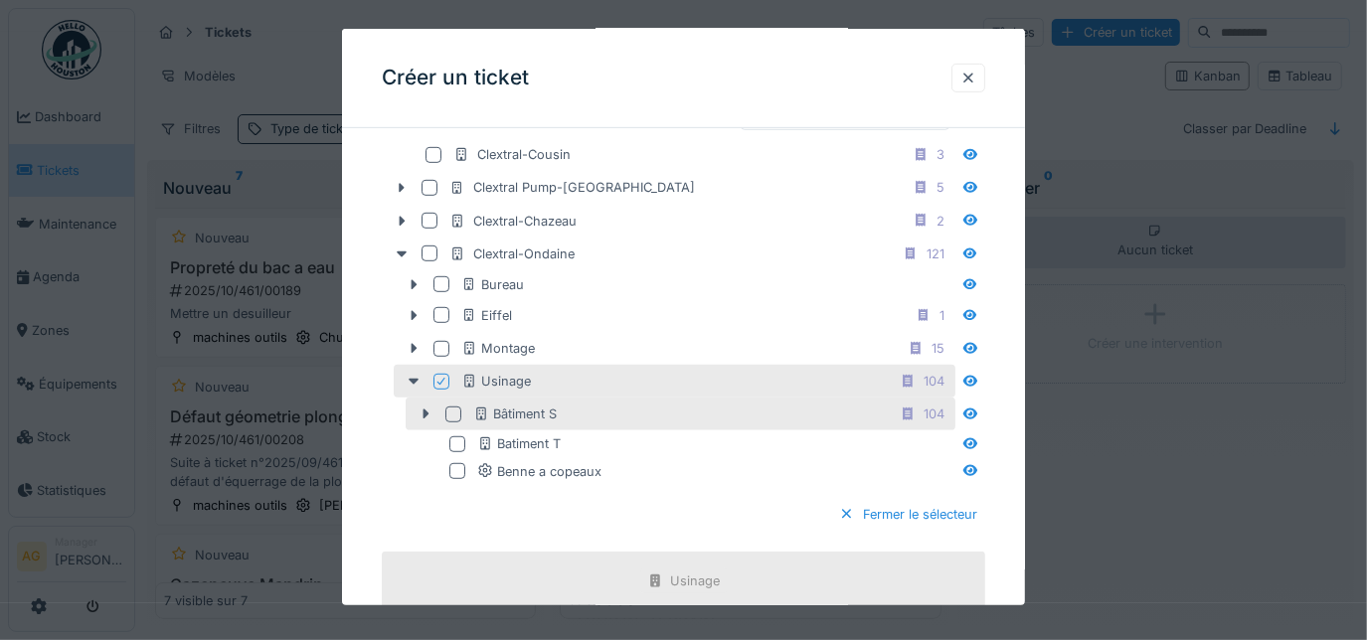
click at [454, 412] on div at bounding box center [453, 415] width 16 height 16
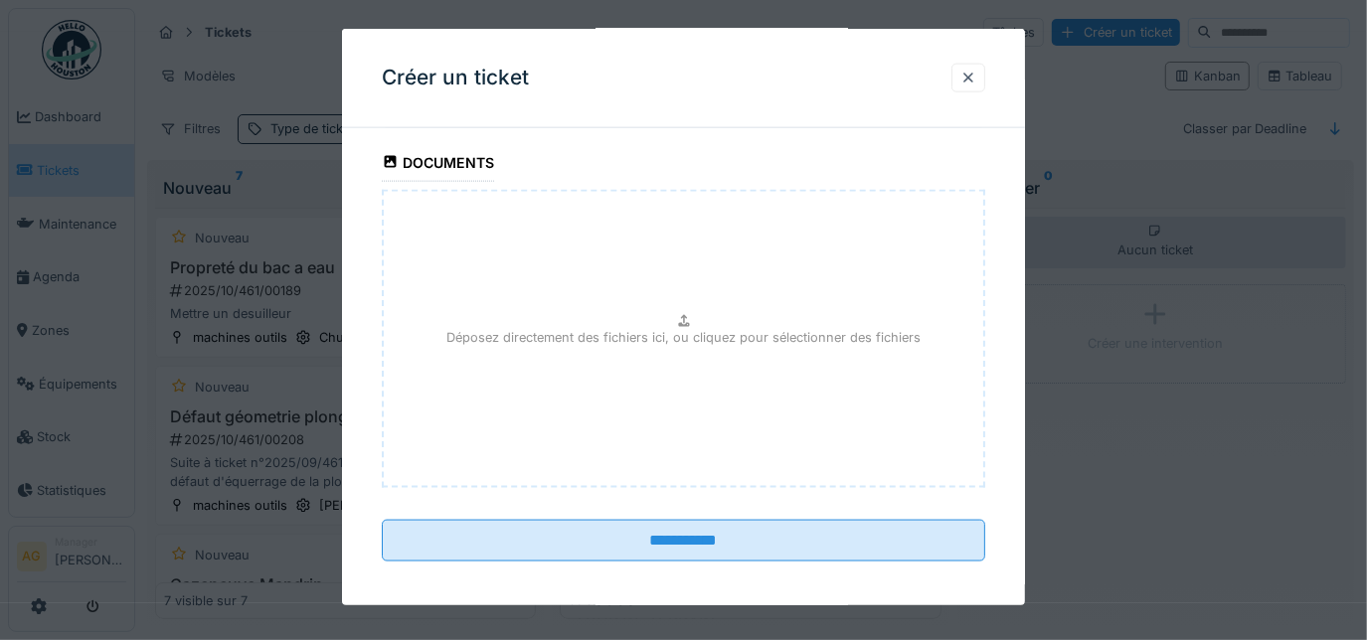
scroll to position [1718, 0]
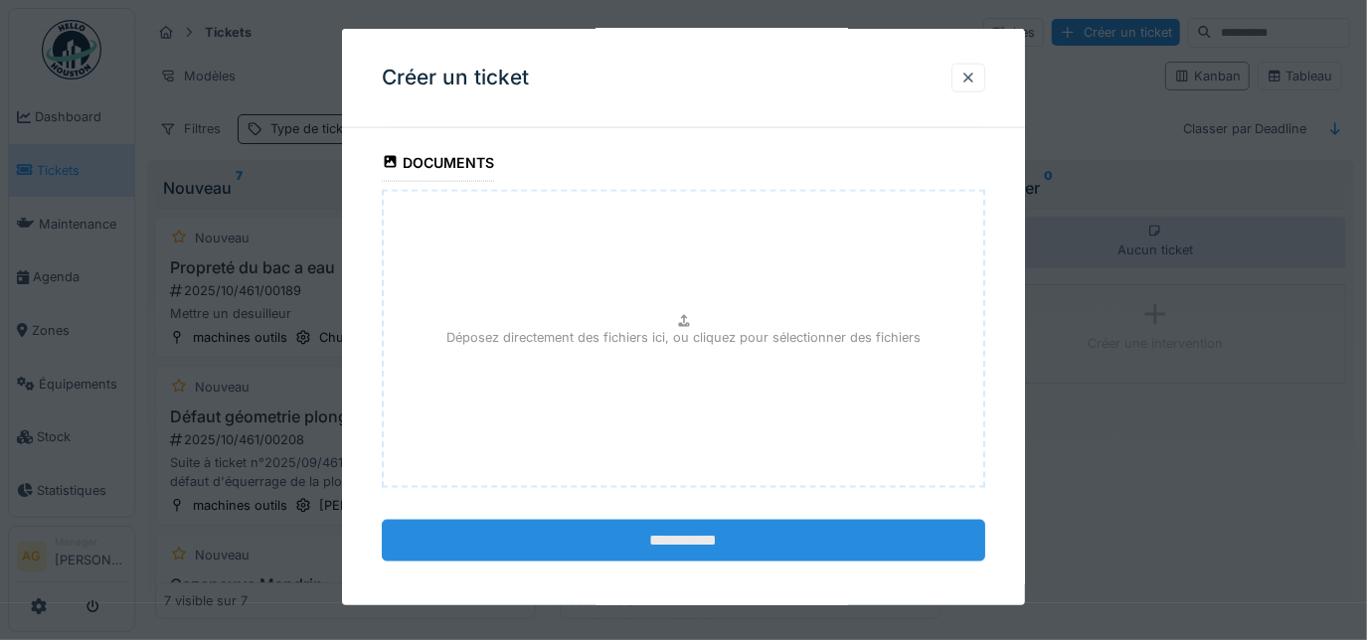
click at [686, 531] on input "**********" at bounding box center [684, 541] width 605 height 42
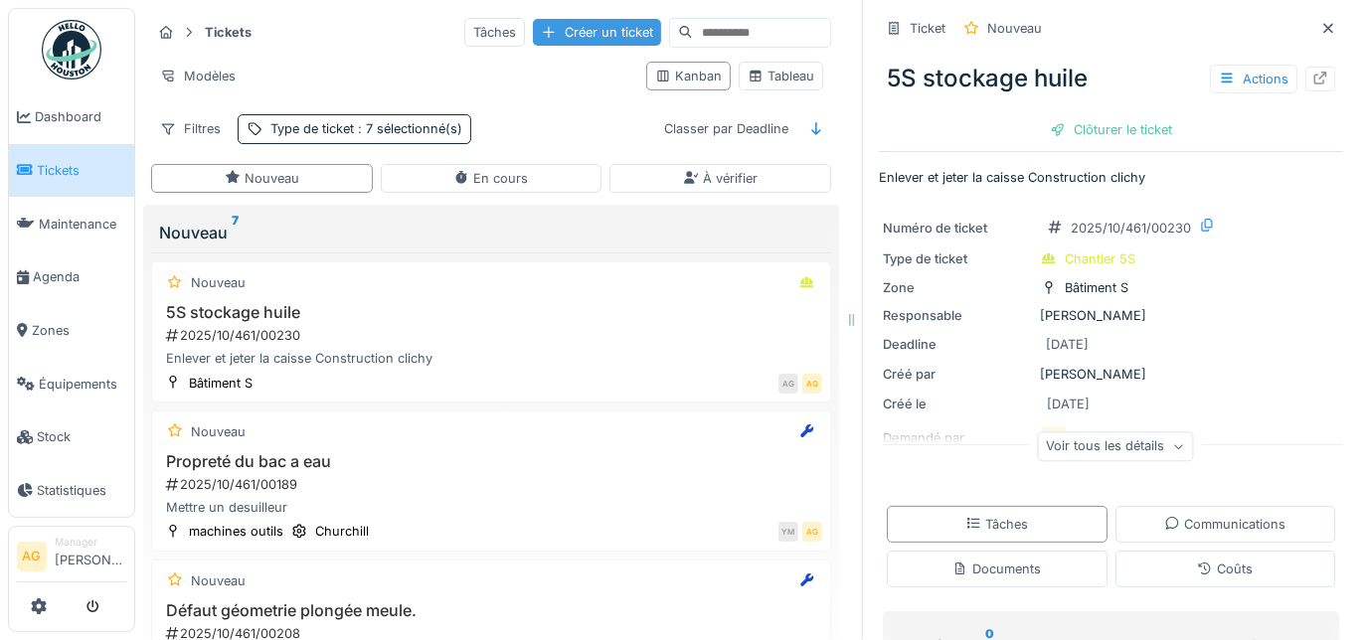
click at [575, 32] on div "Créer un ticket" at bounding box center [597, 32] width 128 height 27
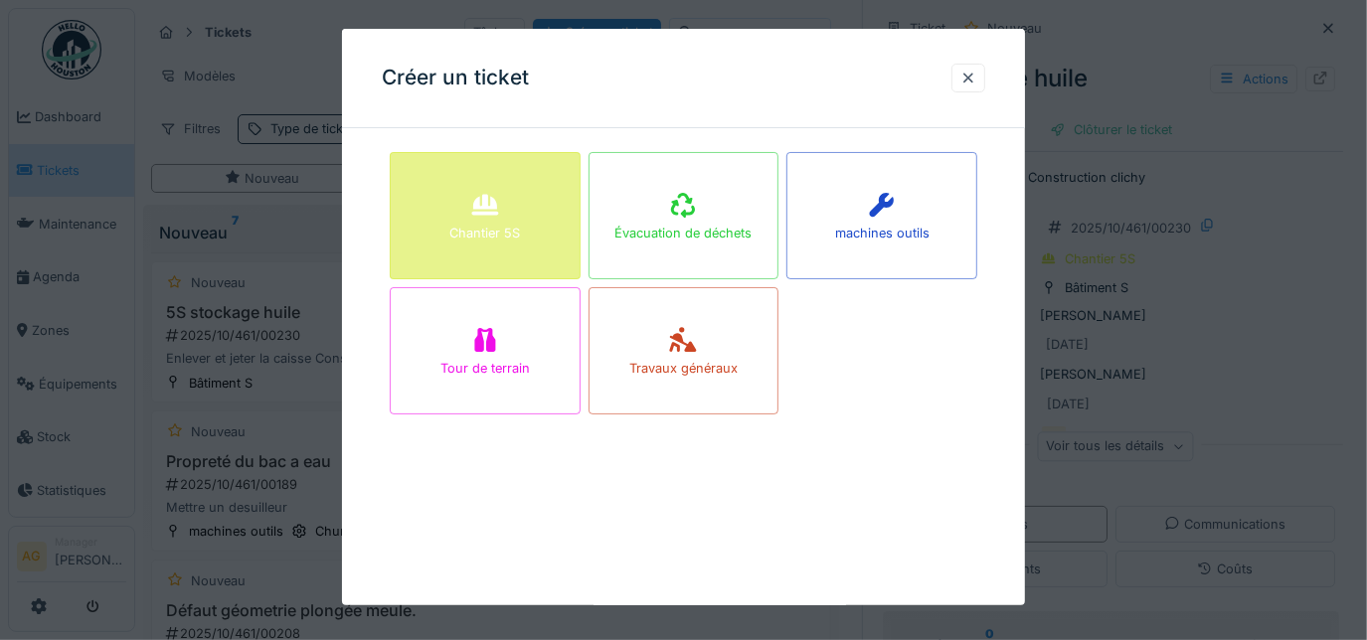
click at [530, 201] on div "Chantier 5S" at bounding box center [485, 215] width 191 height 127
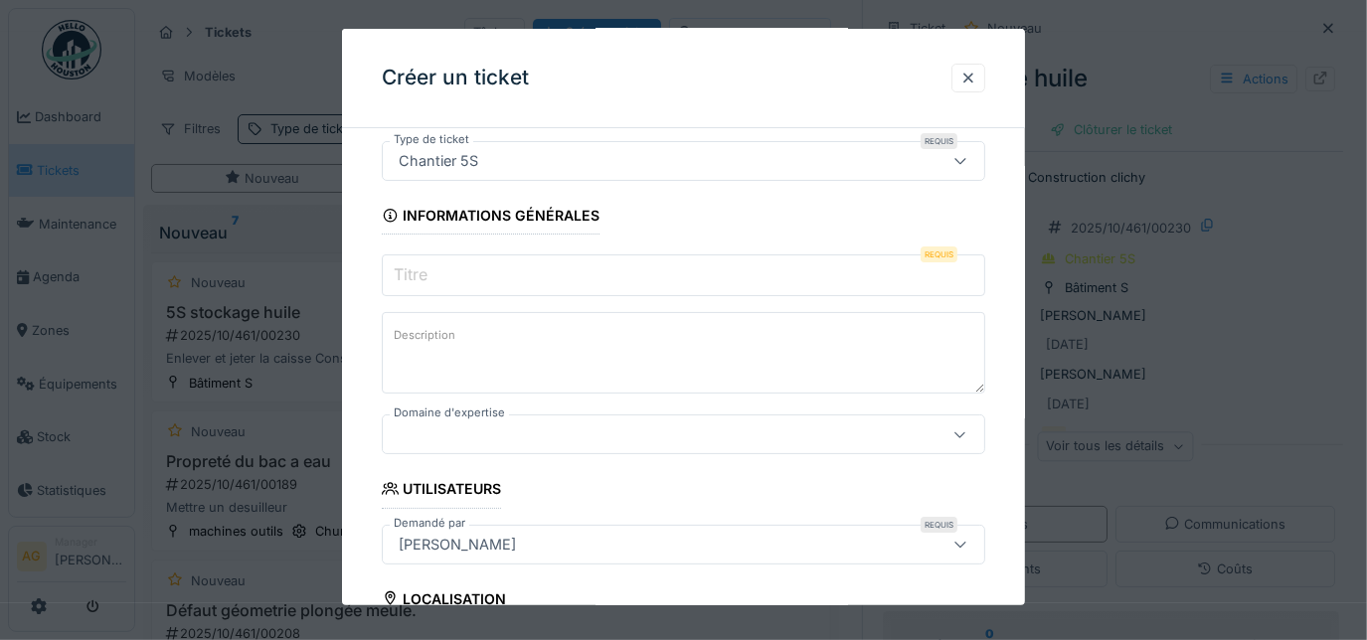
scroll to position [89, 0]
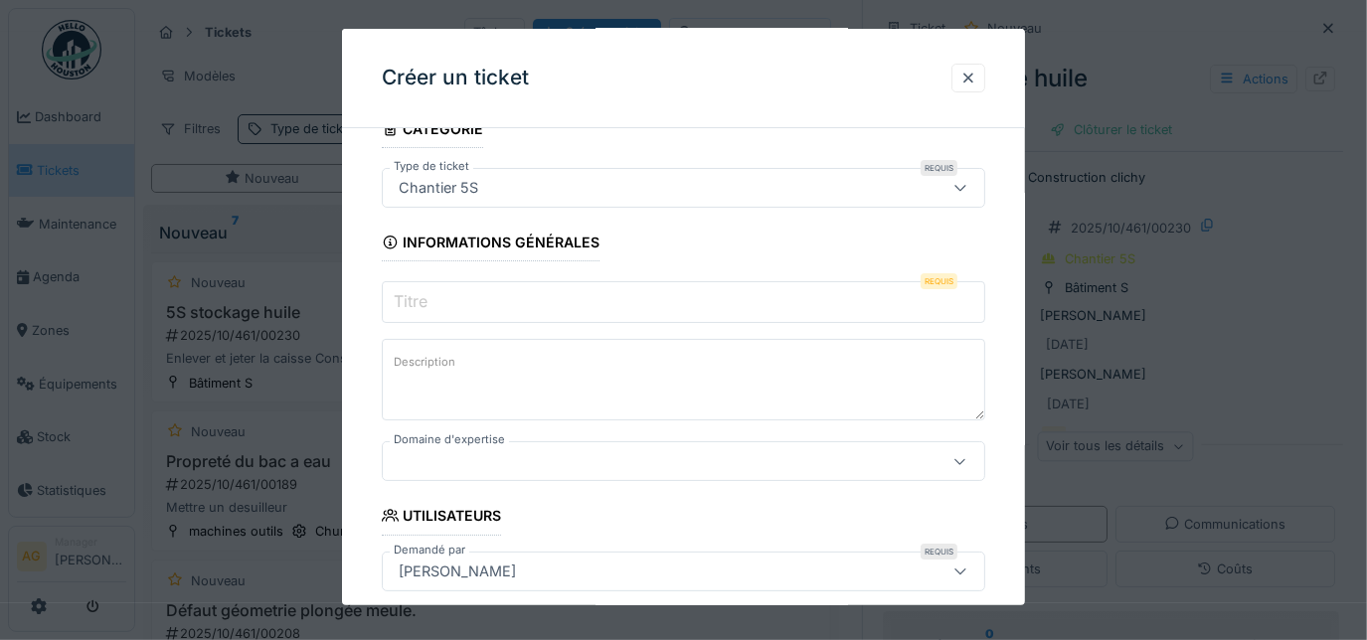
click at [437, 296] on input "Titre" at bounding box center [684, 302] width 605 height 42
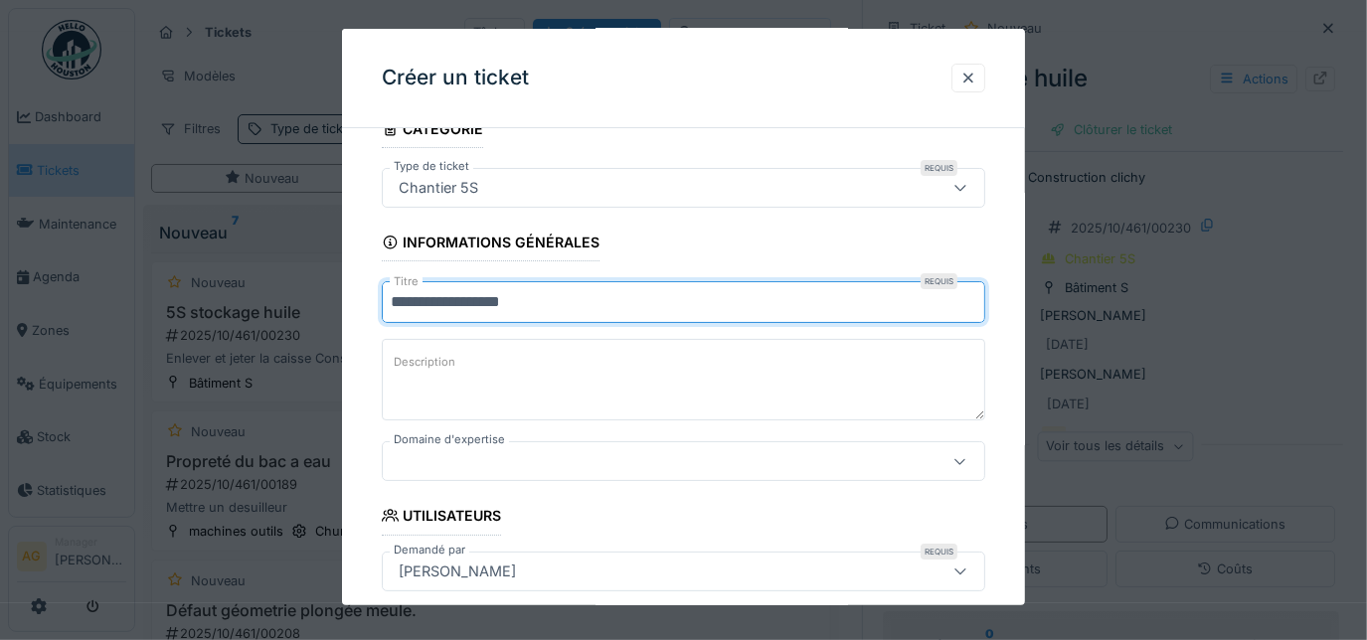
type input "**********"
click at [445, 353] on label "Description" at bounding box center [425, 362] width 70 height 25
click at [445, 353] on textarea "Description" at bounding box center [684, 380] width 605 height 82
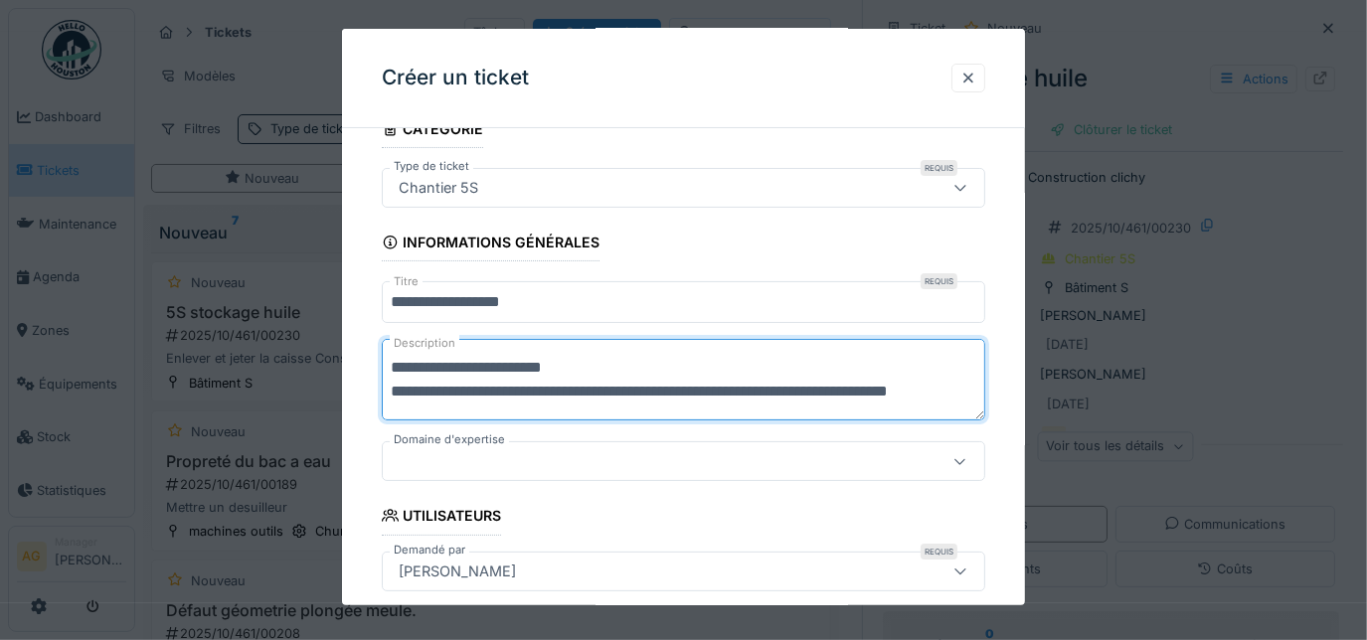
scroll to position [5, 0]
click at [452, 383] on textarea "**********" at bounding box center [687, 379] width 611 height 81
click at [442, 401] on textarea "**********" at bounding box center [687, 379] width 611 height 81
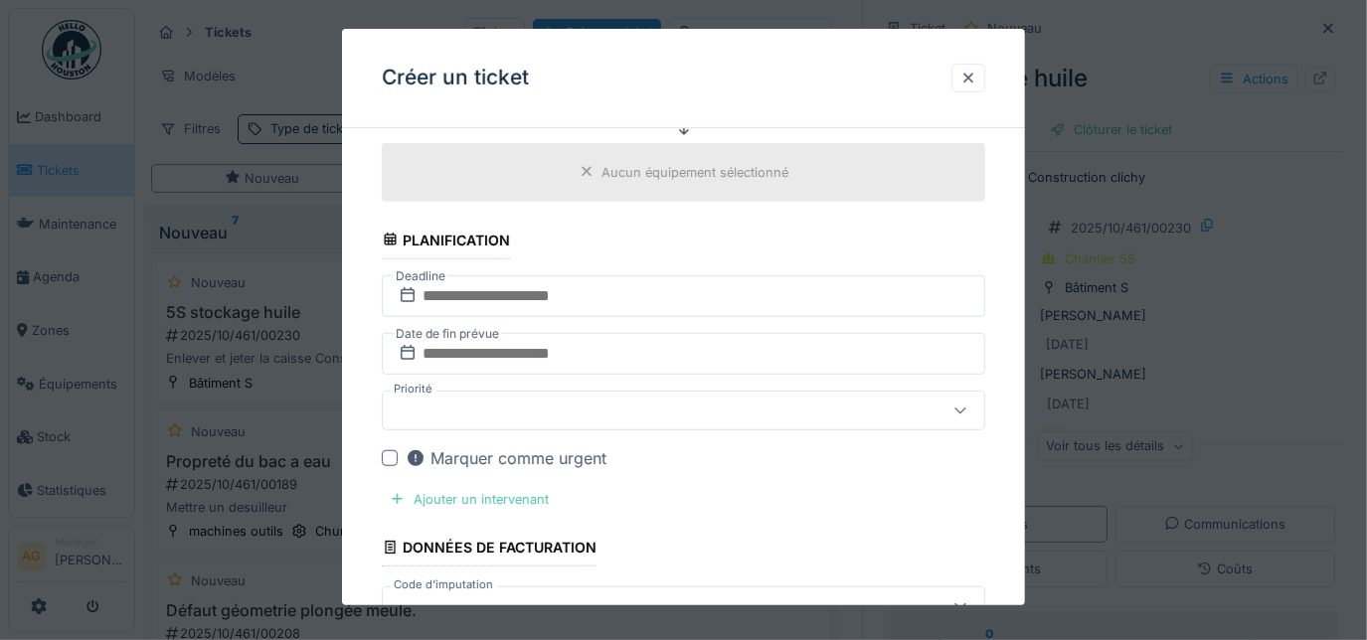
scroll to position [542, 0]
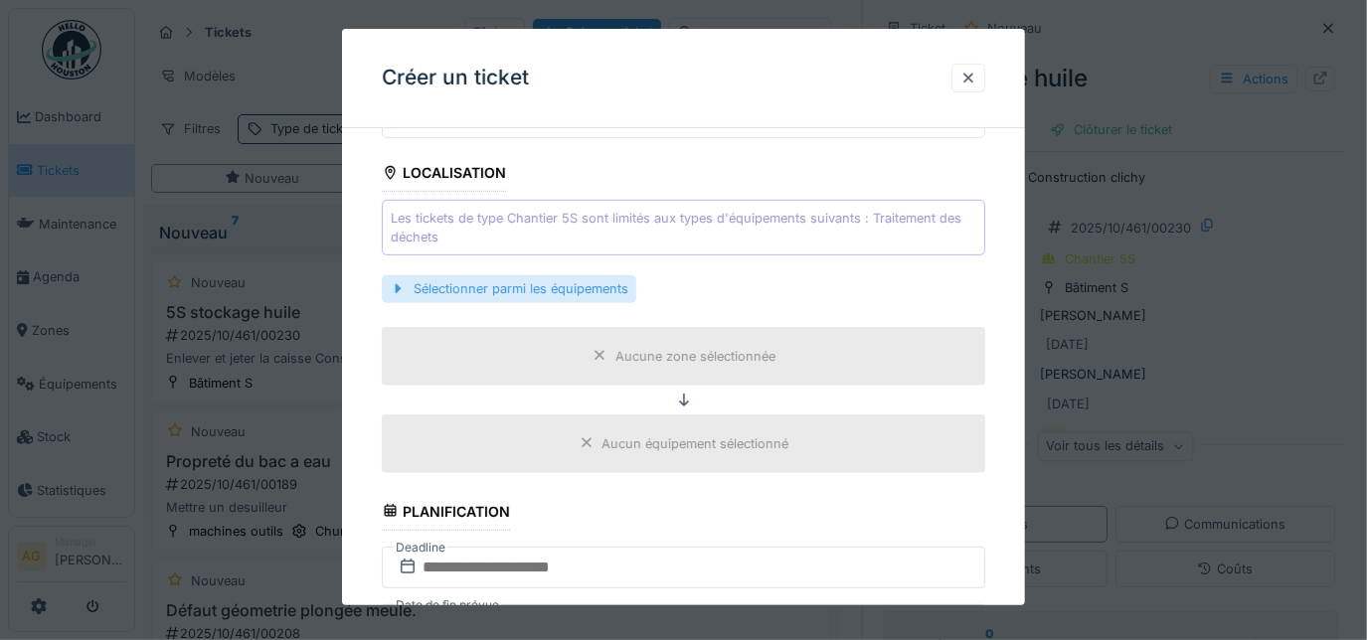
type textarea "**********"
click at [450, 280] on div "Sélectionner parmi les équipements" at bounding box center [509, 288] width 255 height 27
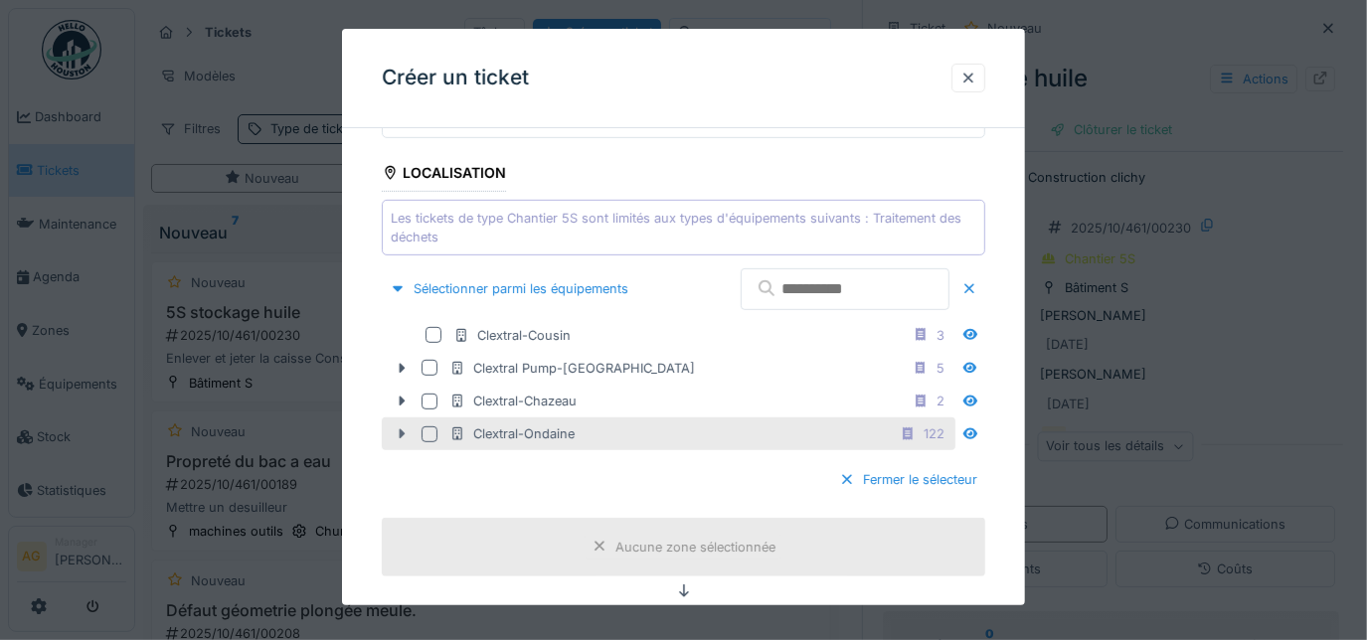
click at [403, 431] on icon at bounding box center [402, 435] width 6 height 10
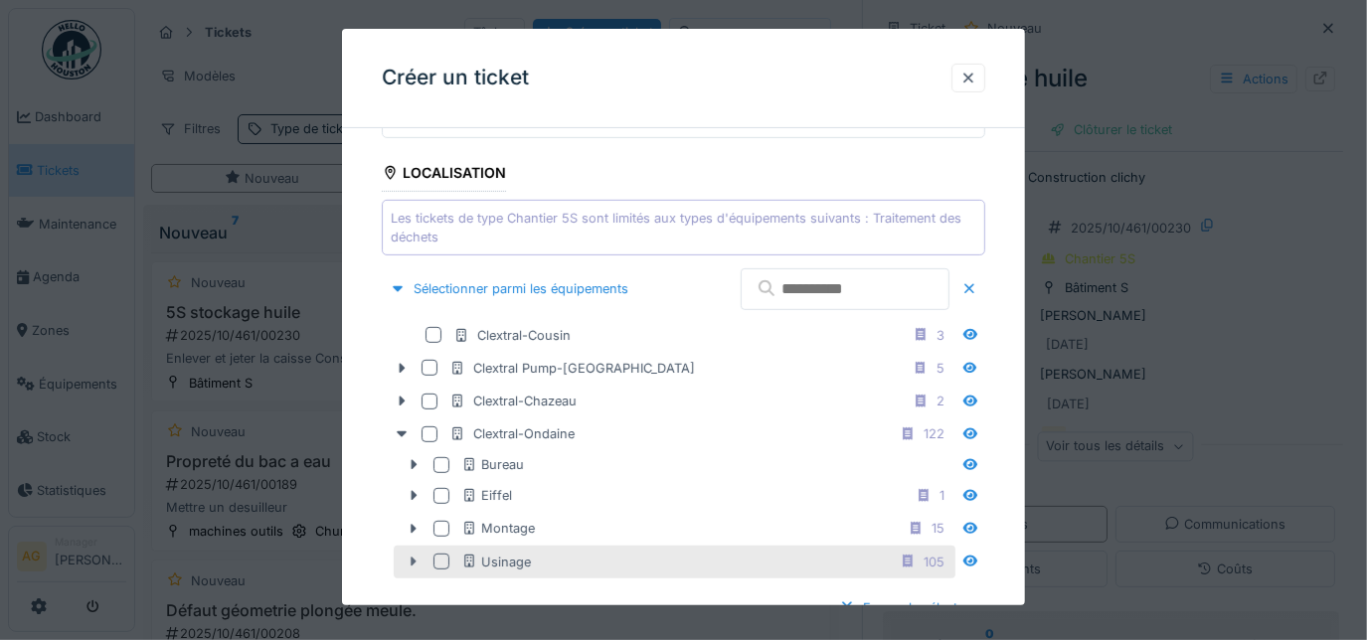
click at [408, 557] on icon at bounding box center [414, 562] width 16 height 13
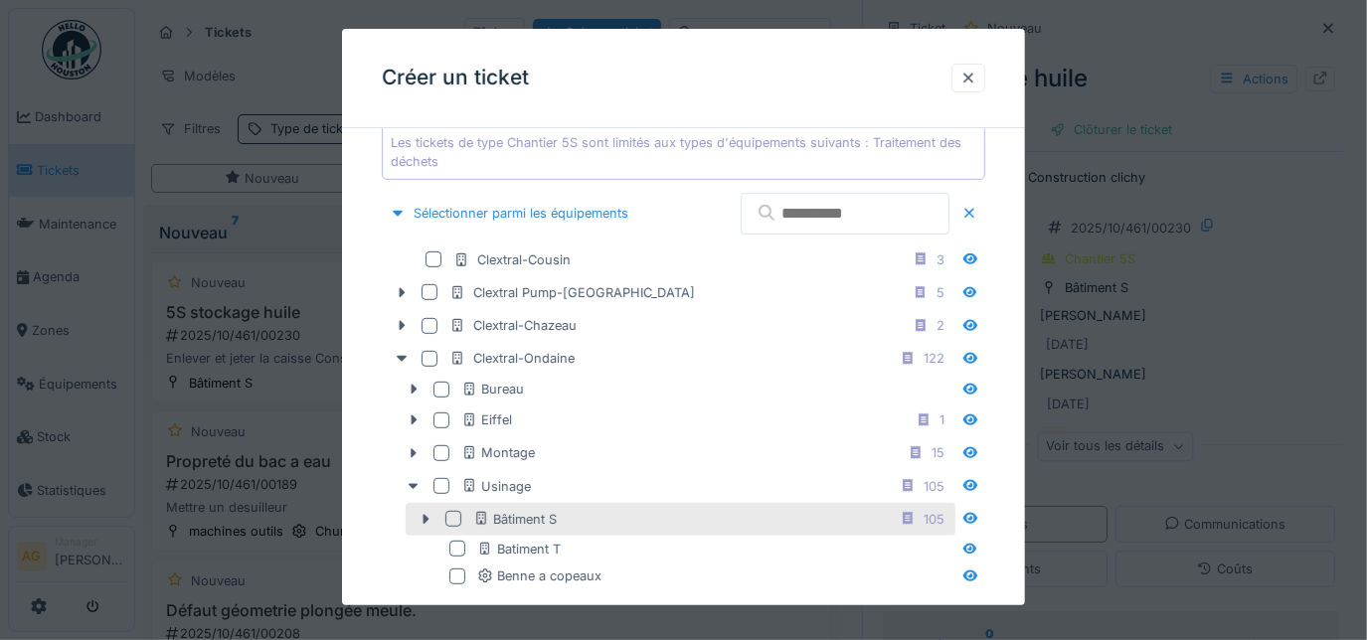
scroll to position [632, 0]
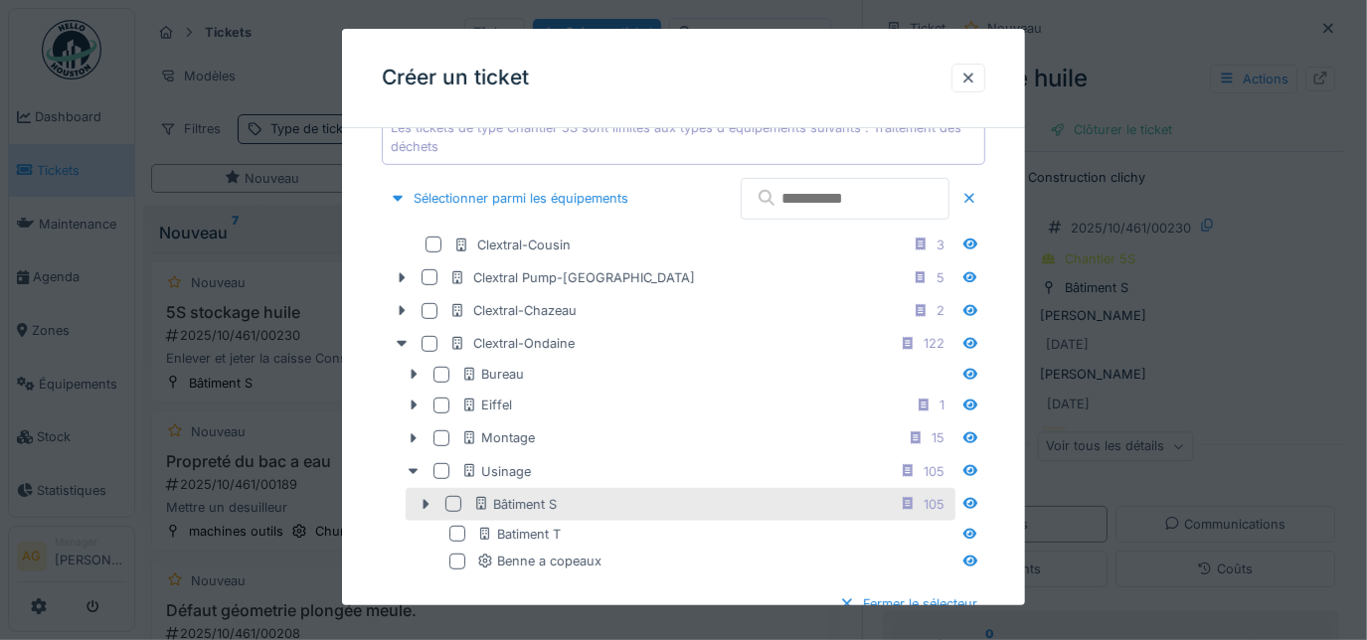
click at [447, 497] on div at bounding box center [453, 504] width 16 height 16
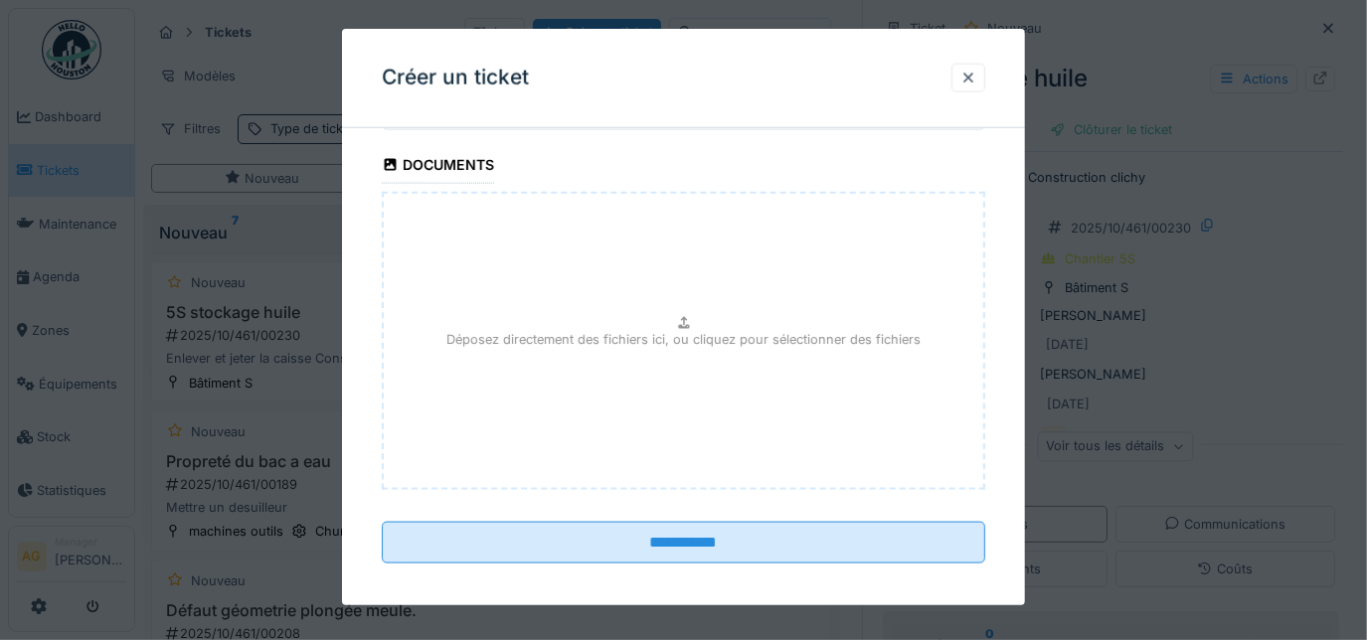
scroll to position [1718, 0]
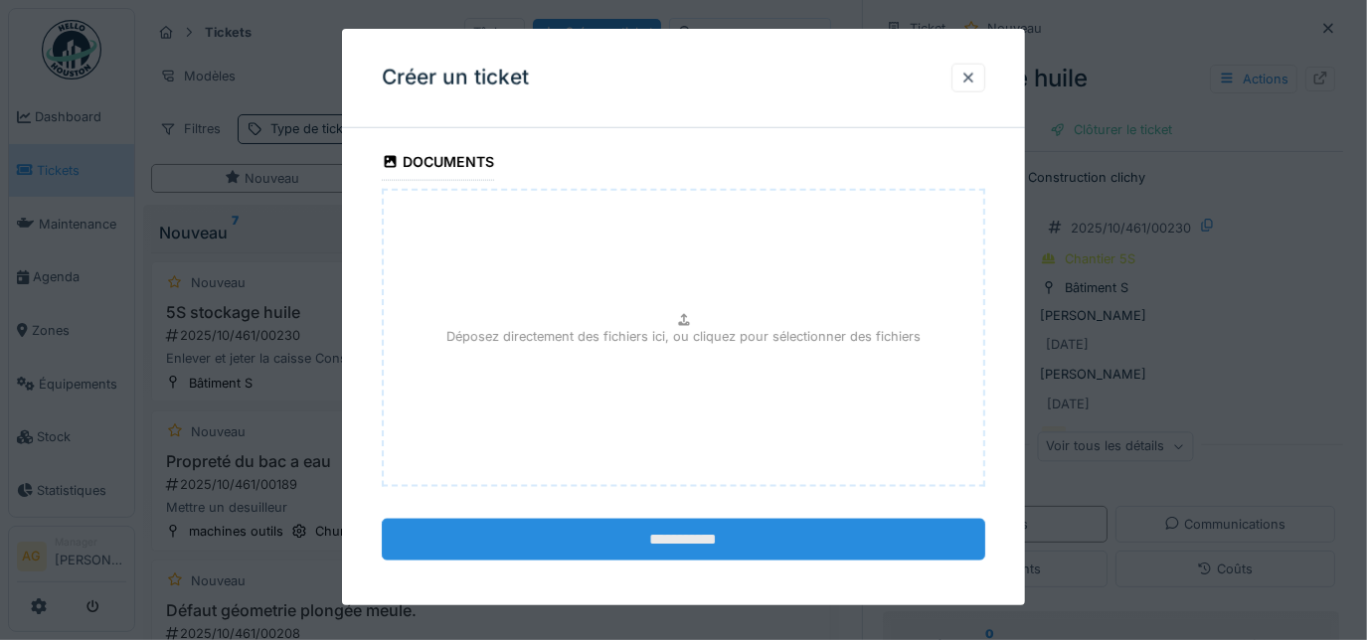
click at [689, 529] on input "**********" at bounding box center [684, 540] width 605 height 42
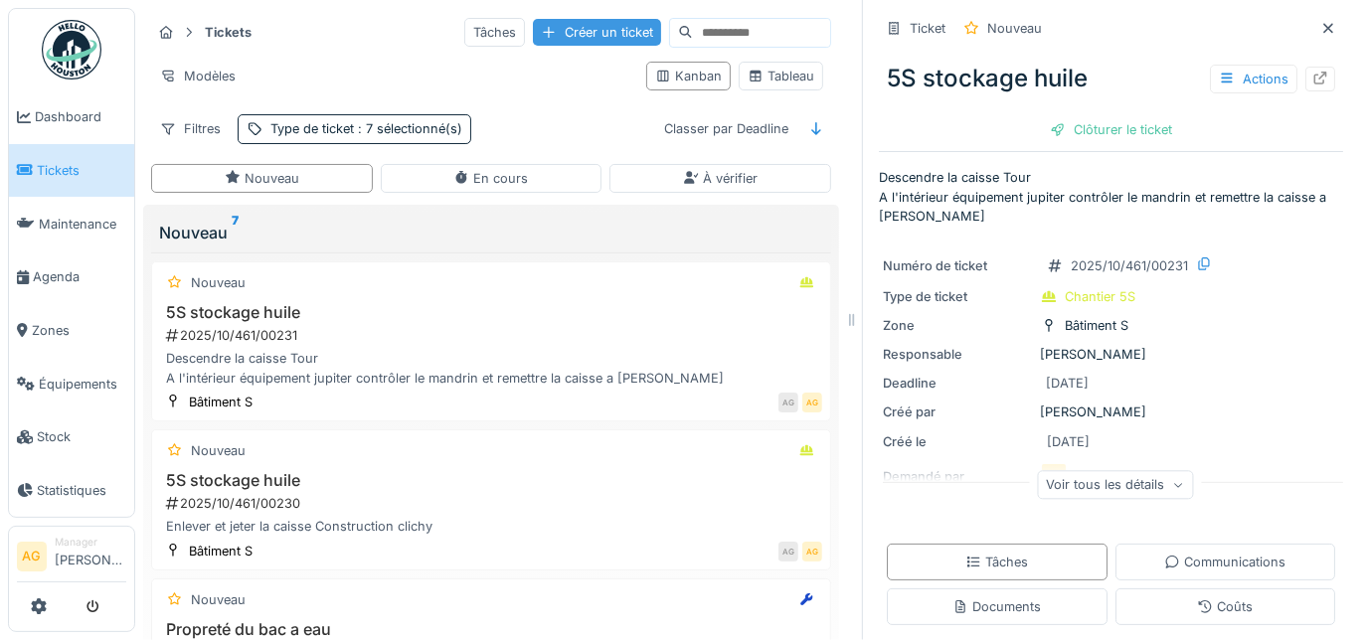
click at [544, 42] on div "Créer un ticket" at bounding box center [597, 32] width 128 height 27
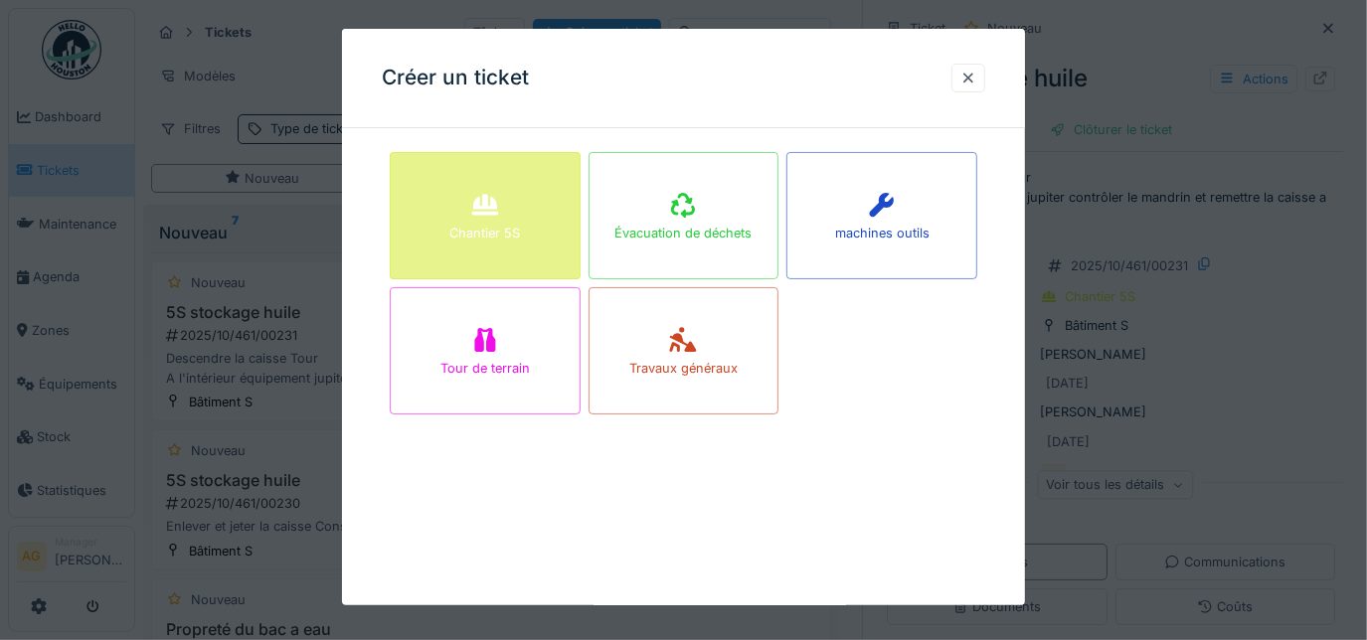
click at [525, 213] on div "Chantier 5S" at bounding box center [485, 215] width 191 height 127
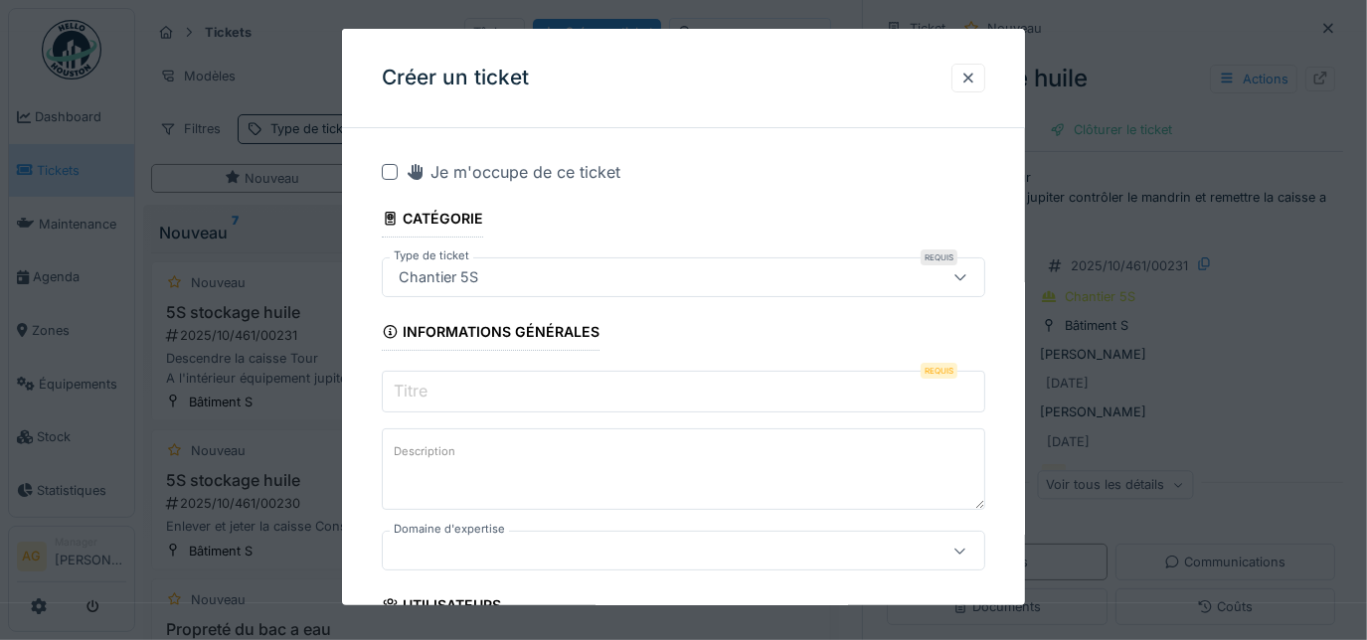
click at [431, 388] on label "Titre" at bounding box center [411, 391] width 42 height 24
click at [431, 388] on input "Titre" at bounding box center [684, 392] width 605 height 42
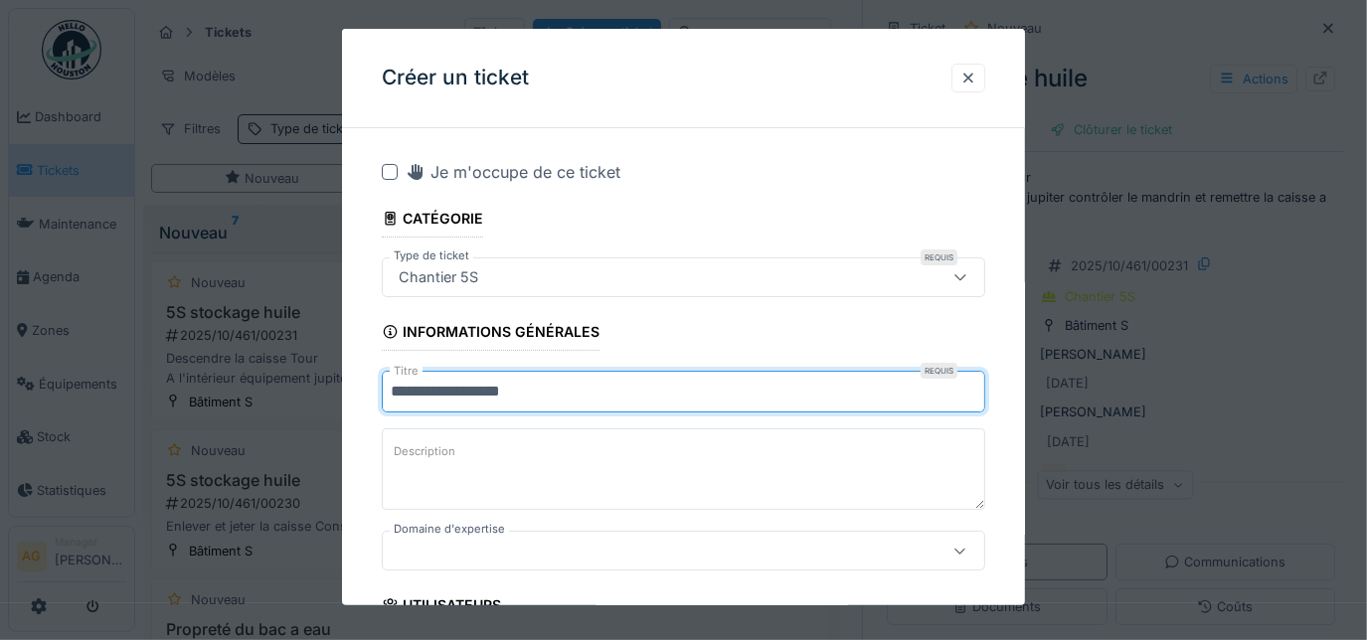
type input "**********"
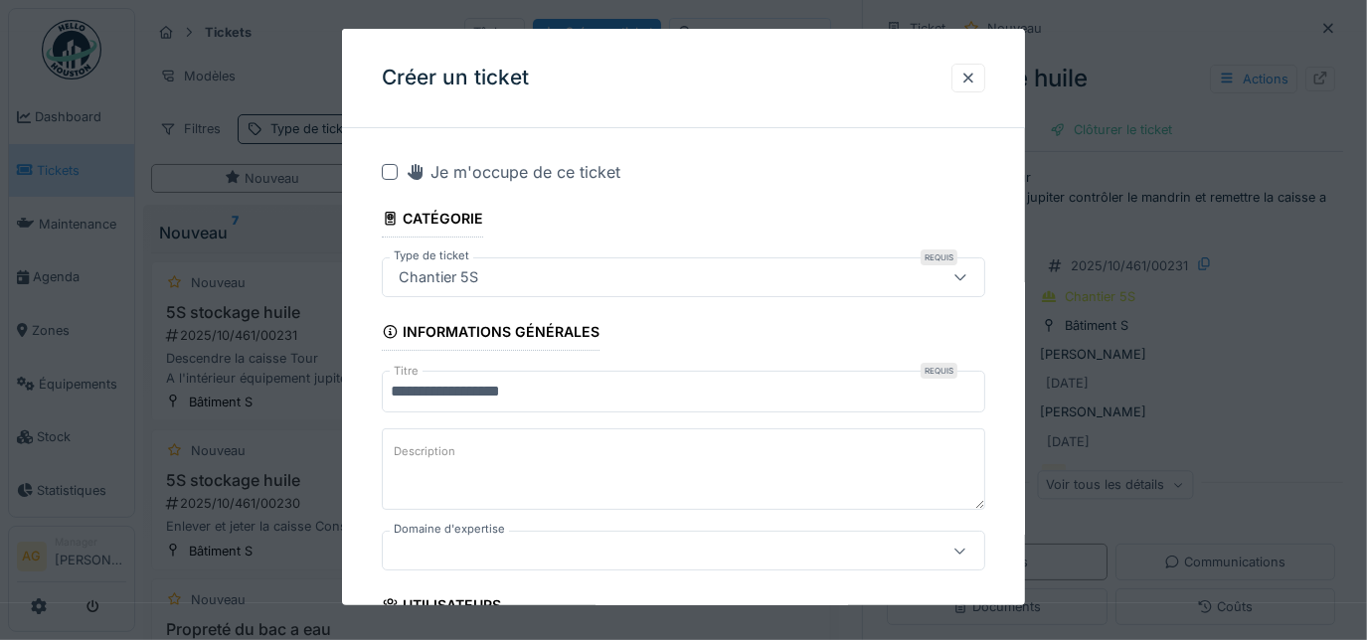
click at [449, 444] on label "Description" at bounding box center [425, 451] width 70 height 25
click at [449, 444] on textarea "Description" at bounding box center [684, 470] width 605 height 82
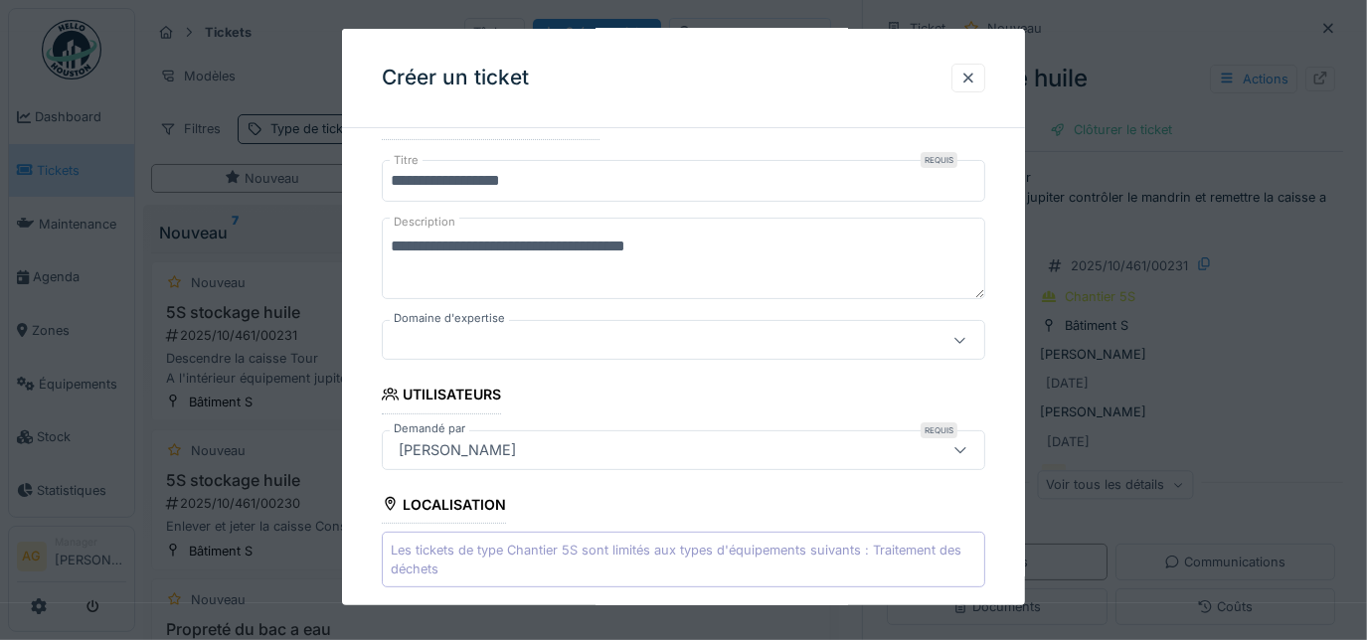
scroll to position [180, 0]
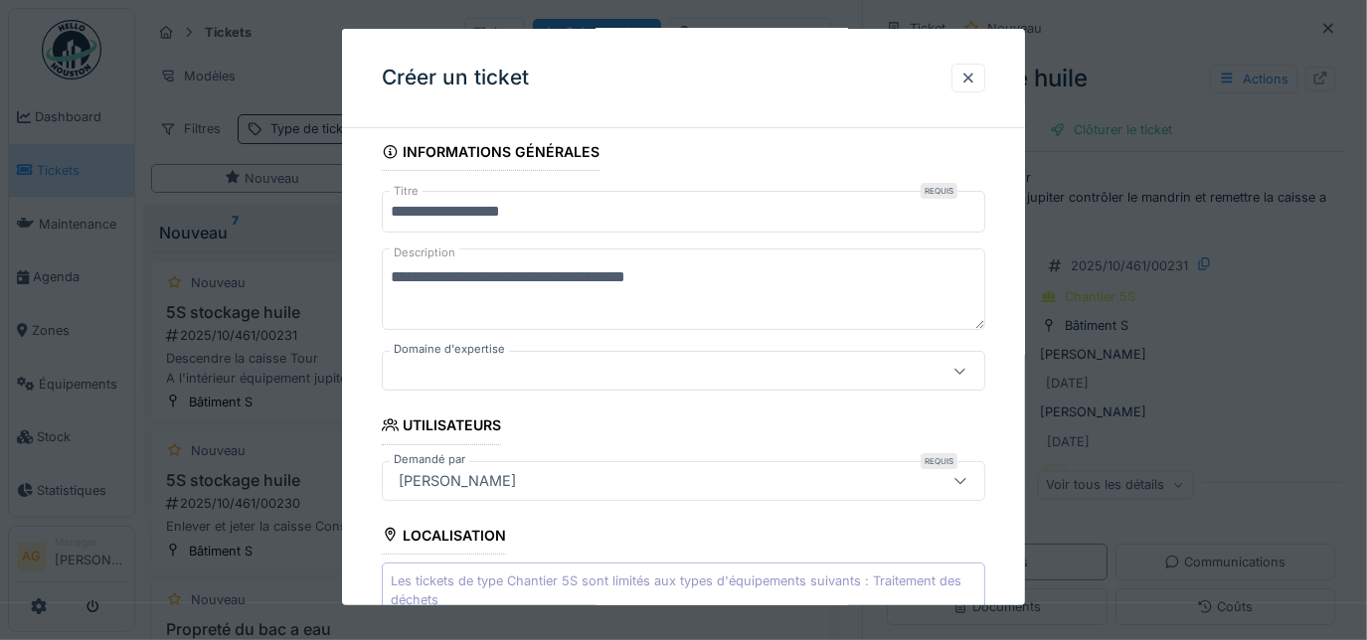
click at [394, 275] on textarea "**********" at bounding box center [684, 290] width 605 height 82
click at [893, 277] on textarea "**********" at bounding box center [684, 290] width 605 height 82
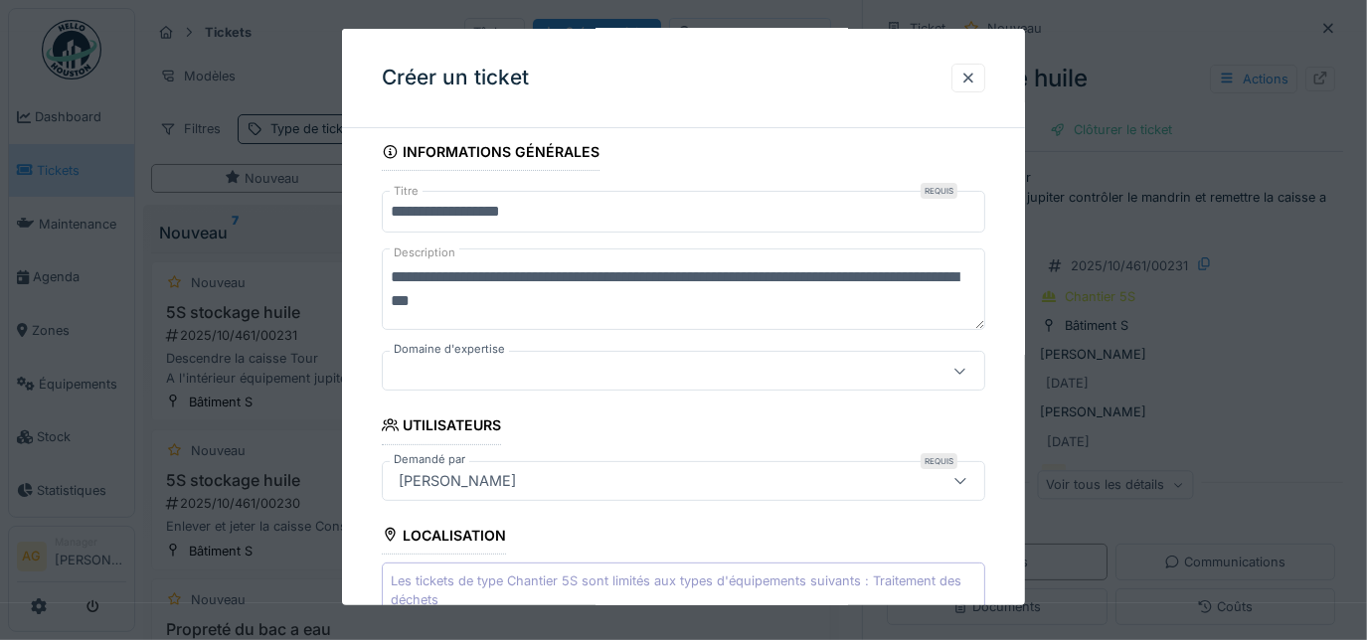
click at [963, 286] on textarea "**********" at bounding box center [684, 290] width 605 height 82
drag, startPoint x: 685, startPoint y: 302, endPoint x: 649, endPoint y: 302, distance: 35.8
click at [649, 302] on textarea "**********" at bounding box center [684, 290] width 605 height 82
click at [636, 303] on textarea "**********" at bounding box center [684, 290] width 605 height 82
click at [639, 302] on textarea "**********" at bounding box center [684, 290] width 605 height 82
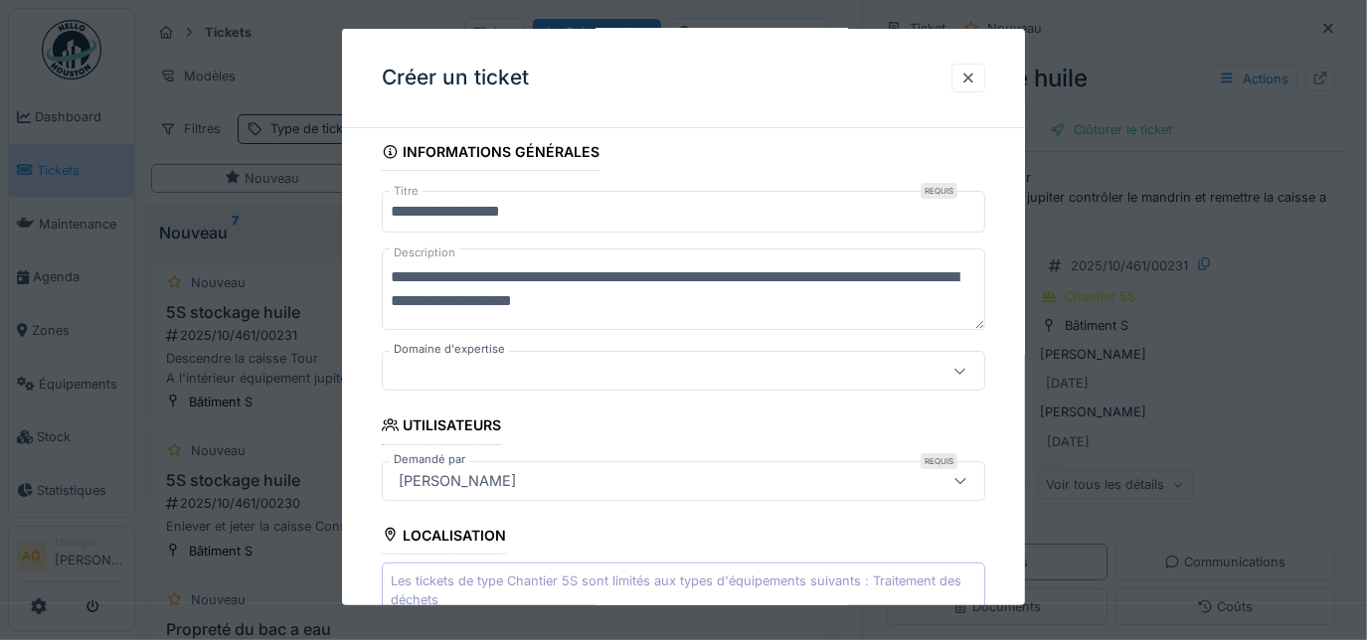
drag, startPoint x: 607, startPoint y: 304, endPoint x: 575, endPoint y: 304, distance: 31.8
click at [575, 304] on textarea "**********" at bounding box center [684, 290] width 605 height 82
click at [453, 297] on textarea "**********" at bounding box center [684, 290] width 605 height 82
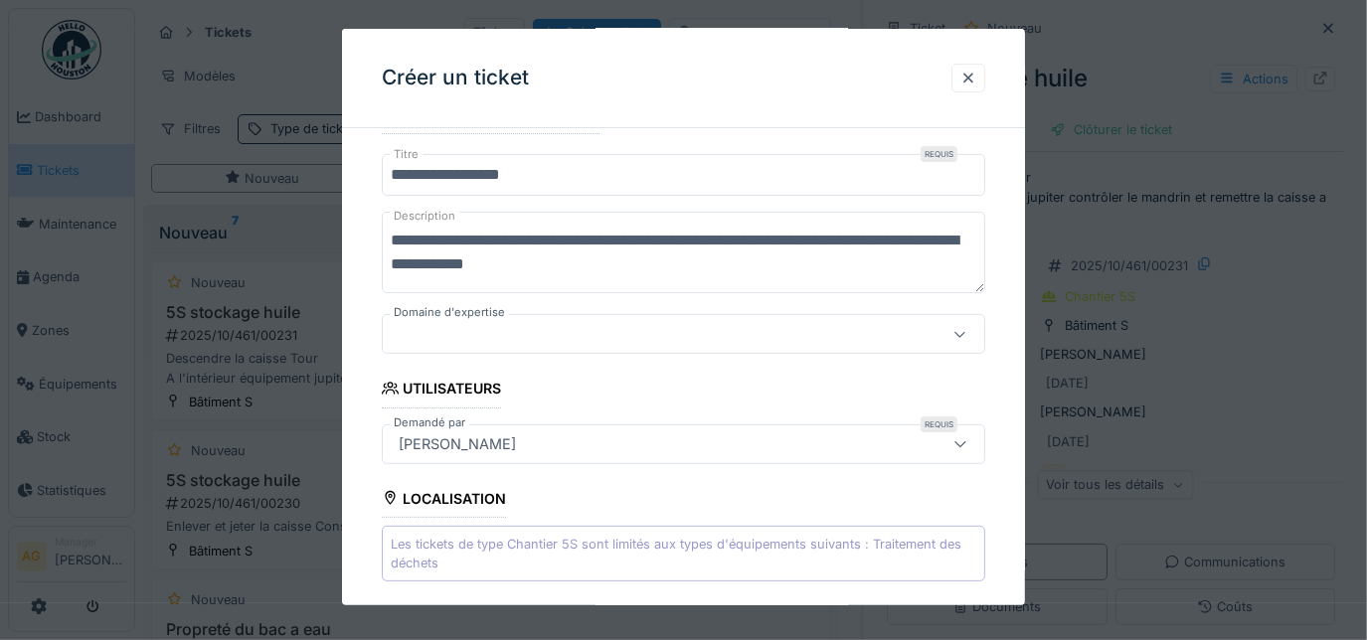
scroll to position [270, 0]
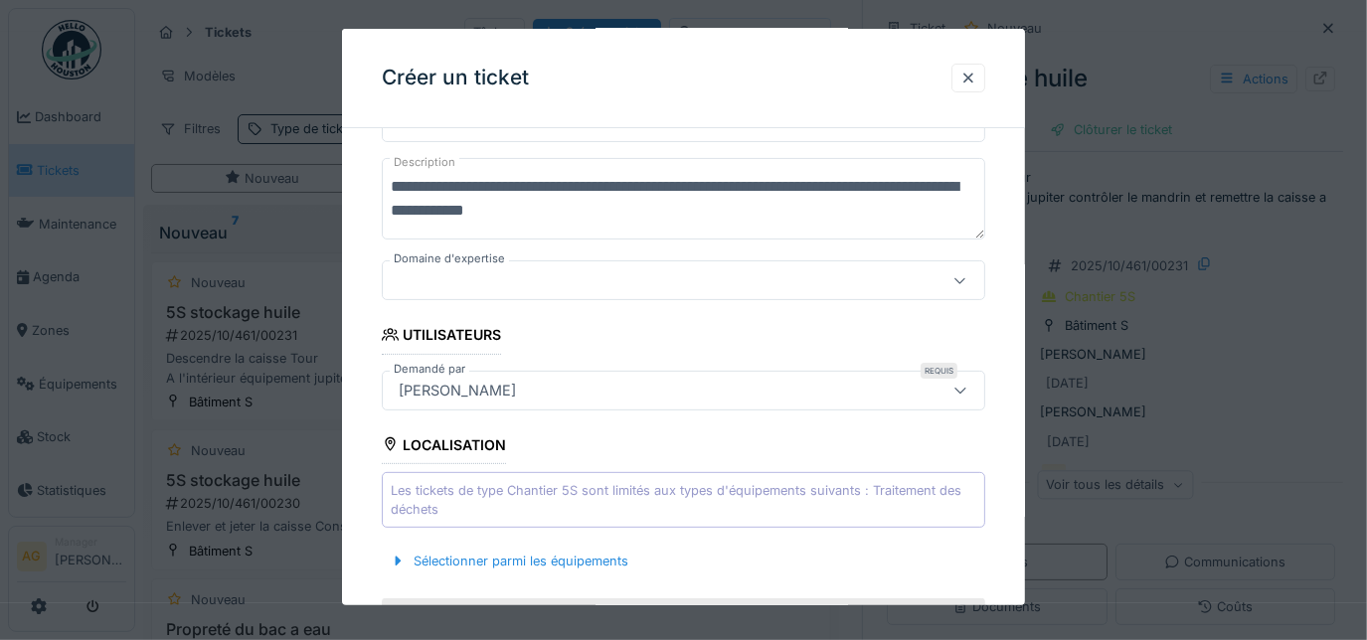
click at [649, 217] on textarea "**********" at bounding box center [684, 199] width 605 height 82
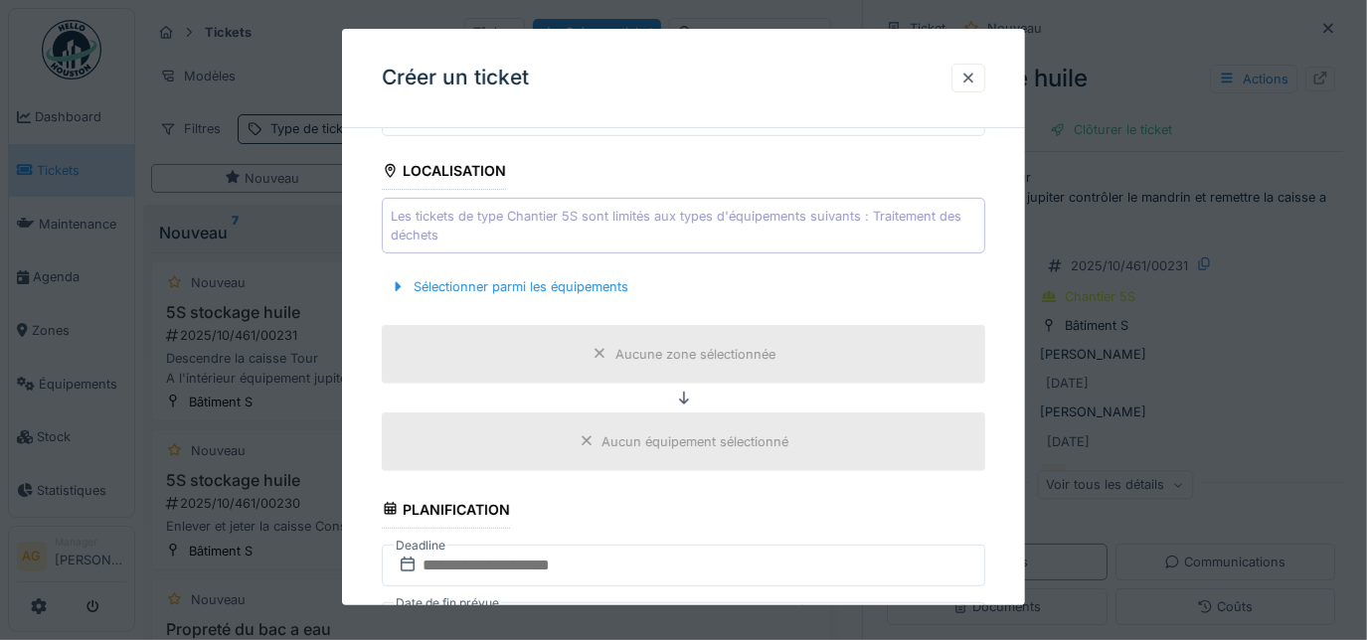
scroll to position [542, 0]
type textarea "**********"
click at [619, 350] on div "Aucune zone sélectionnée" at bounding box center [695, 356] width 160 height 19
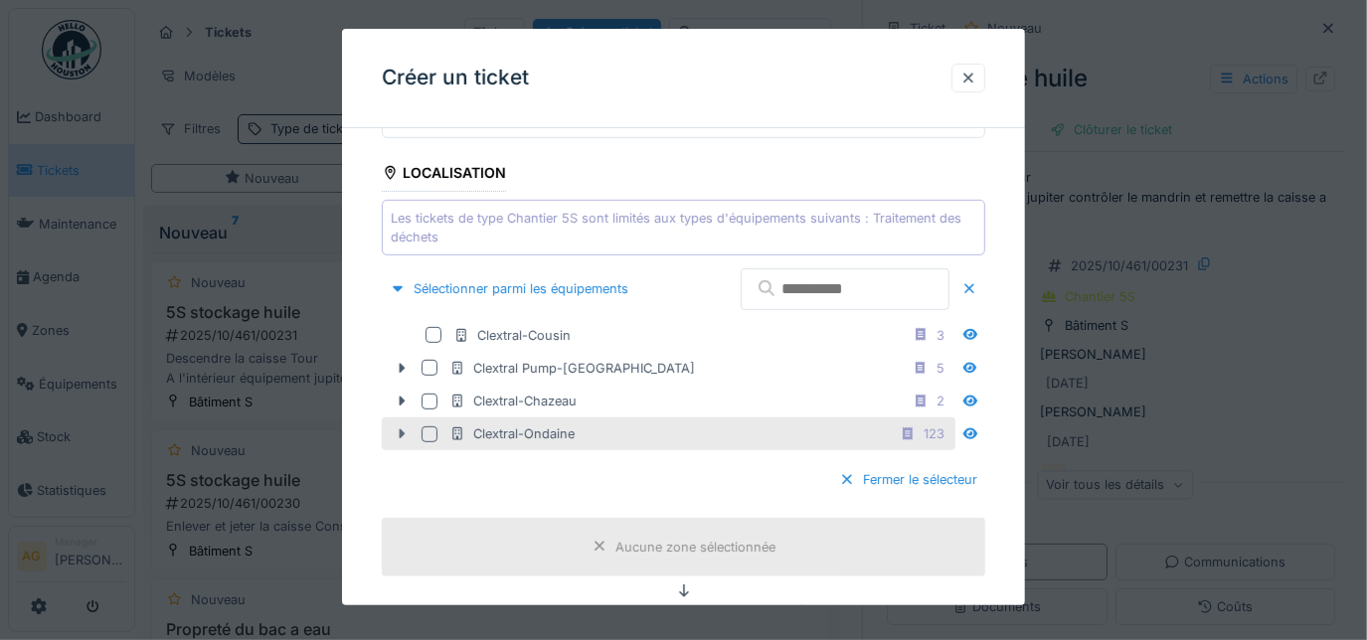
click at [401, 432] on icon at bounding box center [402, 435] width 6 height 10
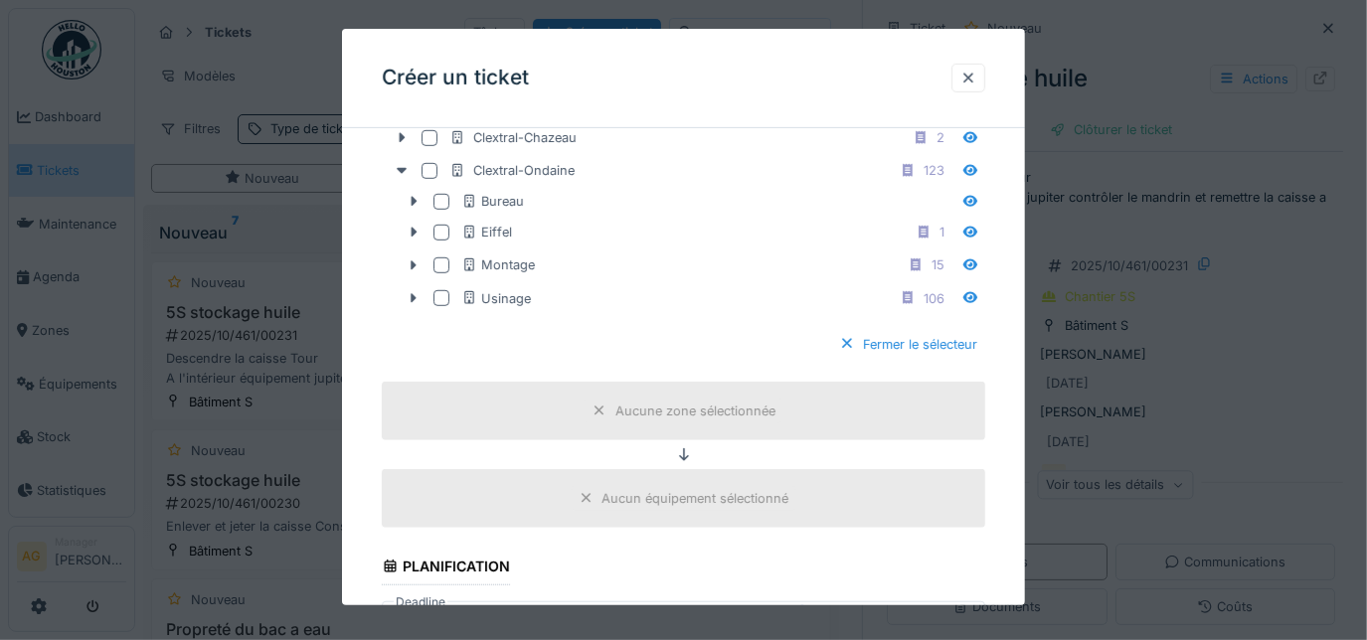
scroll to position [813, 0]
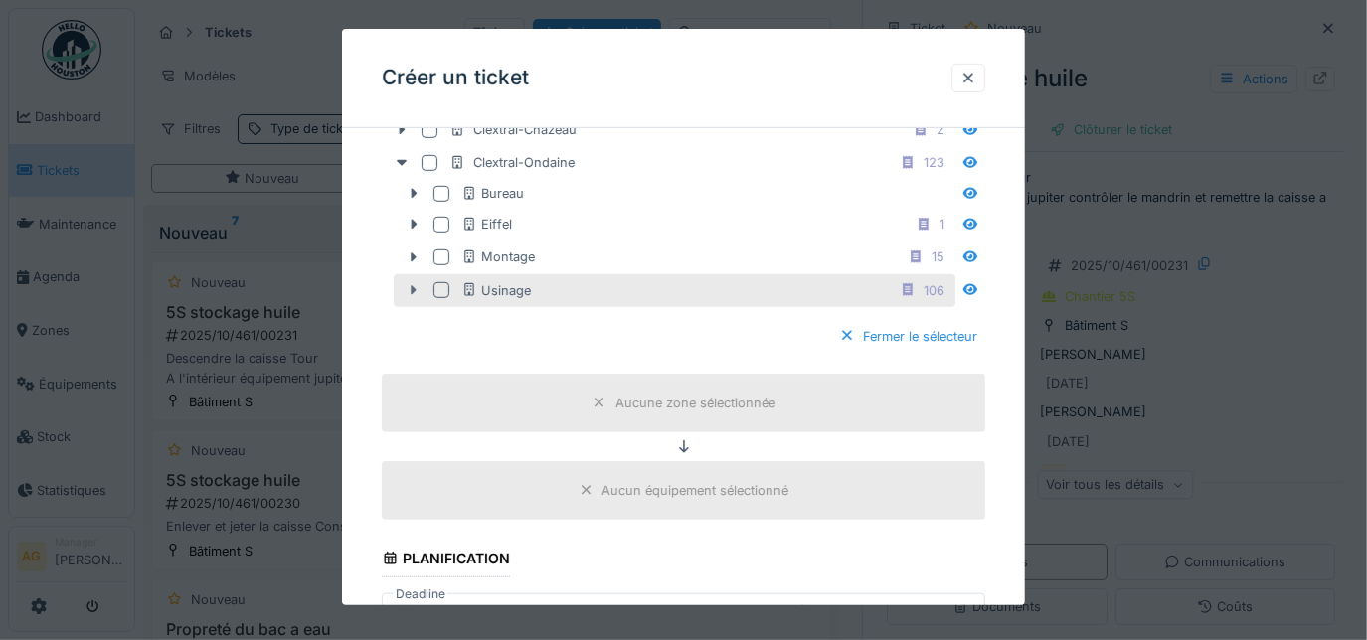
click at [414, 285] on icon at bounding box center [414, 290] width 6 height 10
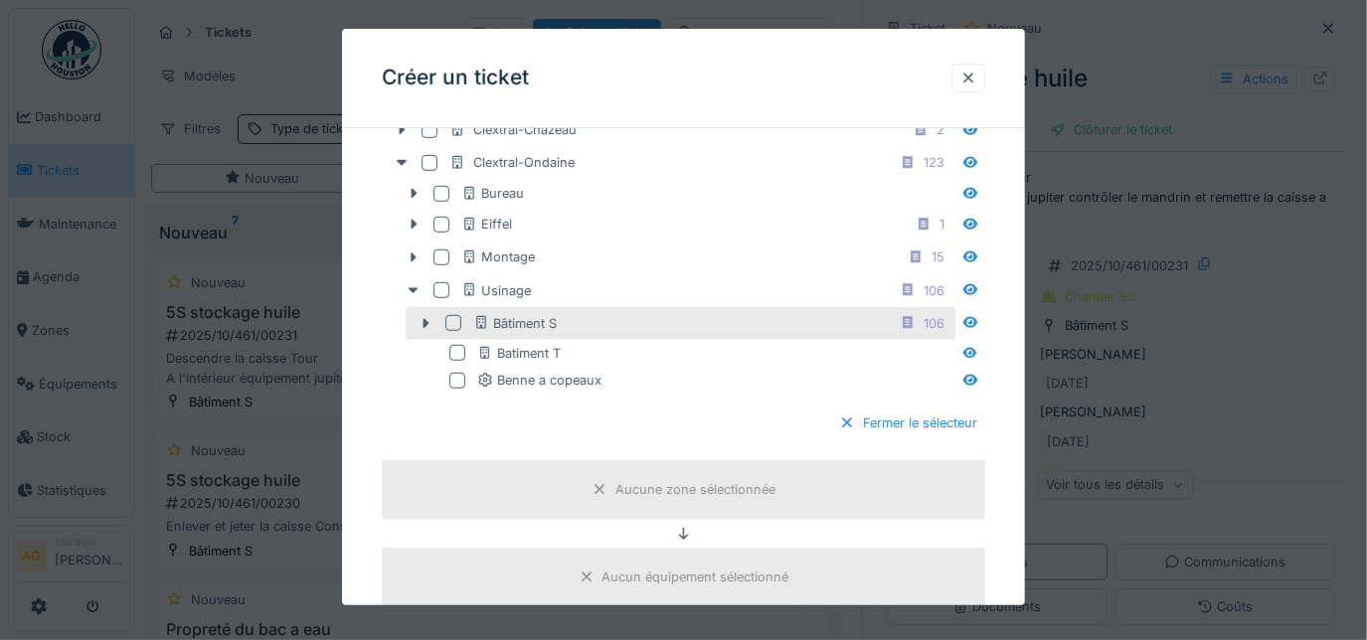
click at [451, 318] on div at bounding box center [453, 323] width 16 height 16
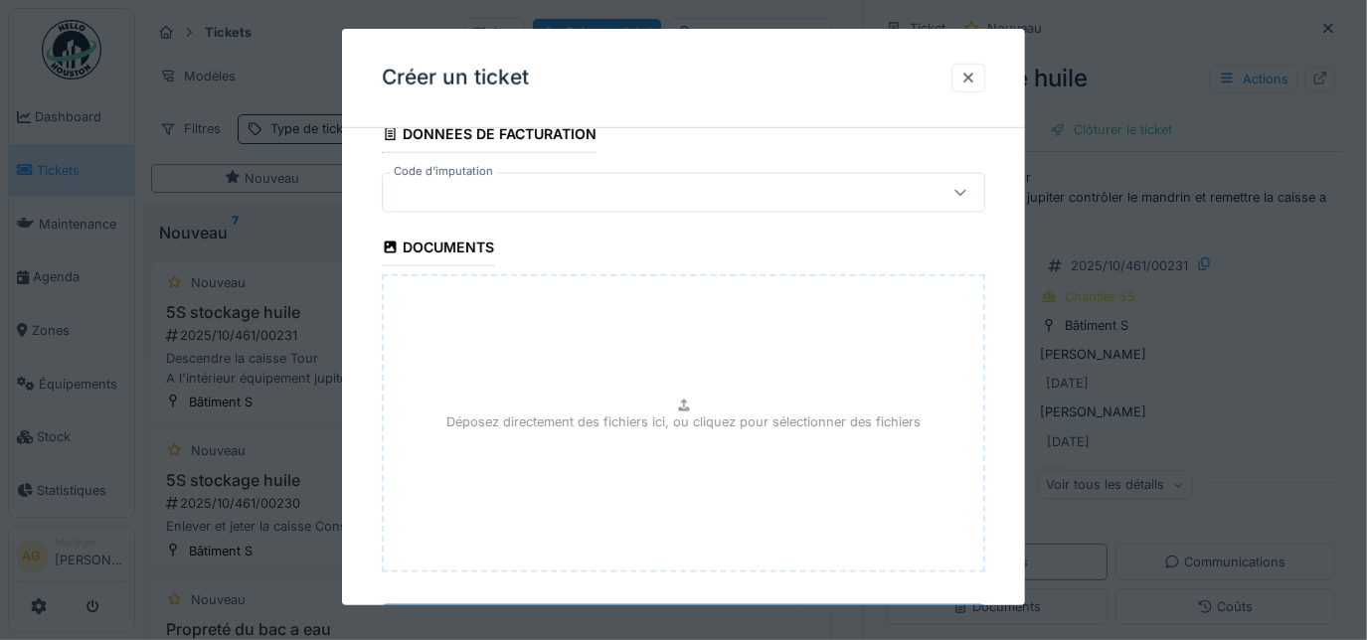
scroll to position [1718, 0]
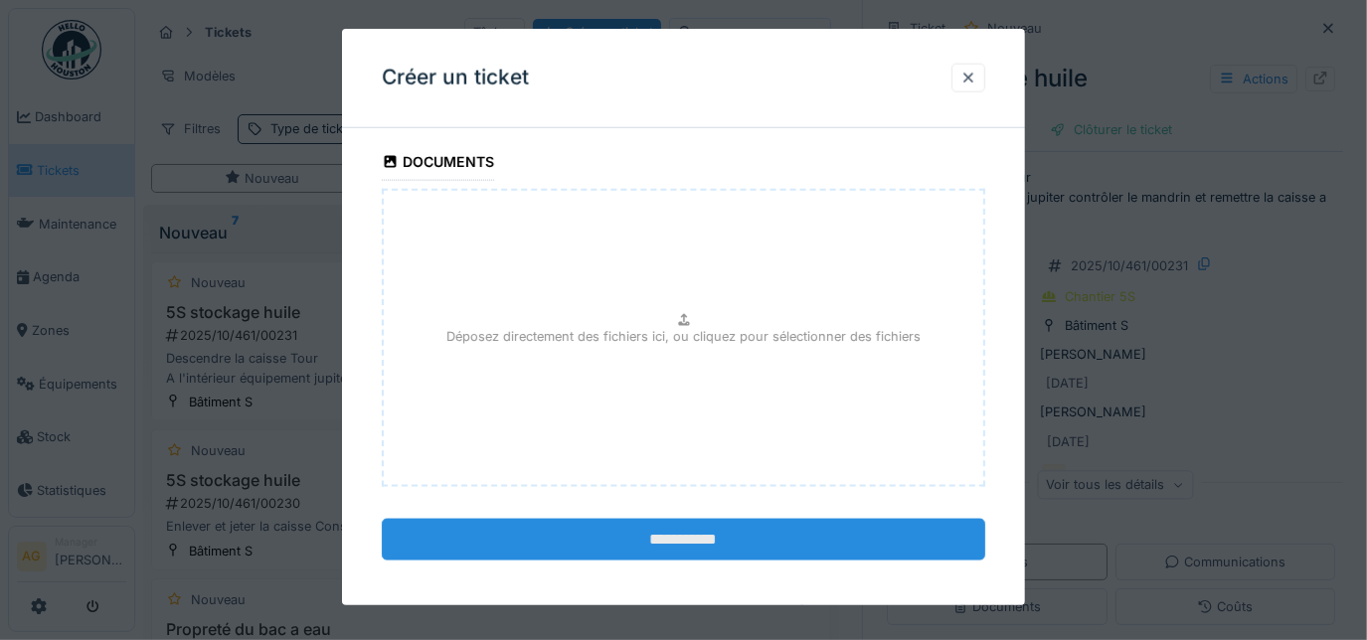
click at [696, 532] on input "**********" at bounding box center [684, 540] width 605 height 42
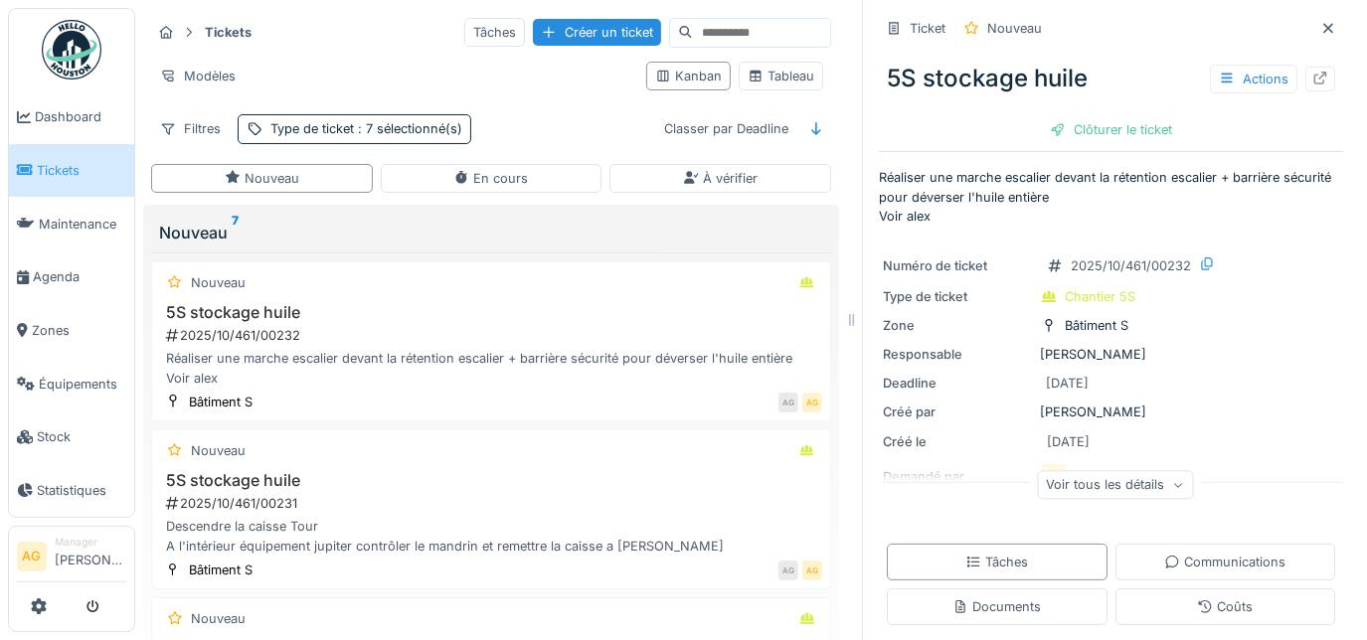
click at [1151, 491] on div "Voir tous les détails" at bounding box center [1115, 484] width 156 height 29
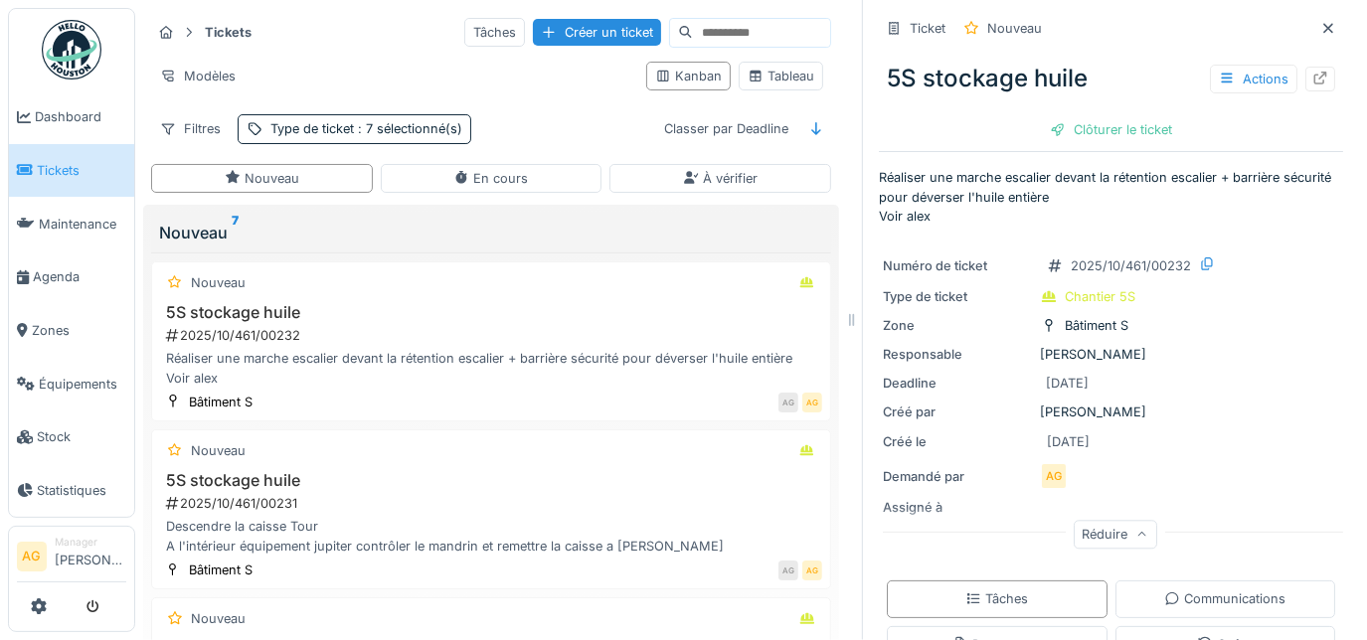
click at [58, 169] on span "Tickets" at bounding box center [81, 170] width 89 height 19
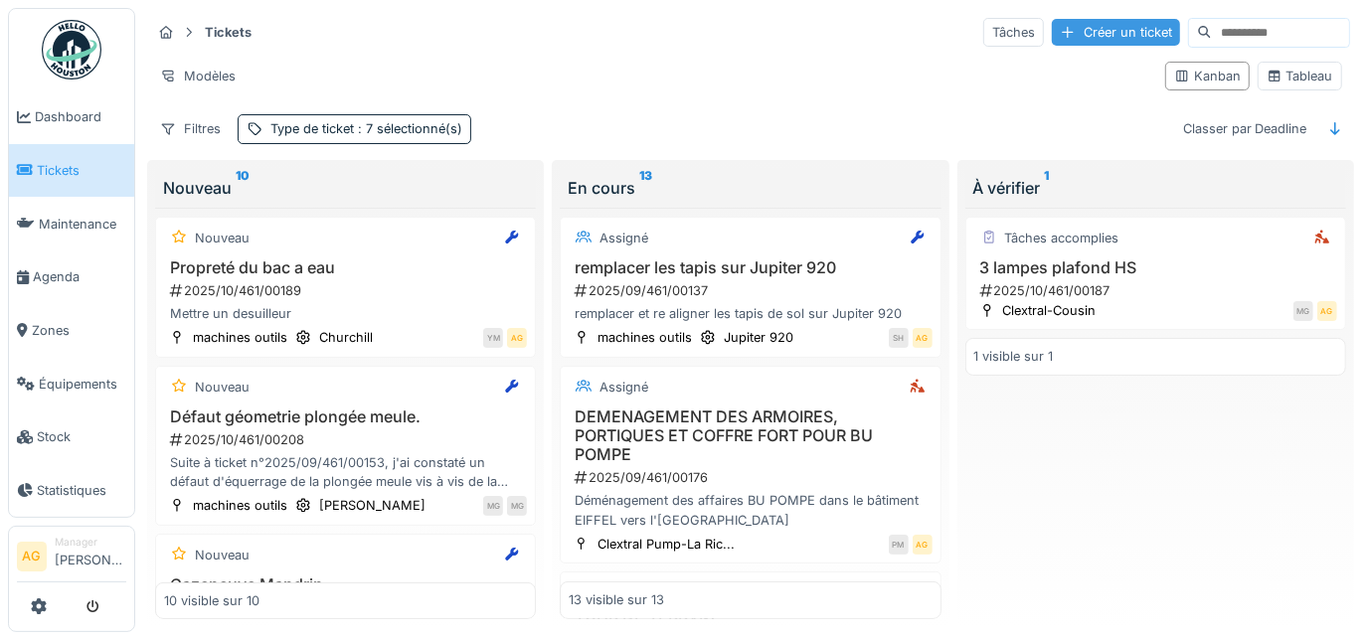
click at [1052, 37] on div "Créer un ticket" at bounding box center [1116, 32] width 128 height 27
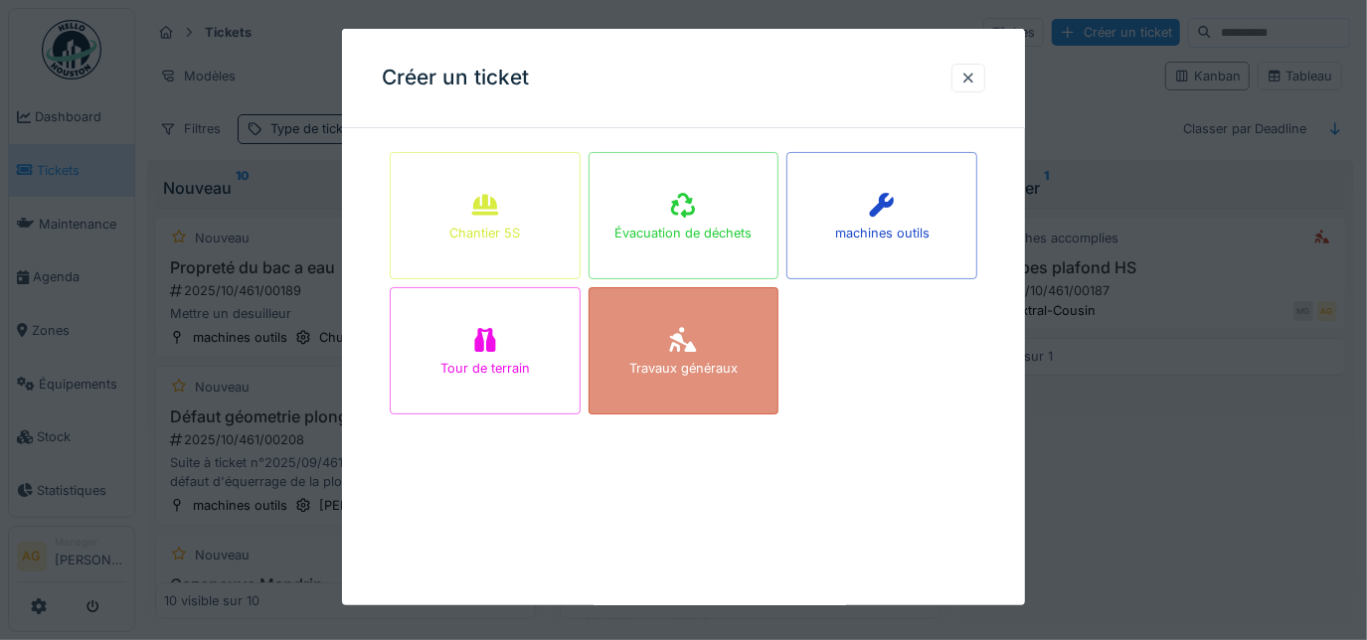
click at [668, 339] on div "Travaux généraux" at bounding box center [684, 350] width 191 height 127
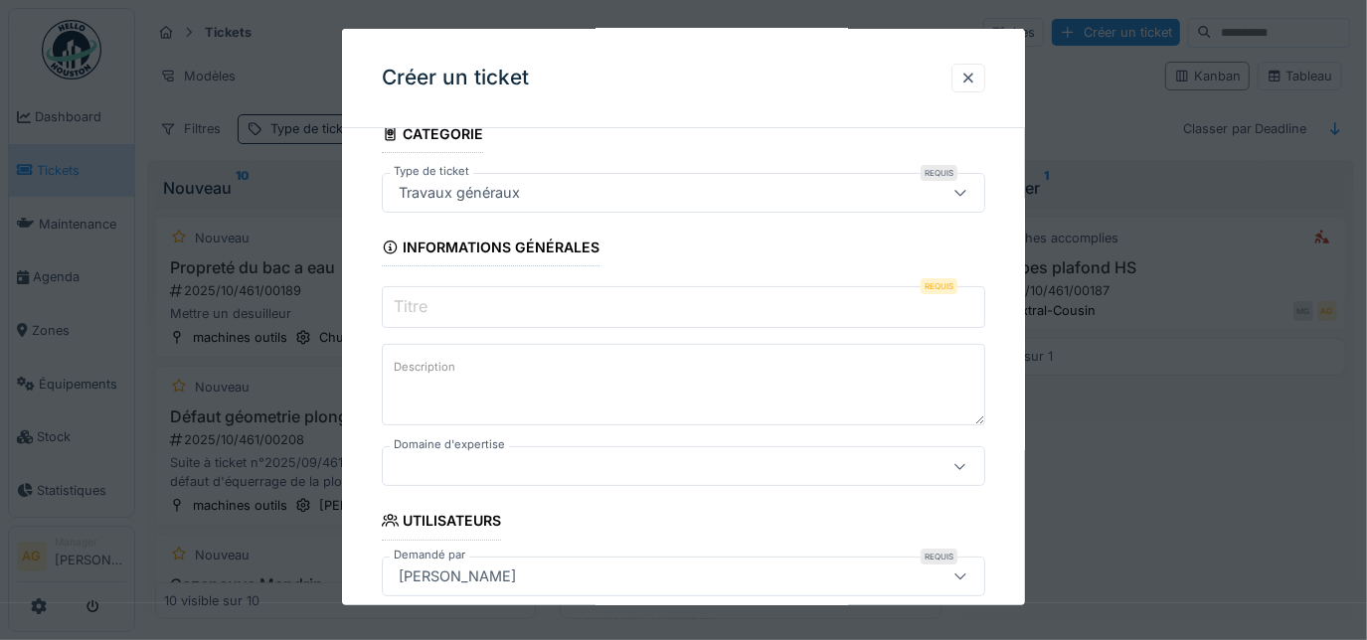
scroll to position [180, 0]
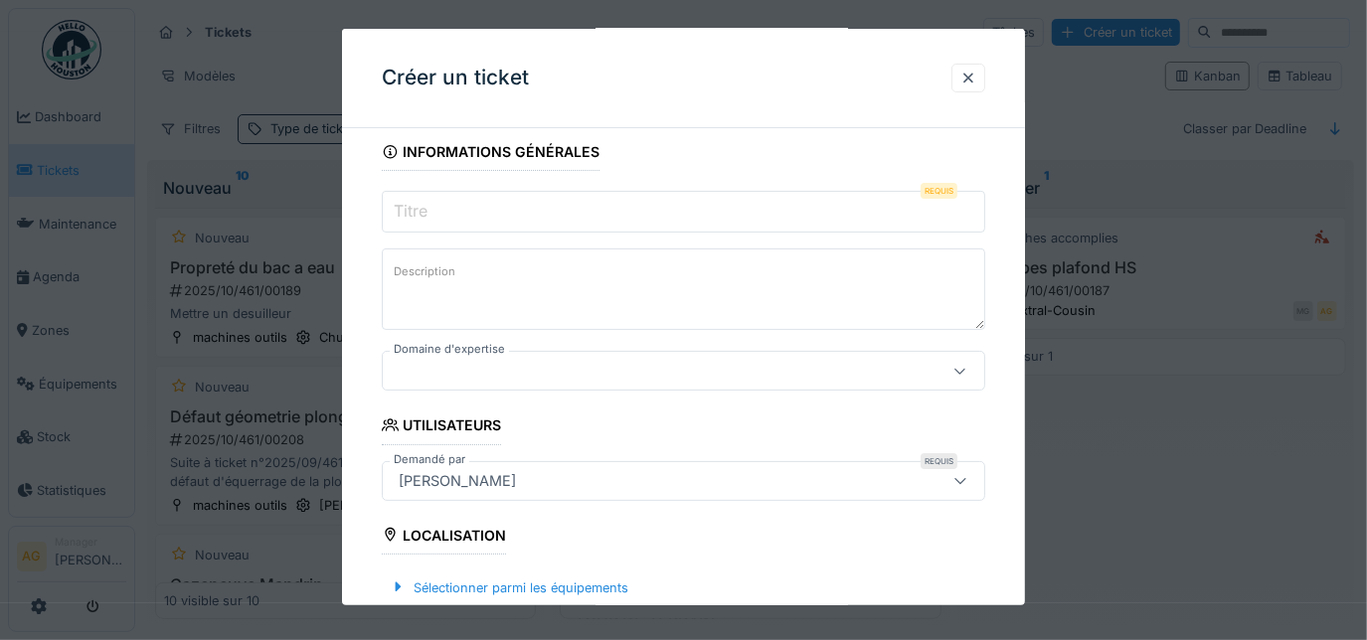
click at [469, 207] on input "Titre" at bounding box center [684, 212] width 605 height 42
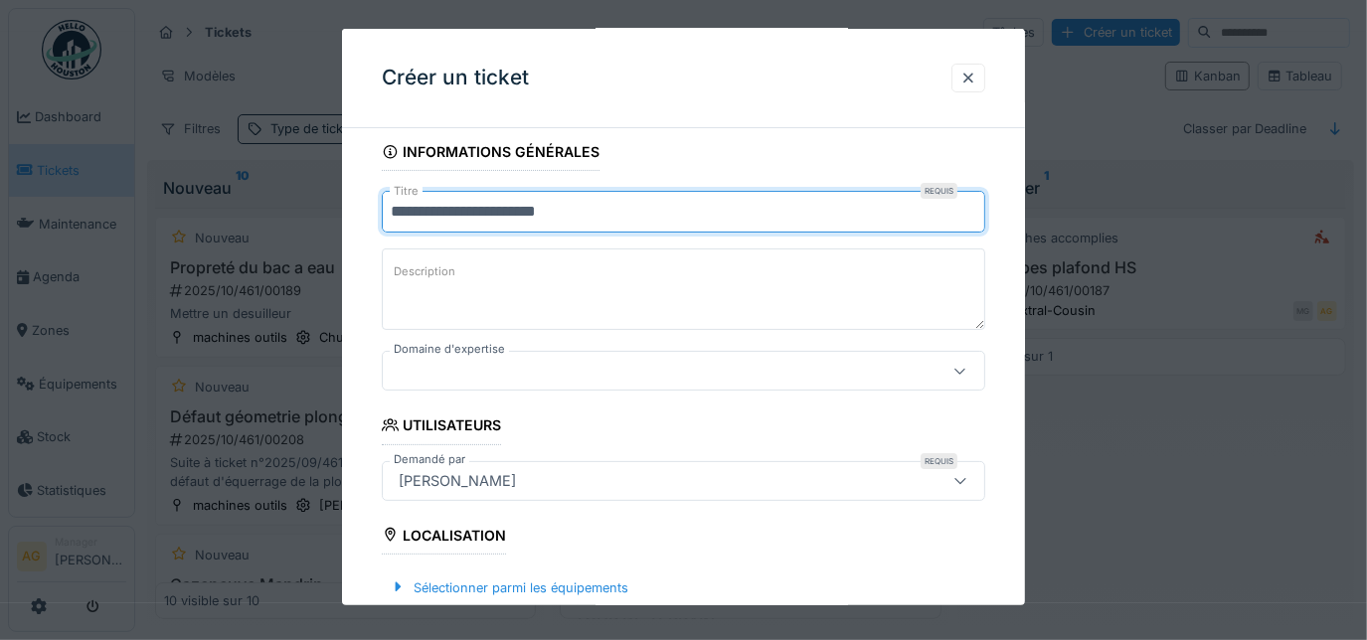
type input "**********"
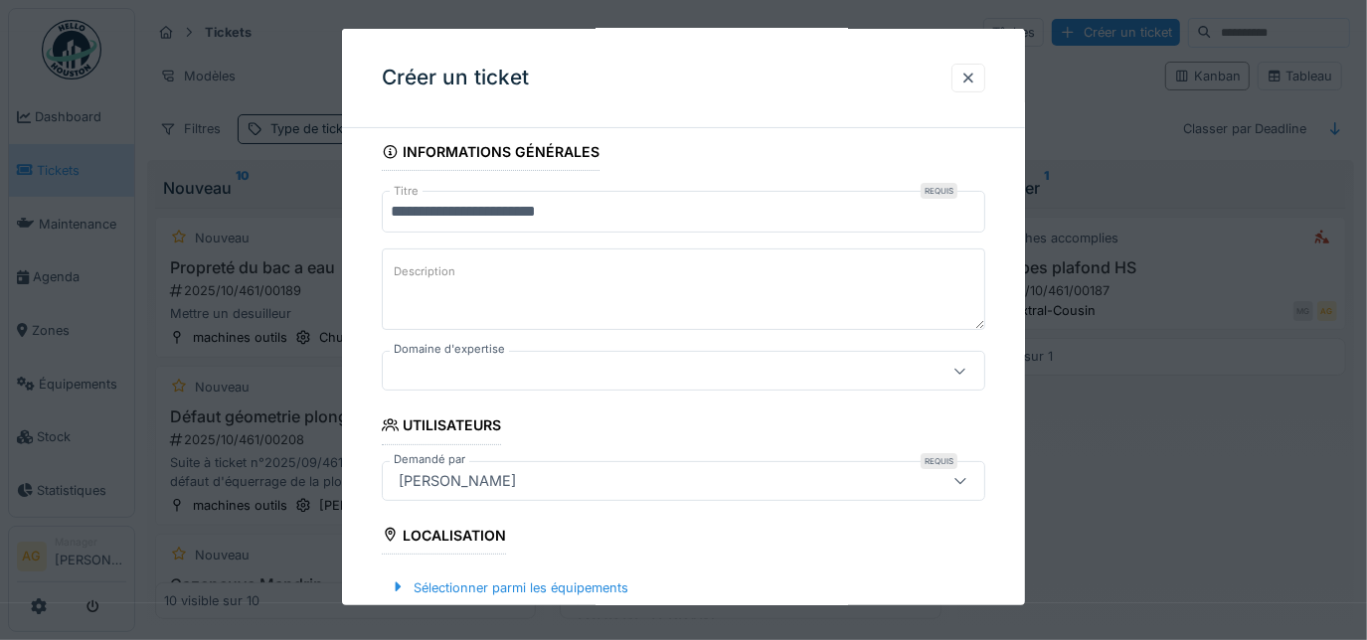
click at [458, 255] on textarea "Description" at bounding box center [684, 290] width 605 height 82
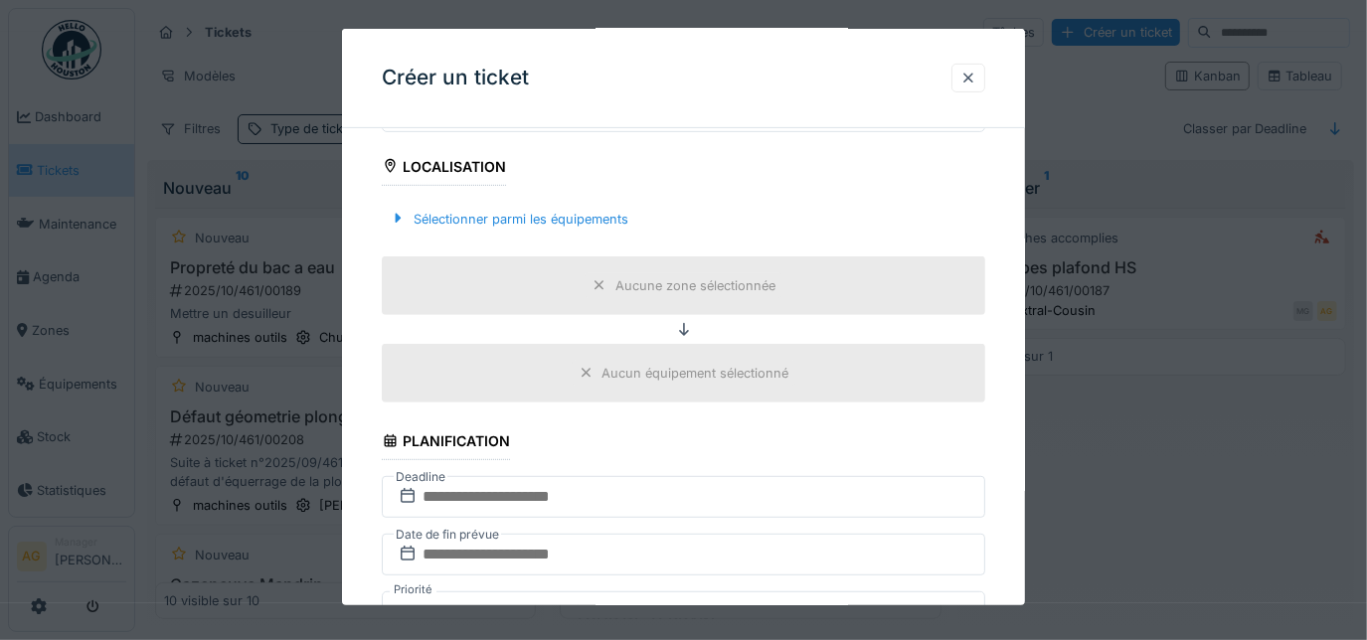
scroll to position [451, 0]
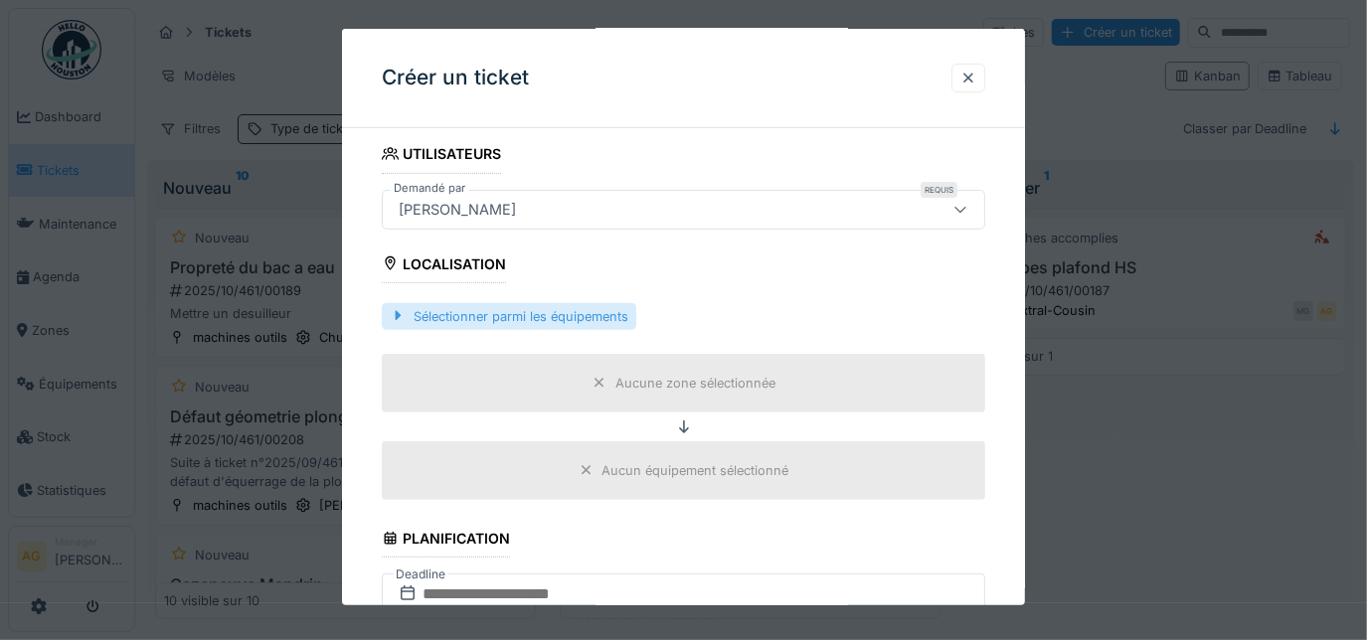
type textarea "**********"
click at [457, 311] on div "Sélectionner parmi les équipements" at bounding box center [509, 316] width 255 height 27
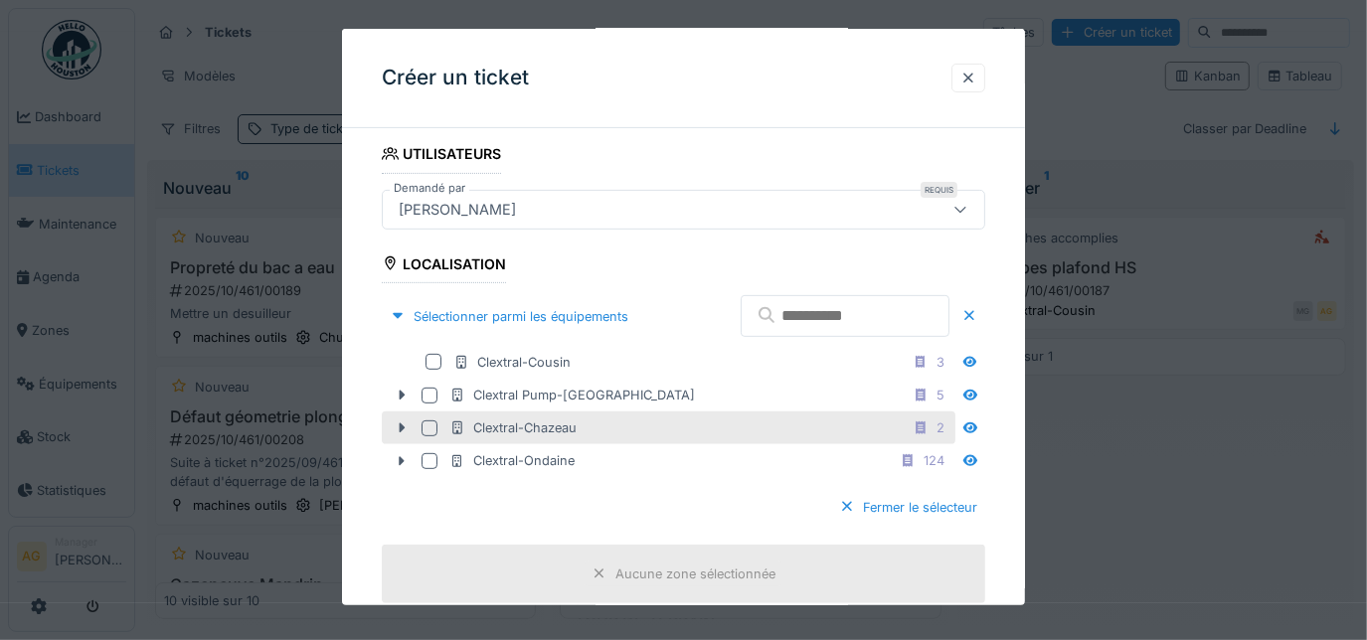
scroll to position [542, 0]
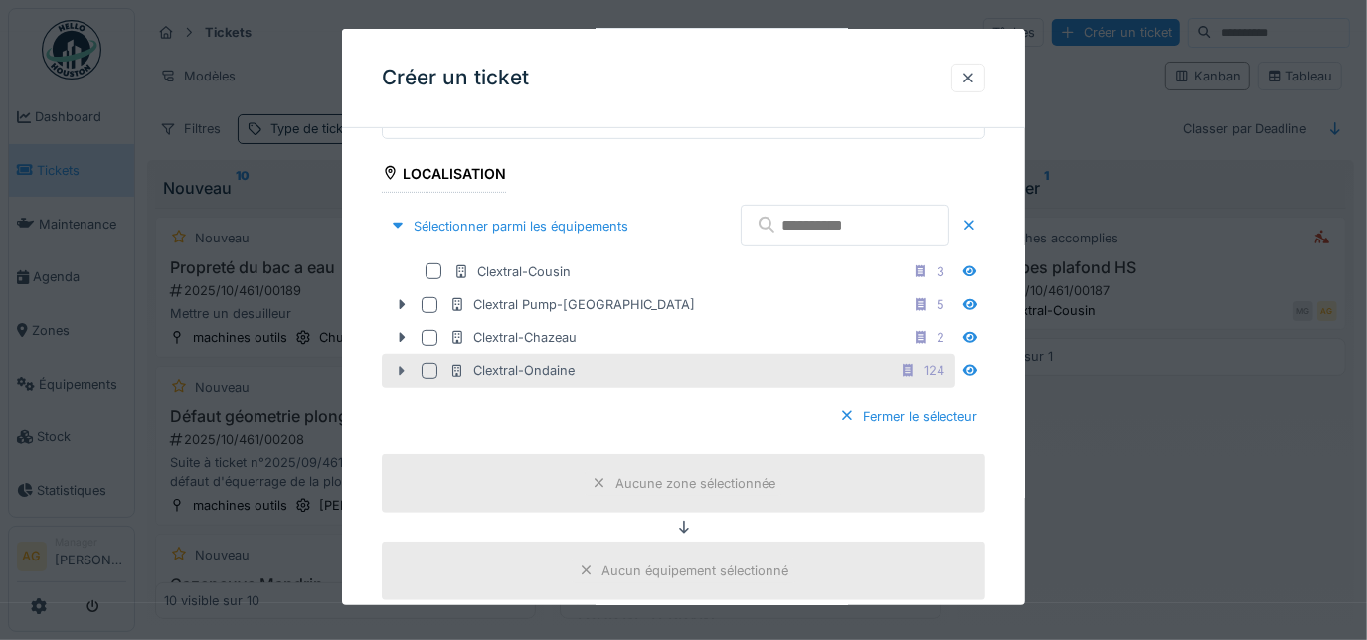
click at [404, 371] on icon at bounding box center [402, 371] width 16 height 13
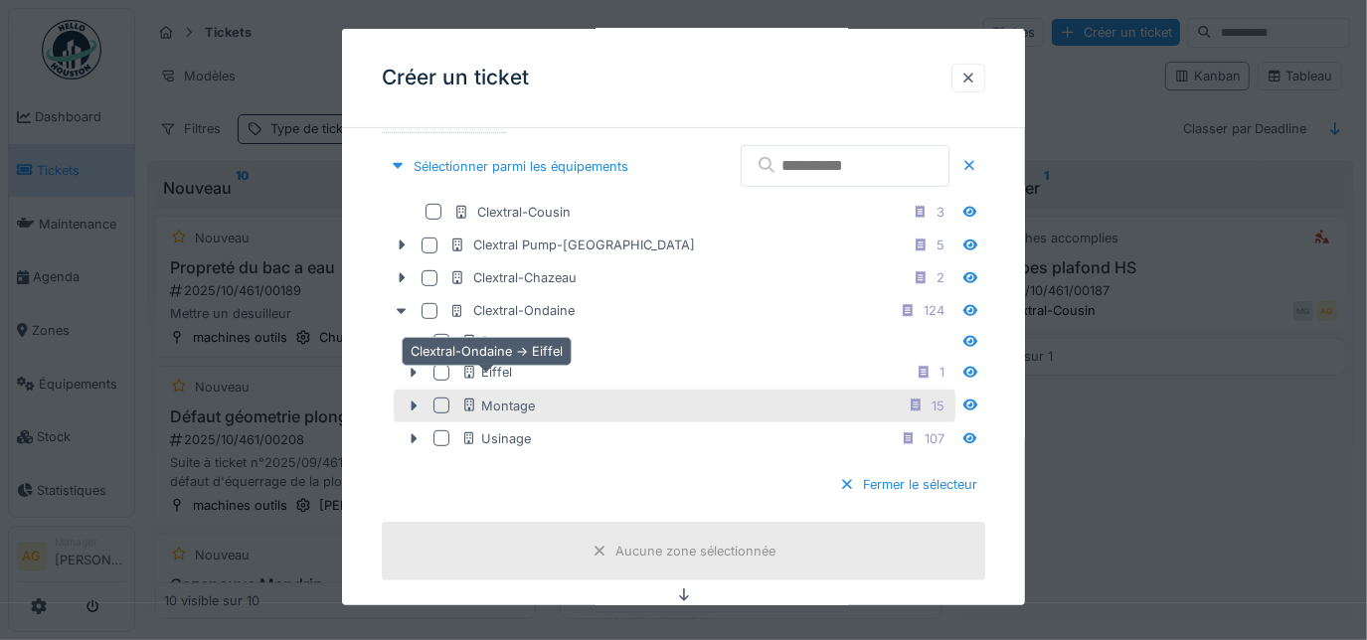
scroll to position [632, 0]
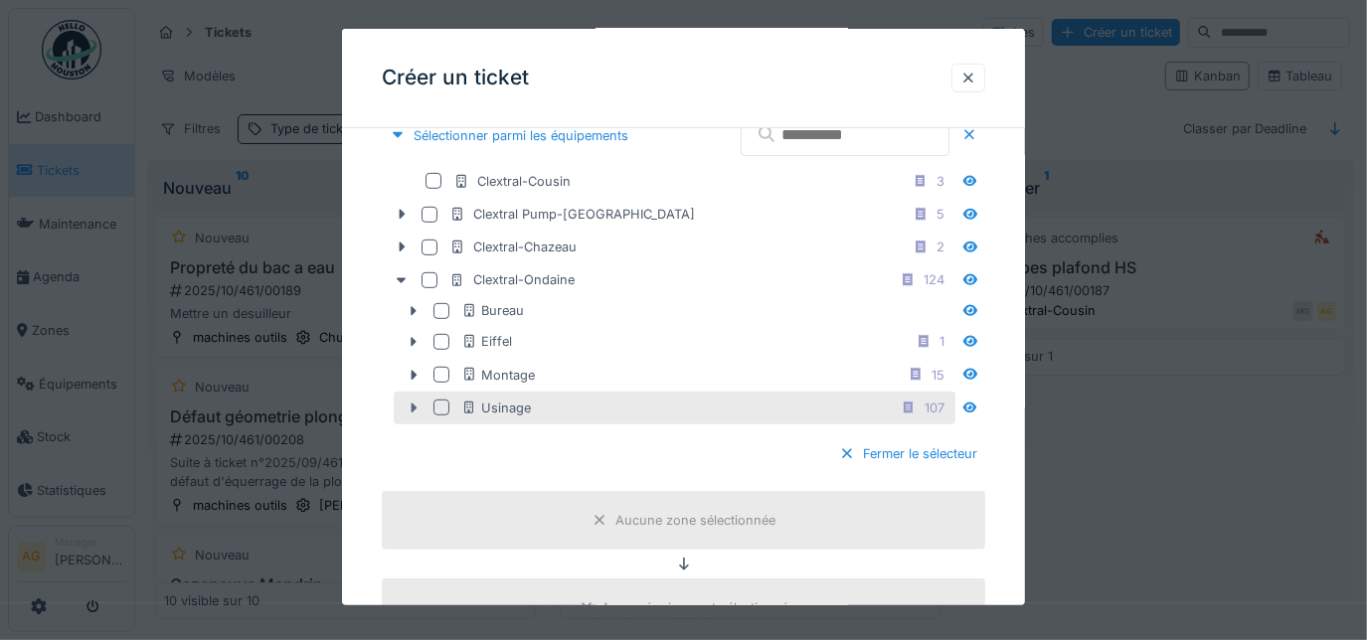
click at [411, 403] on icon at bounding box center [414, 408] width 6 height 10
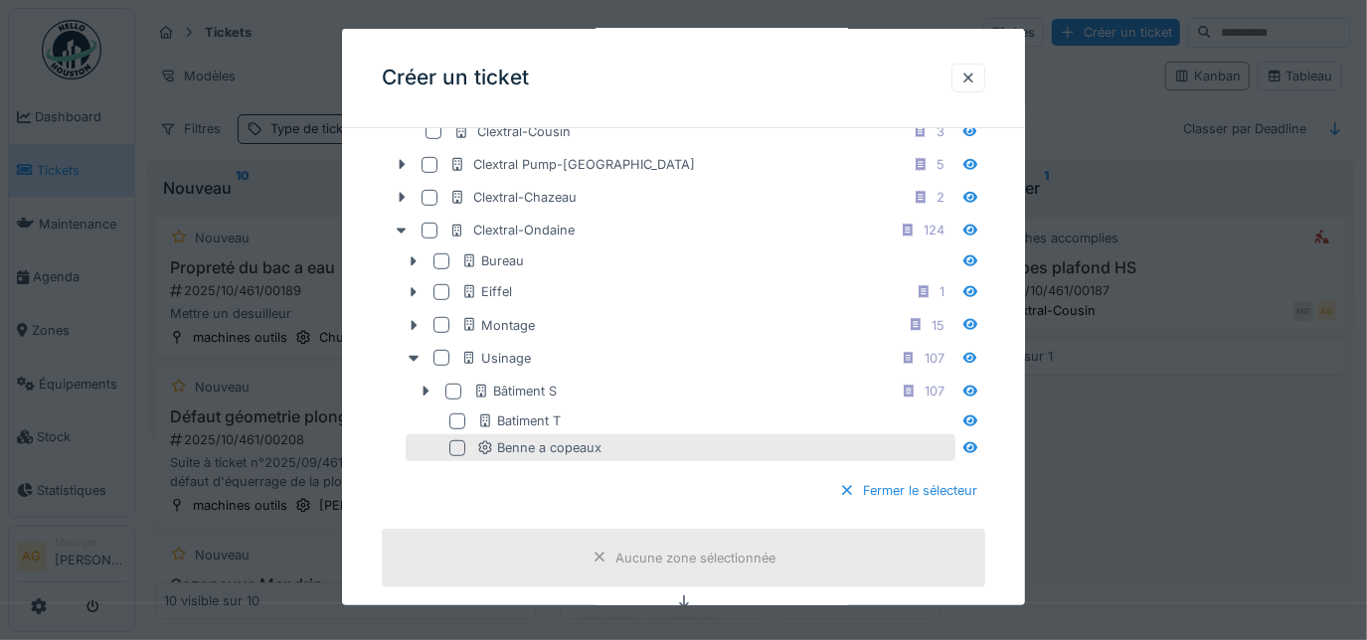
scroll to position [723, 0]
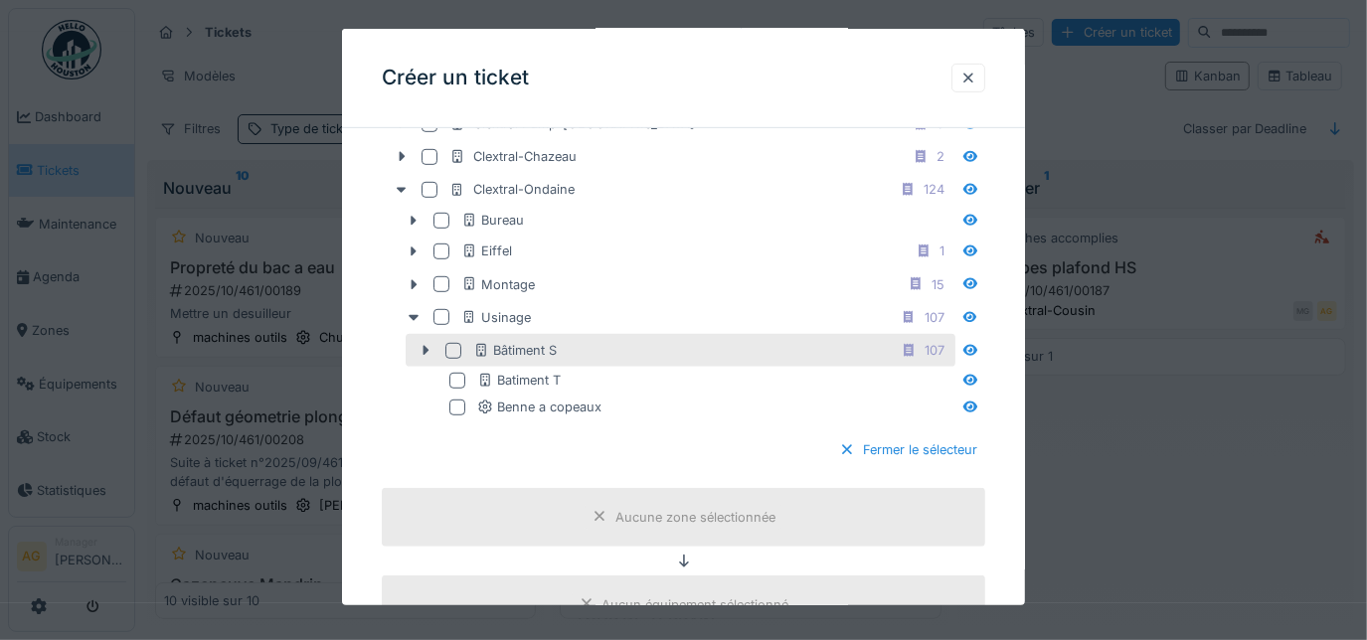
click at [460, 350] on div at bounding box center [457, 350] width 24 height 16
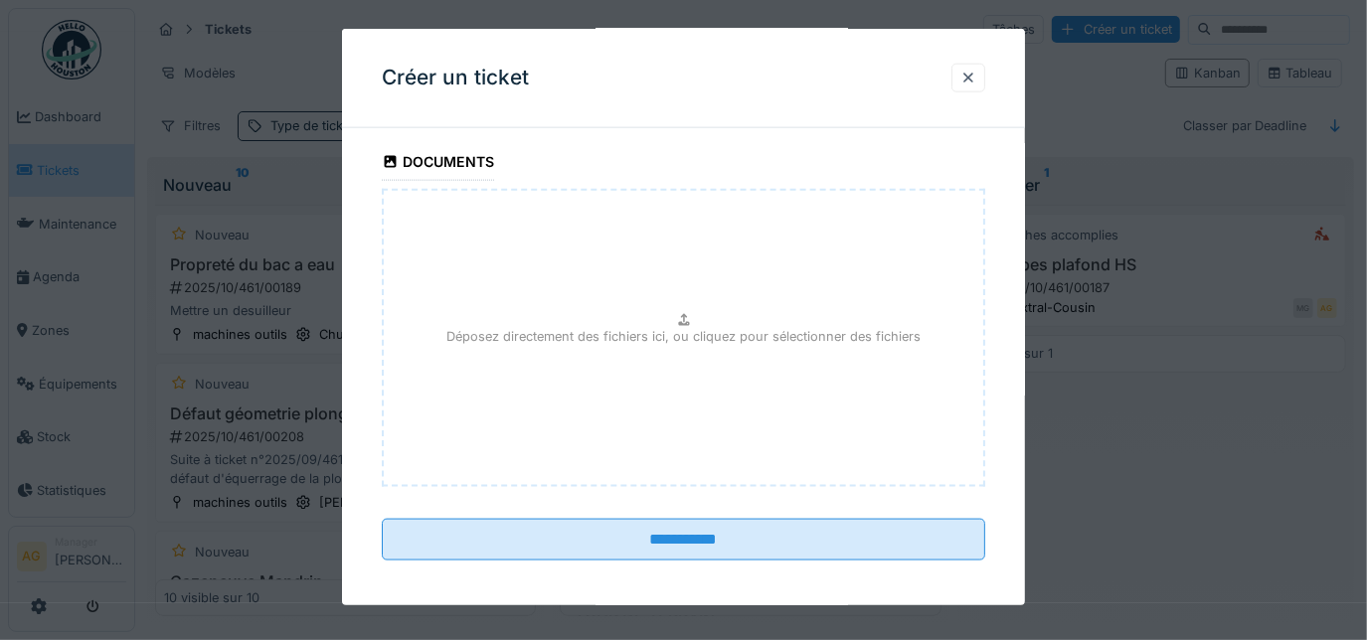
scroll to position [16, 0]
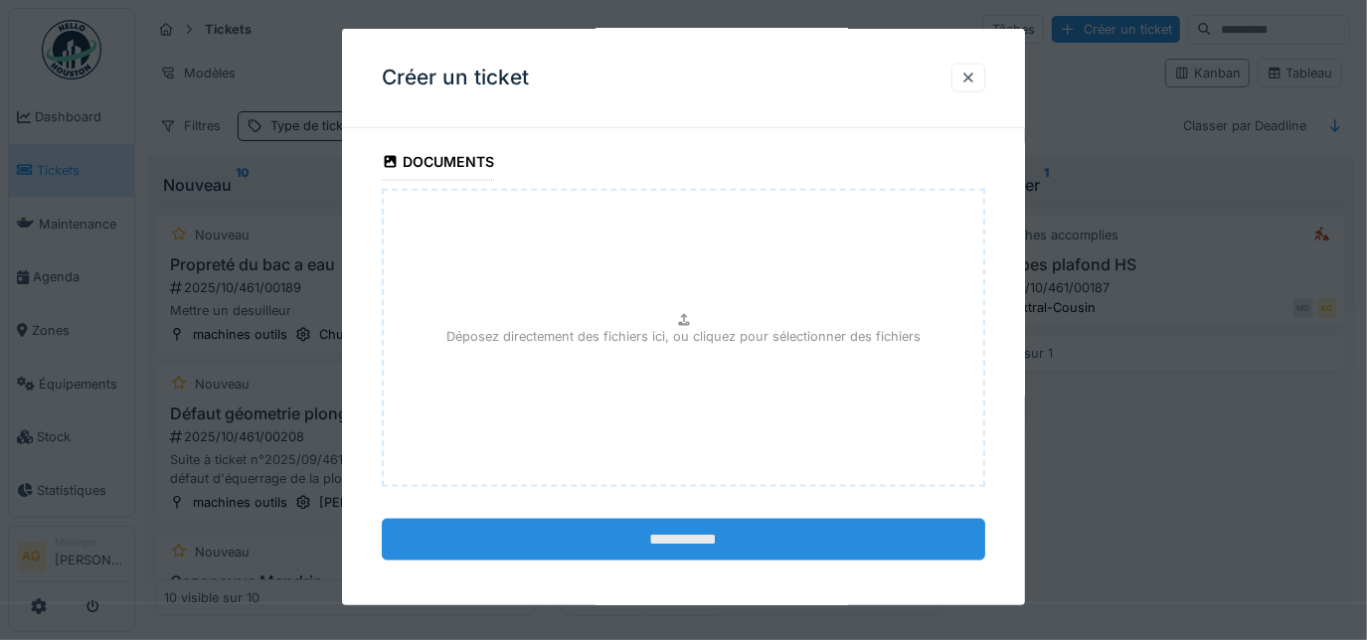
click at [698, 538] on input "**********" at bounding box center [684, 540] width 605 height 42
